Goal: Task Accomplishment & Management: Complete application form

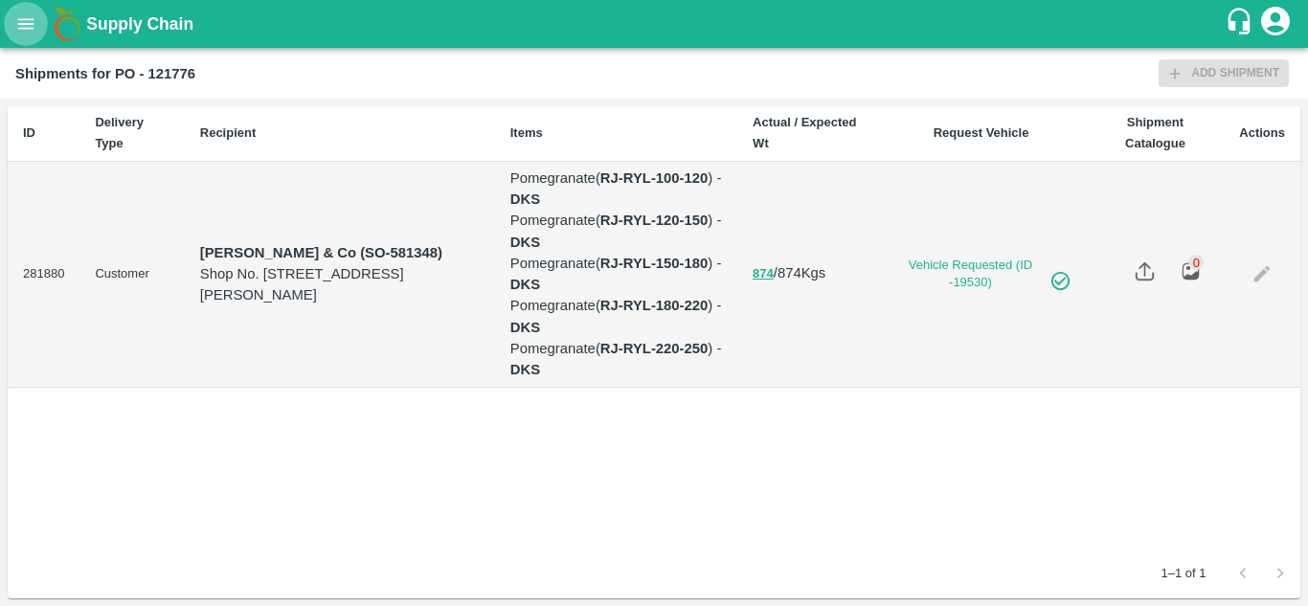
click at [34, 25] on icon "open drawer" at bounding box center [25, 23] width 21 height 21
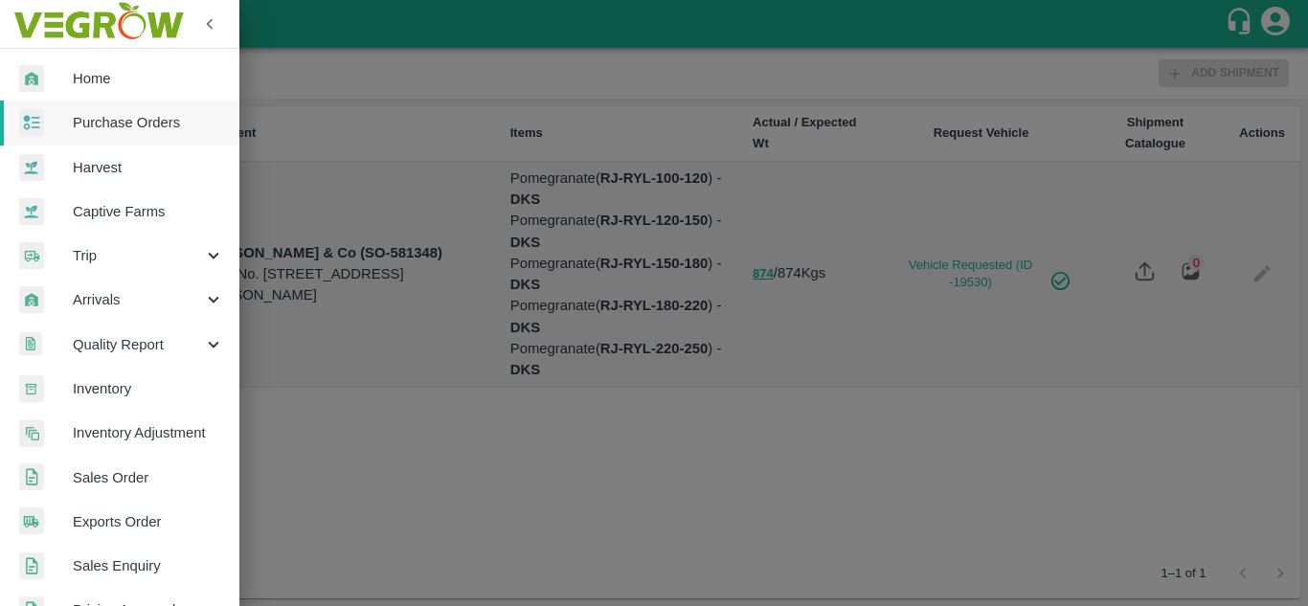
click at [118, 123] on span "Purchase Orders" at bounding box center [148, 122] width 151 height 21
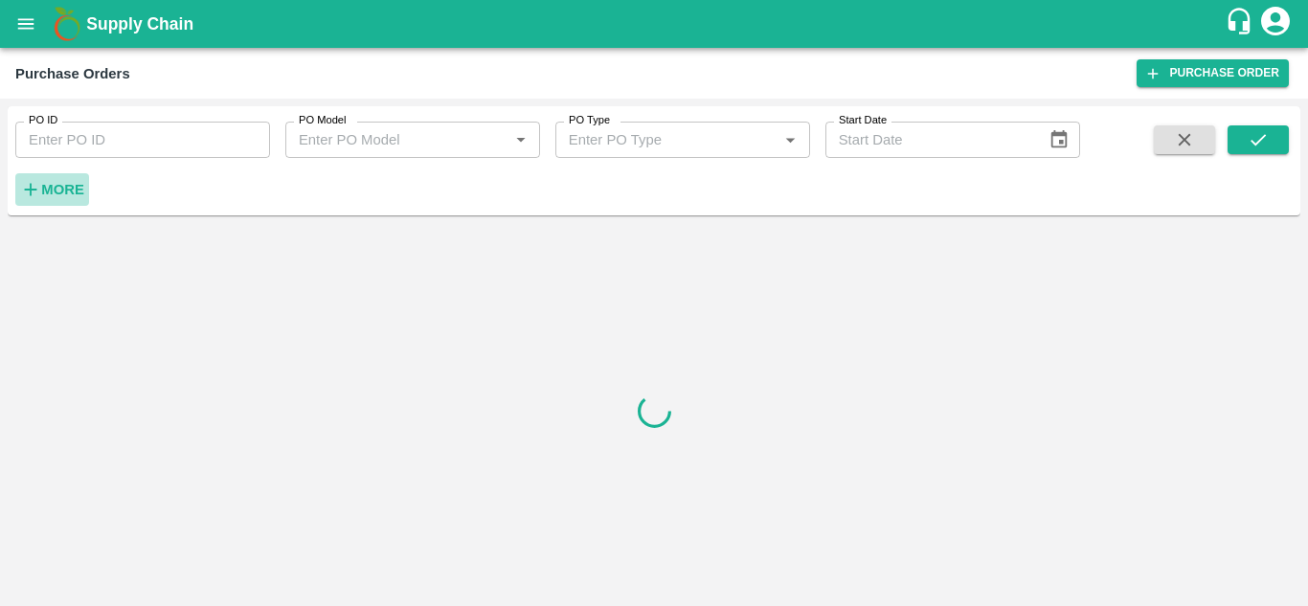
click at [46, 181] on h6 "More" at bounding box center [62, 189] width 43 height 25
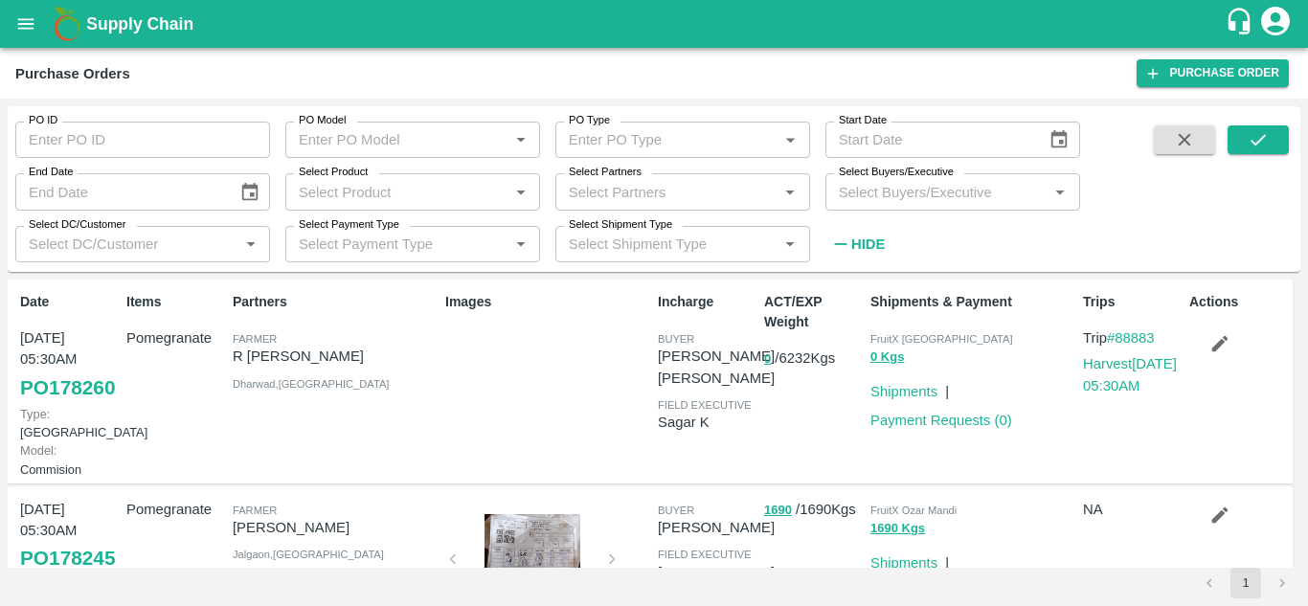
click at [923, 189] on input "Select Buyers/Executive" at bounding box center [937, 191] width 212 height 25
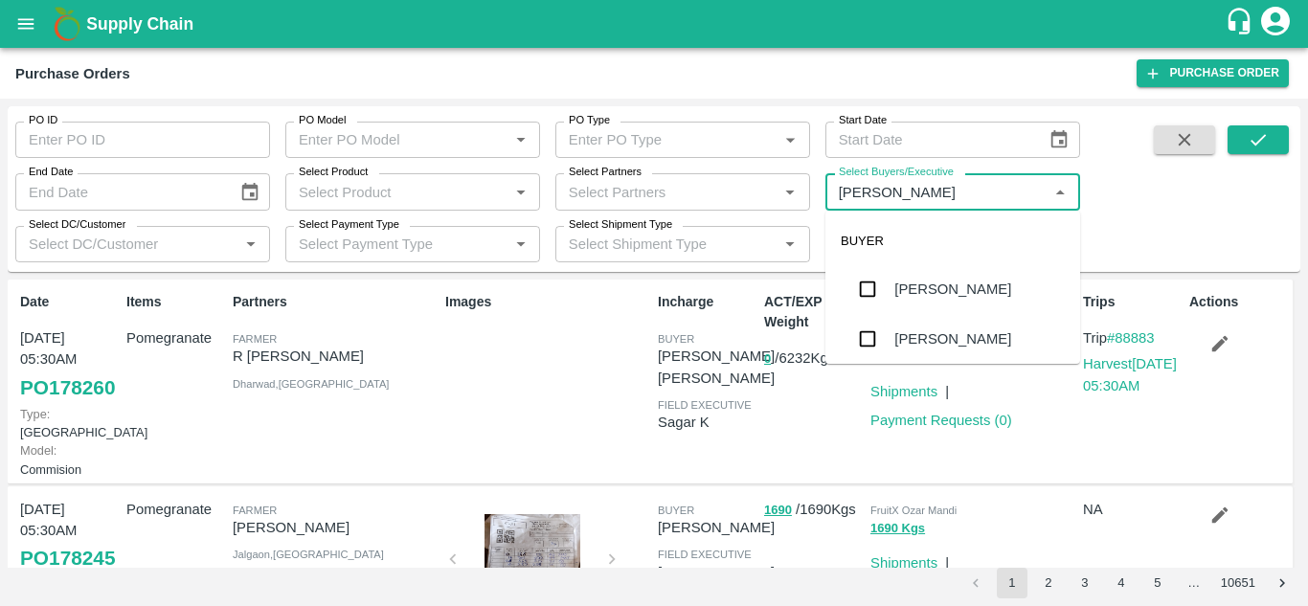
type input "Avinash"
click at [869, 349] on input "checkbox" at bounding box center [867, 339] width 38 height 38
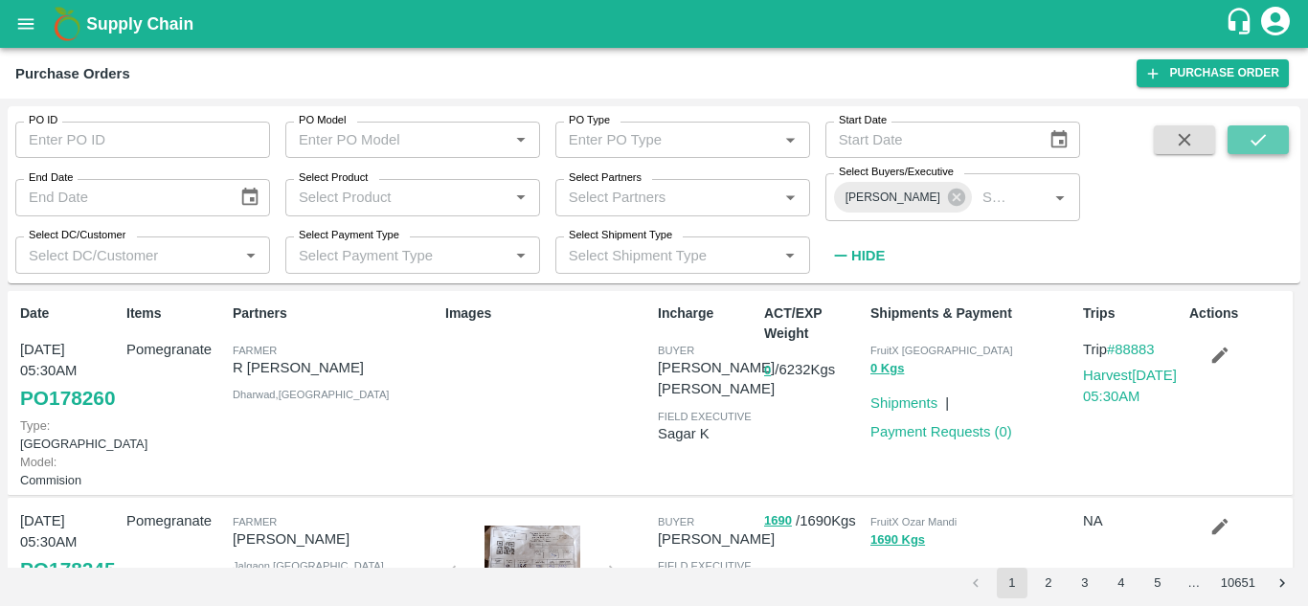
click at [1259, 131] on icon "submit" at bounding box center [1258, 139] width 21 height 21
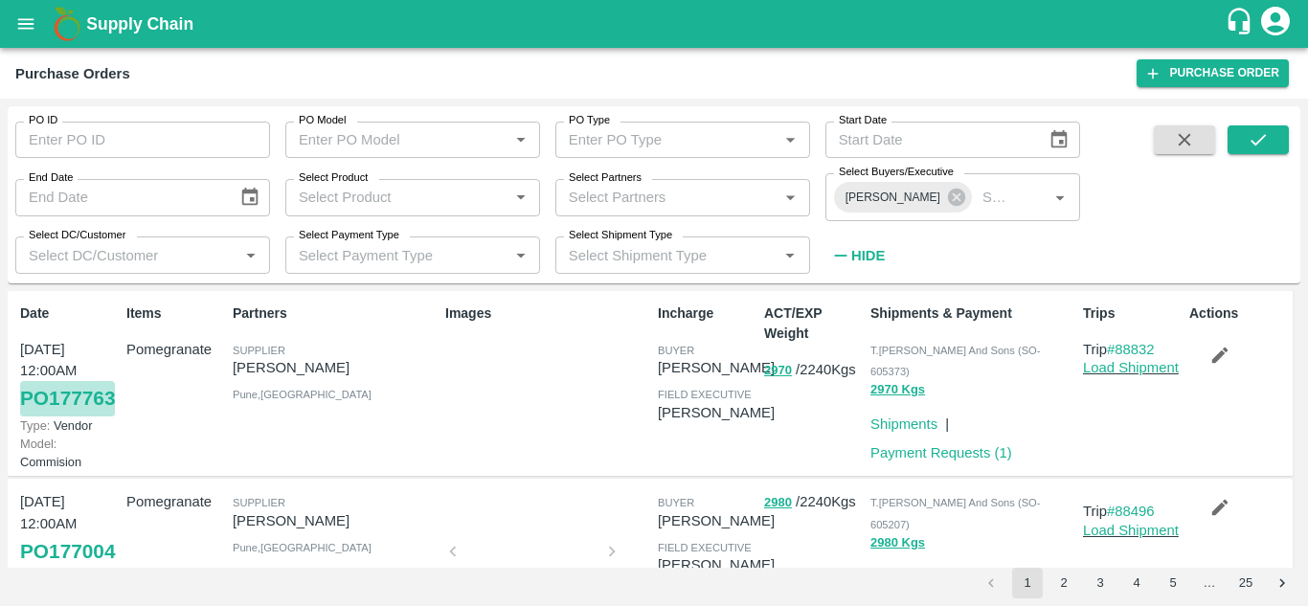
click at [72, 416] on link "PO 177763" at bounding box center [67, 398] width 95 height 34
click at [42, 401] on link "PO 177763" at bounding box center [67, 398] width 95 height 34
click at [913, 445] on link "Payment Requests ( 1 )" at bounding box center [941, 452] width 142 height 15
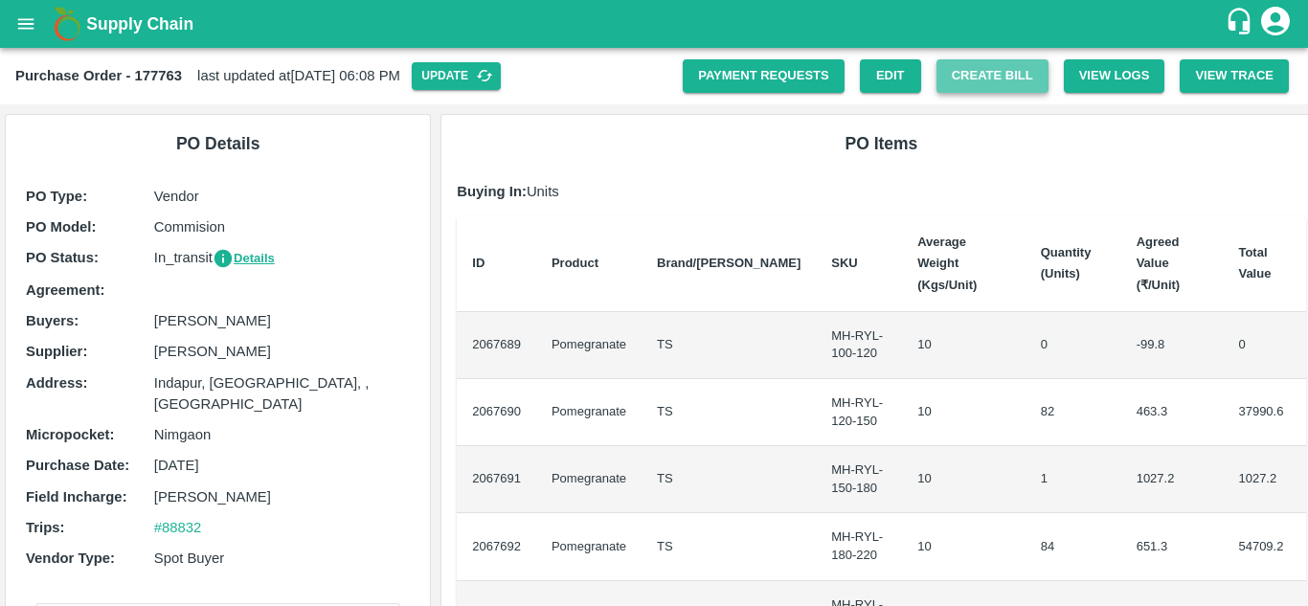
click at [972, 79] on button "Create Bill" at bounding box center [992, 76] width 112 height 34
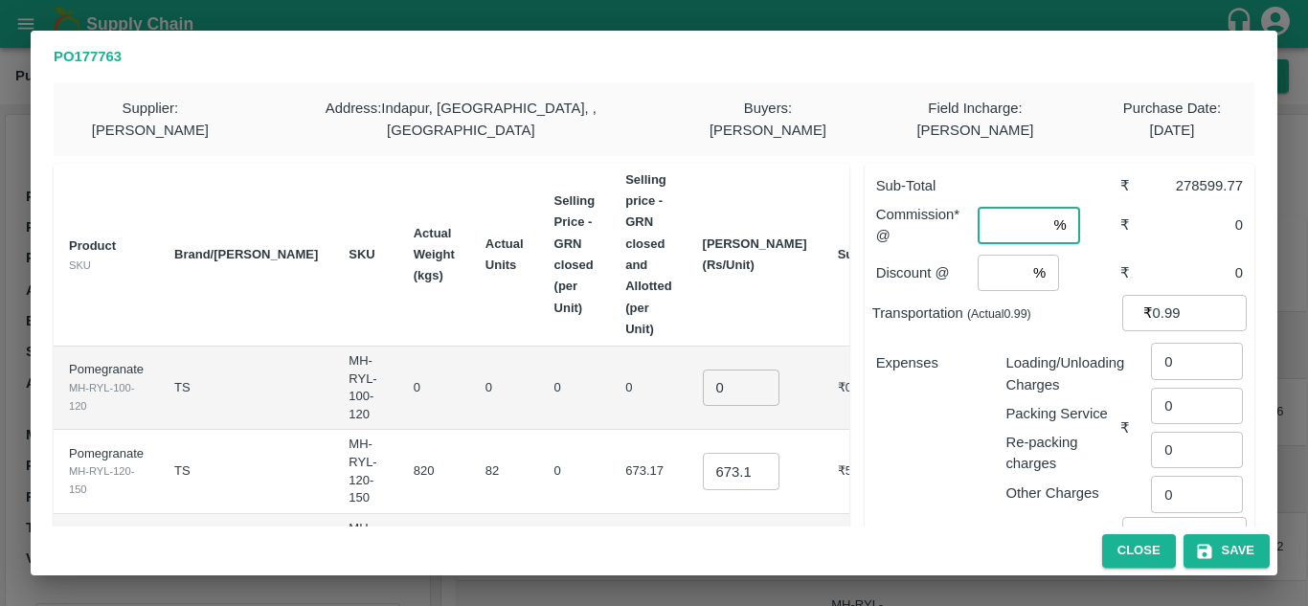
click at [1000, 207] on input "number" at bounding box center [1012, 225] width 68 height 36
type input "8"
click at [988, 255] on input "number" at bounding box center [1002, 273] width 48 height 36
type input "2"
click at [900, 382] on div "Expenses" at bounding box center [926, 420] width 130 height 167
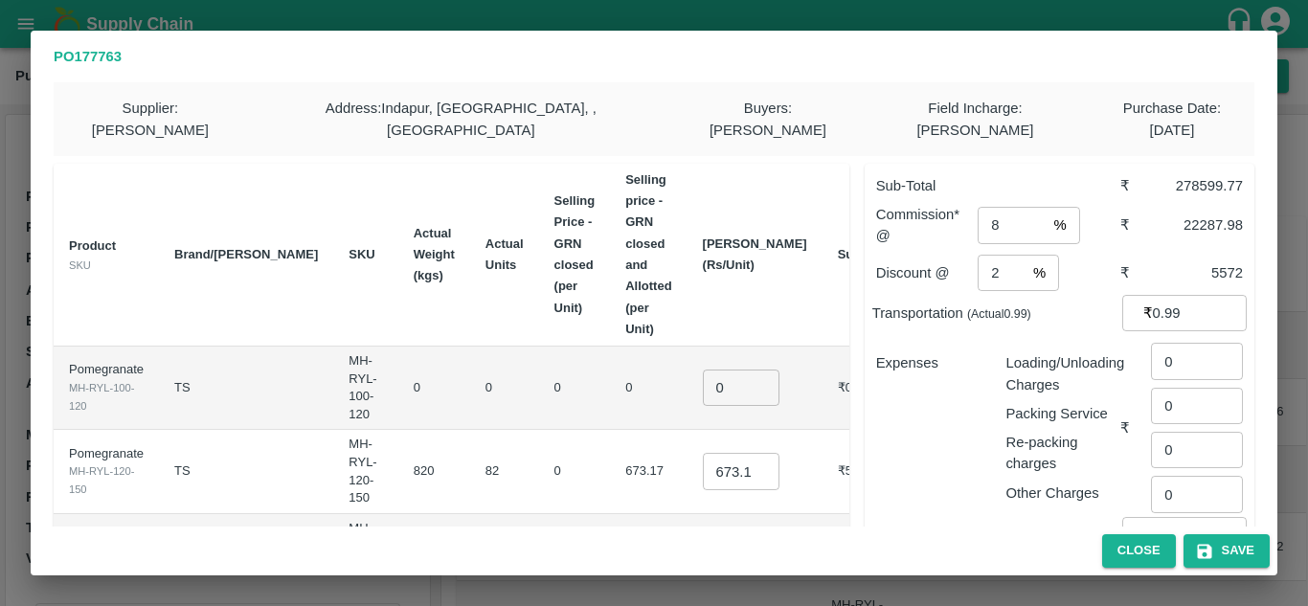
click at [1187, 295] on input "0.99" at bounding box center [1200, 313] width 94 height 36
type input "0"
type input "28215"
click at [957, 391] on div "Expenses" at bounding box center [926, 420] width 130 height 167
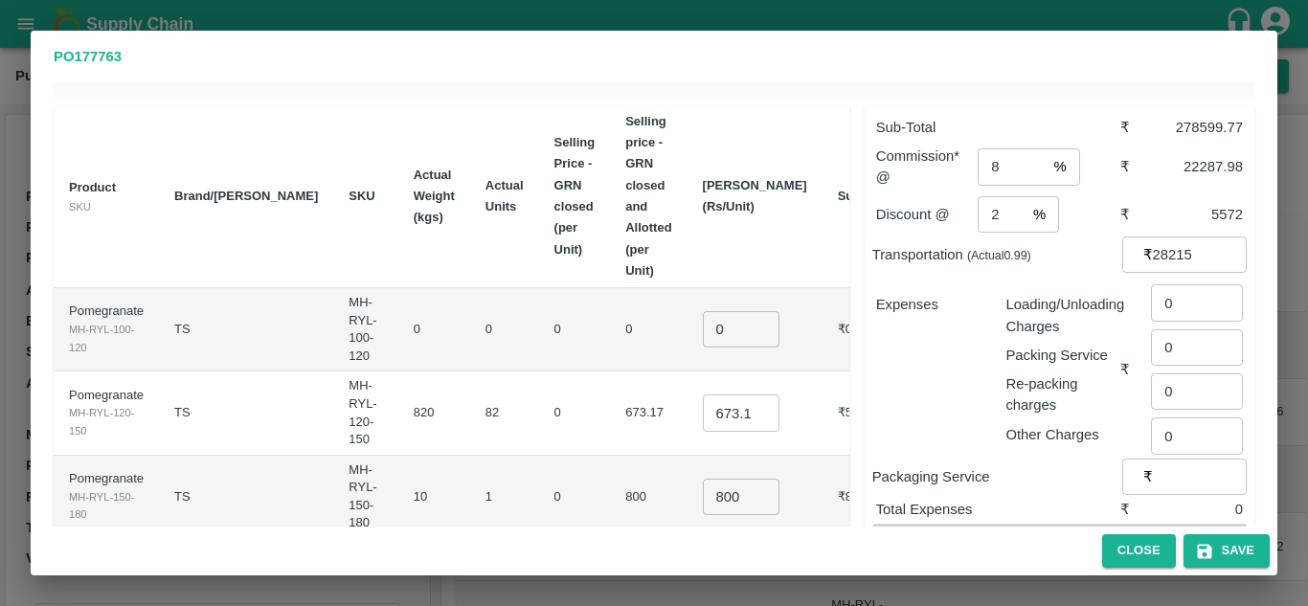
scroll to position [59, 0]
click at [1192, 283] on input "0" at bounding box center [1197, 301] width 92 height 36
type input "891"
click at [1061, 336] on div "Packing Service" at bounding box center [1059, 350] width 123 height 29
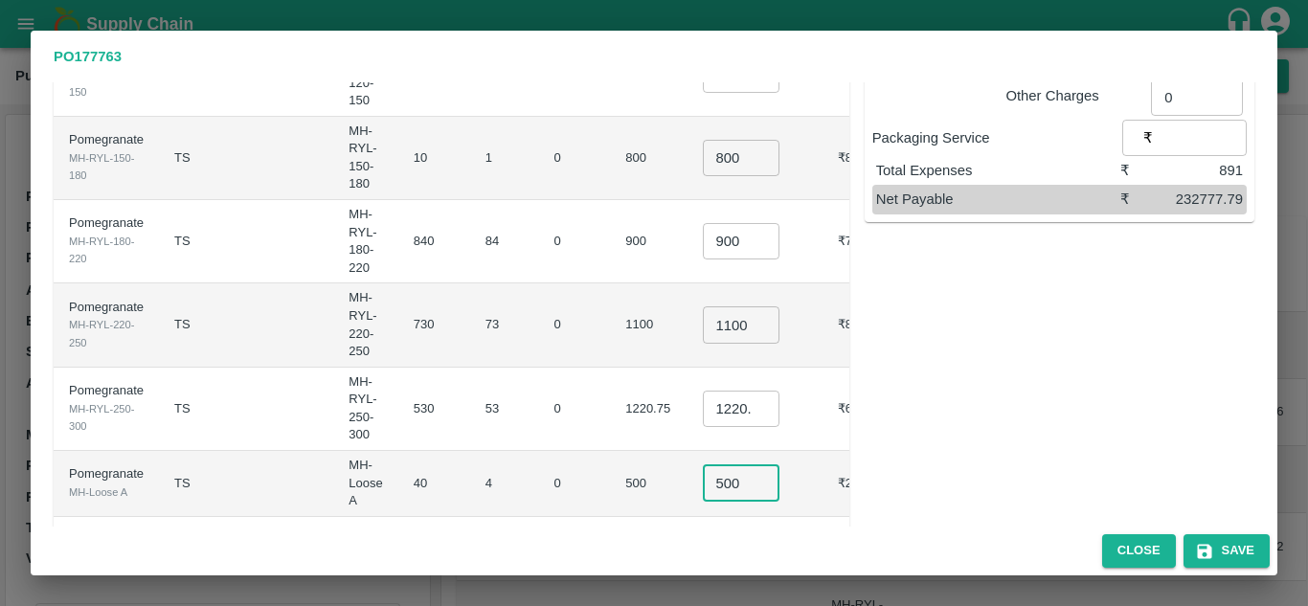
click at [703, 465] on input "500" at bounding box center [741, 483] width 77 height 36
type input "600"
click at [333, 239] on td "MH-RYL-180-220" at bounding box center [365, 241] width 64 height 83
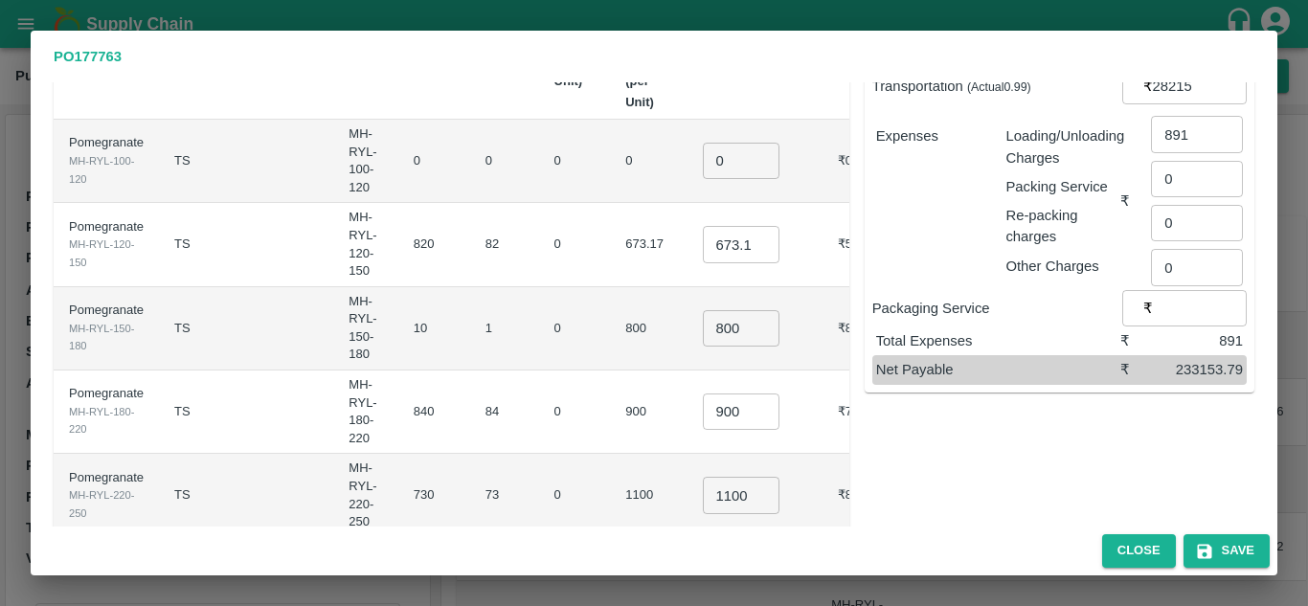
scroll to position [226, 0]
click at [703, 311] on input "800" at bounding box center [741, 329] width 77 height 36
type input "950"
click at [470, 372] on td "84" at bounding box center [504, 413] width 69 height 83
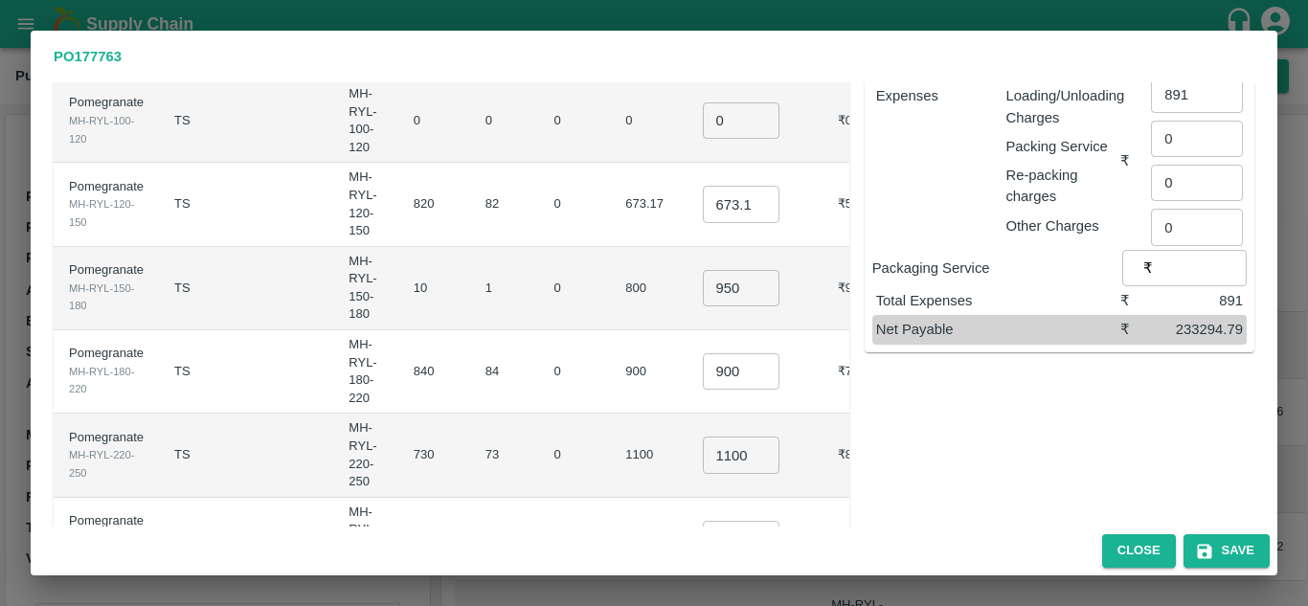
scroll to position [268, 0]
click at [706, 352] on input "900" at bounding box center [741, 370] width 77 height 36
type input "9"
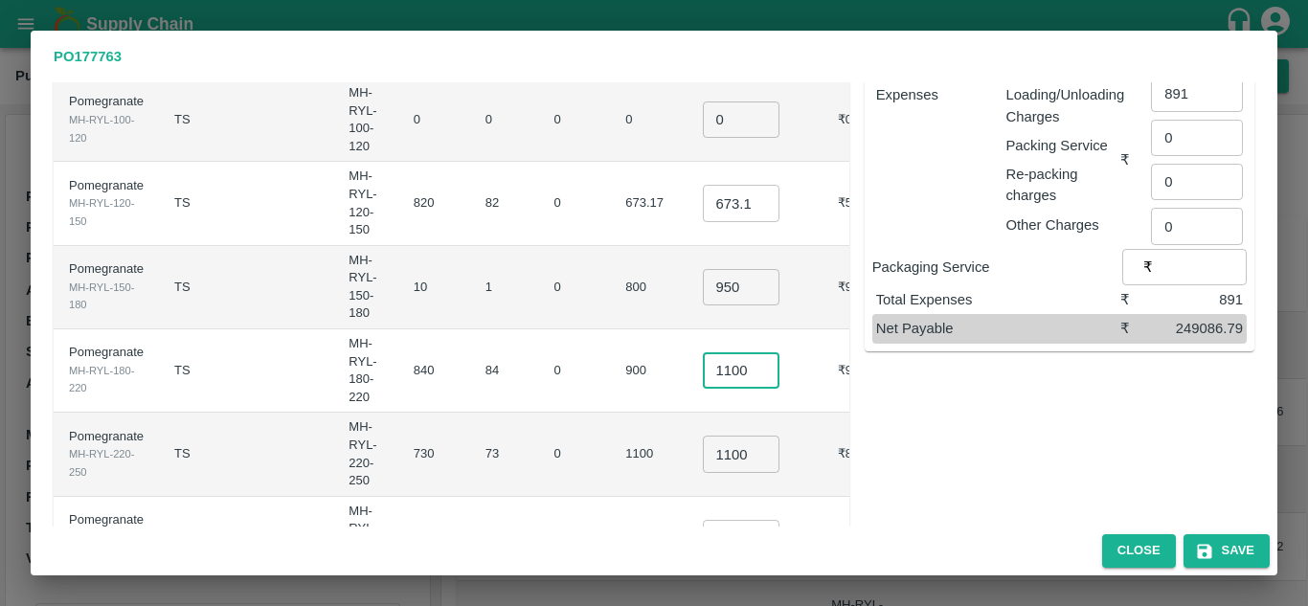
type input "1100"
click at [547, 329] on td "0" at bounding box center [575, 370] width 72 height 83
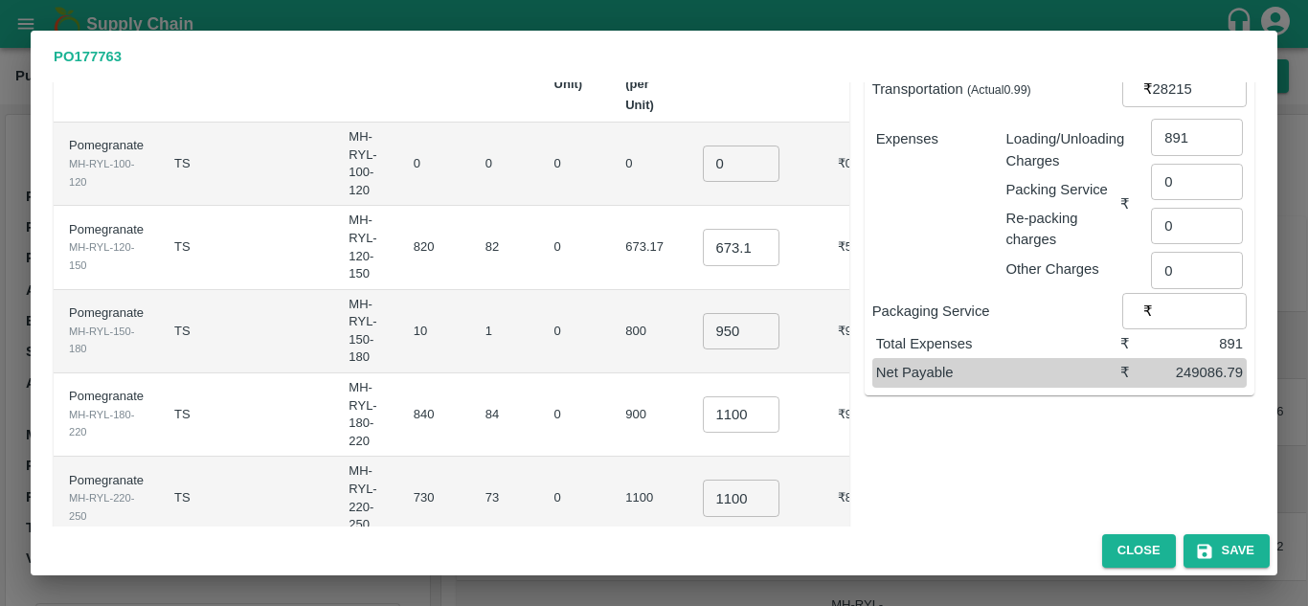
scroll to position [397, 0]
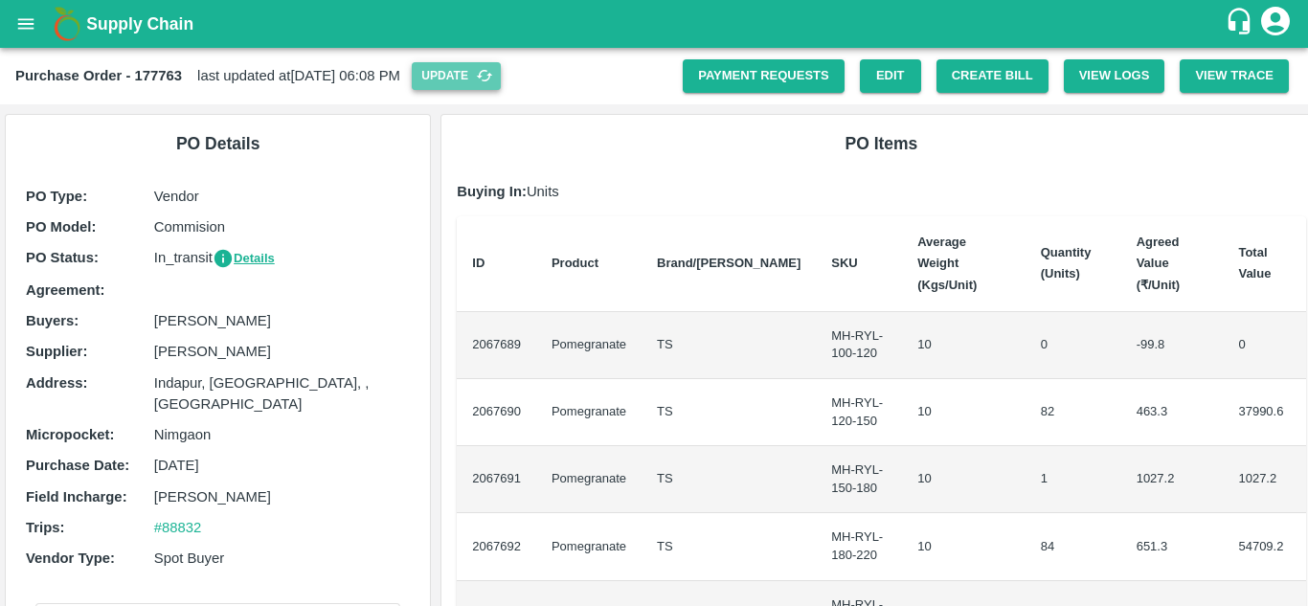
click at [501, 73] on button "Update" at bounding box center [456, 76] width 89 height 28
click at [1019, 64] on button "Create Bill" at bounding box center [992, 76] width 112 height 34
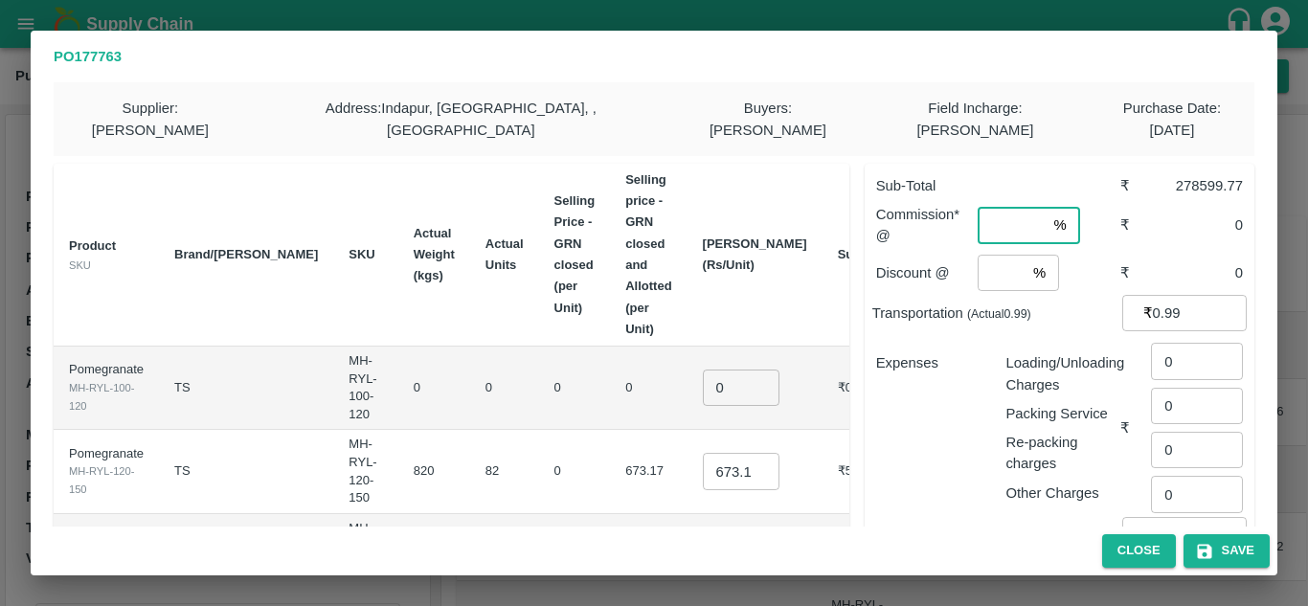
click at [996, 213] on input "number" at bounding box center [1012, 225] width 68 height 36
type input "8"
click at [979, 259] on input "number" at bounding box center [1002, 273] width 48 height 36
type input "2"
click at [894, 352] on p "Expenses" at bounding box center [933, 362] width 115 height 21
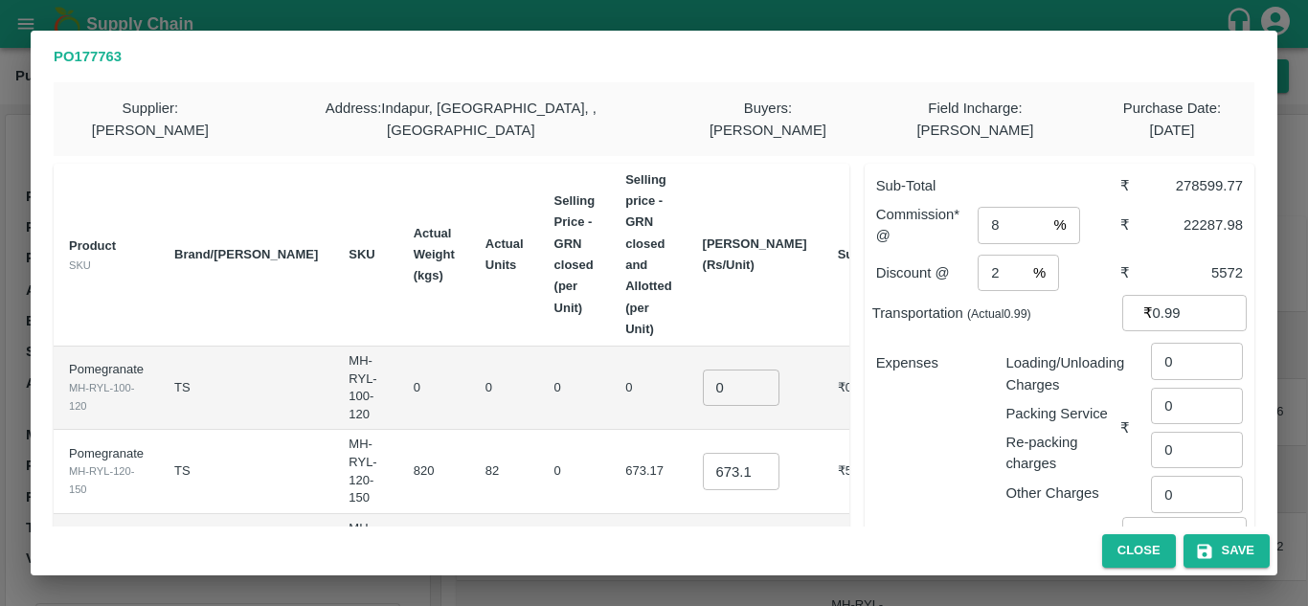
click at [1153, 295] on input "0.99" at bounding box center [1200, 313] width 94 height 36
type input "28215"
click at [1049, 352] on p "Loading/Unloading Charges" at bounding box center [1062, 373] width 115 height 43
click at [1179, 346] on input "0" at bounding box center [1197, 361] width 92 height 36
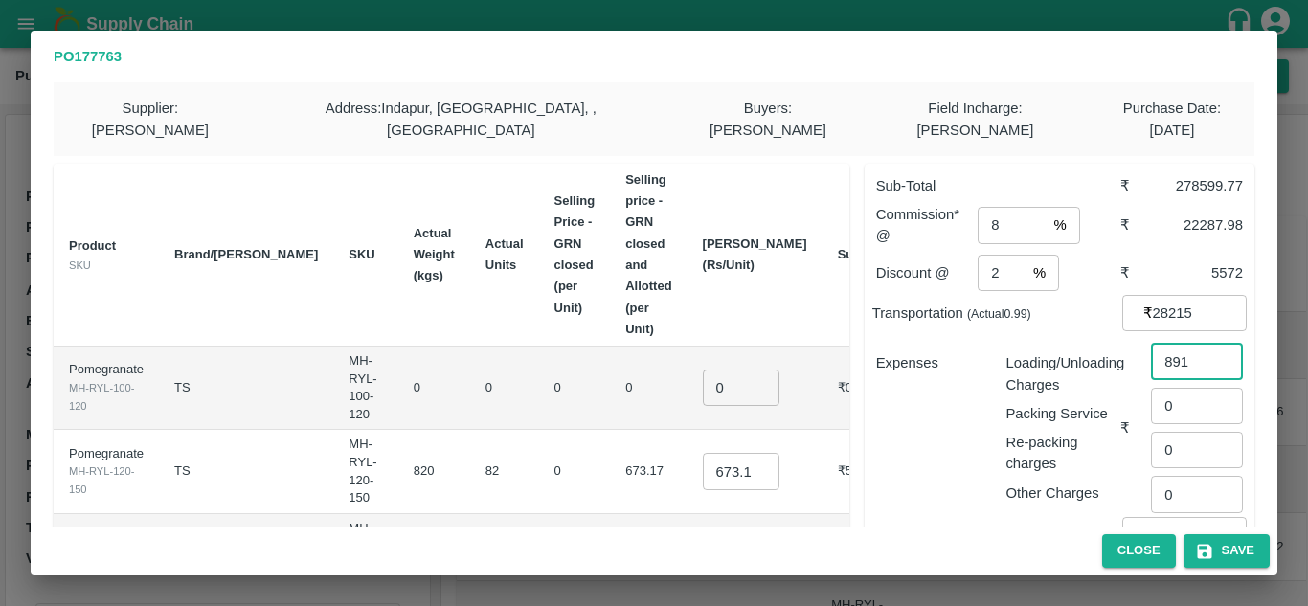
type input "891"
click at [1046, 352] on p "Loading/Unloading Charges" at bounding box center [1062, 373] width 115 height 43
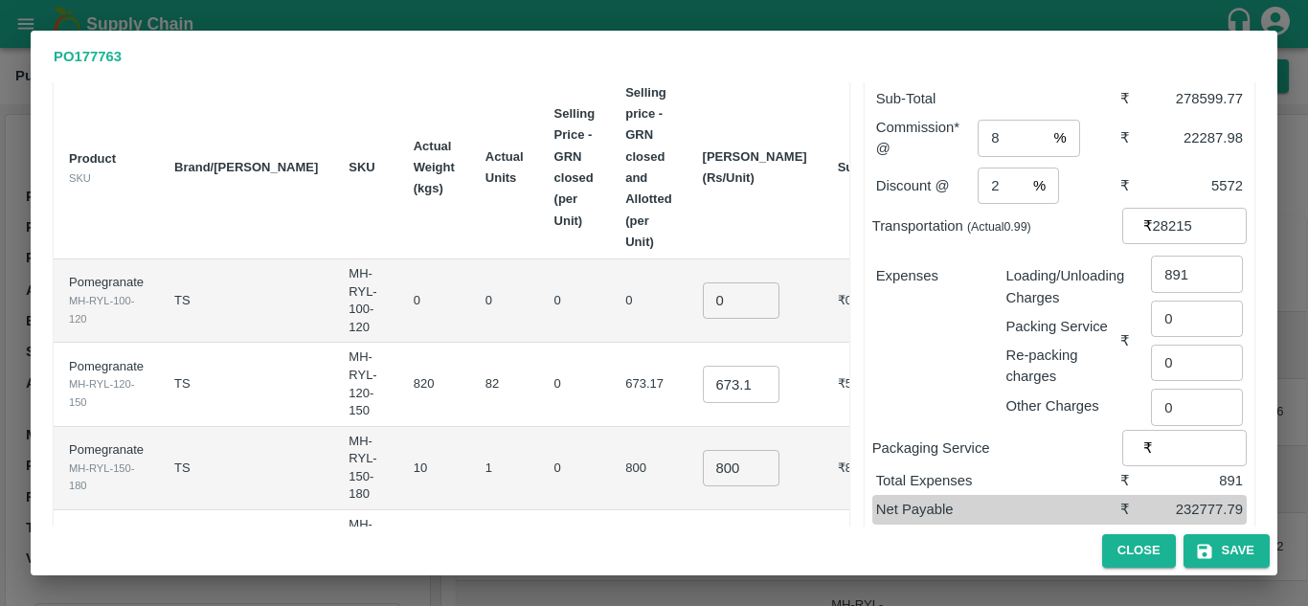
scroll to position [88, 0]
click at [703, 282] on input "0" at bounding box center [741, 300] width 77 height 36
type input "0.1"
click at [539, 342] on td "0" at bounding box center [575, 383] width 72 height 83
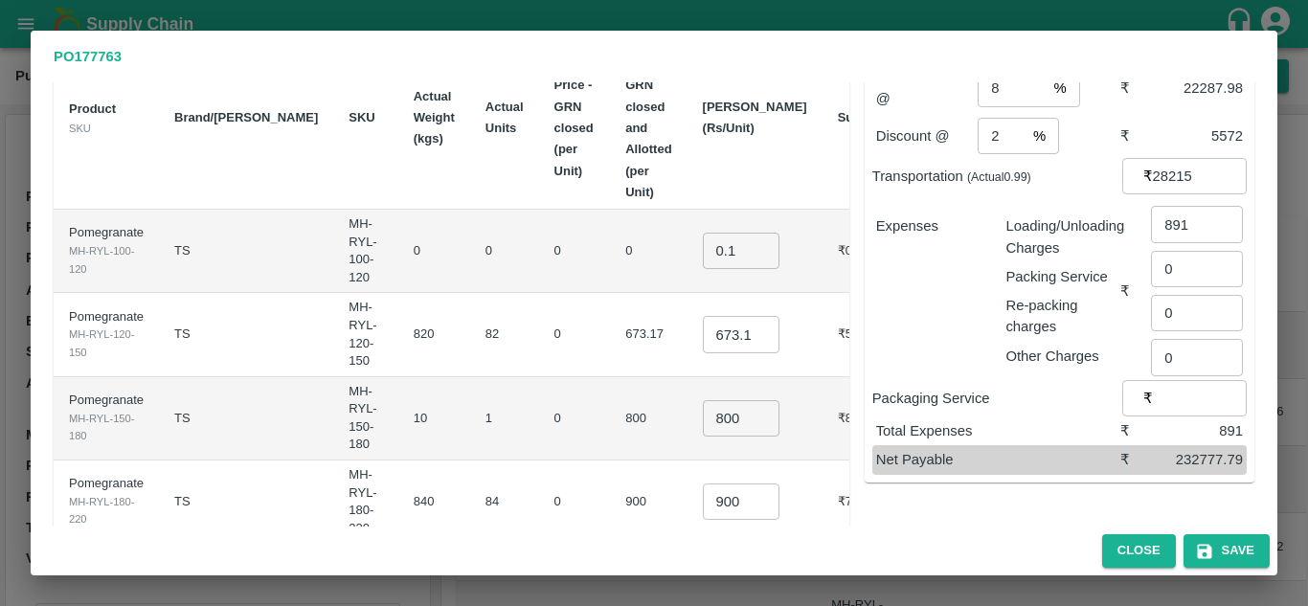
scroll to position [138, 0]
click at [703, 315] on input "673.1709999999999" at bounding box center [741, 333] width 77 height 36
type input "900"
click at [610, 376] on td "800" at bounding box center [648, 417] width 77 height 83
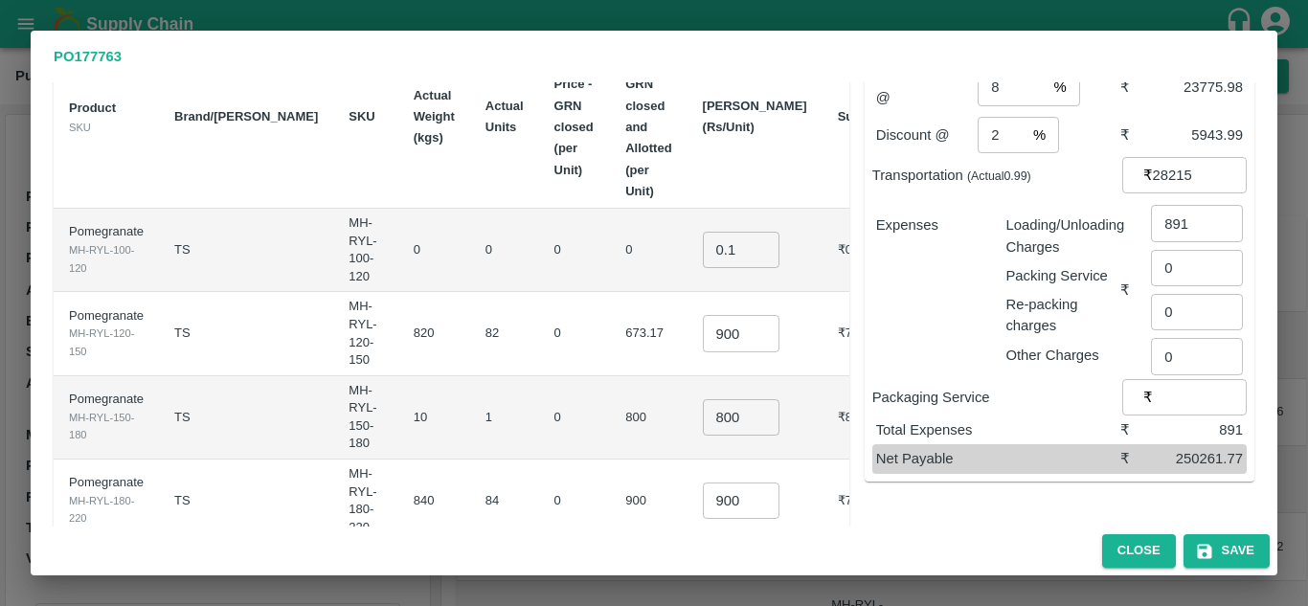
click at [706, 399] on input "800" at bounding box center [741, 417] width 77 height 36
type input "8"
type input "950"
click at [539, 460] on td "0" at bounding box center [575, 501] width 72 height 83
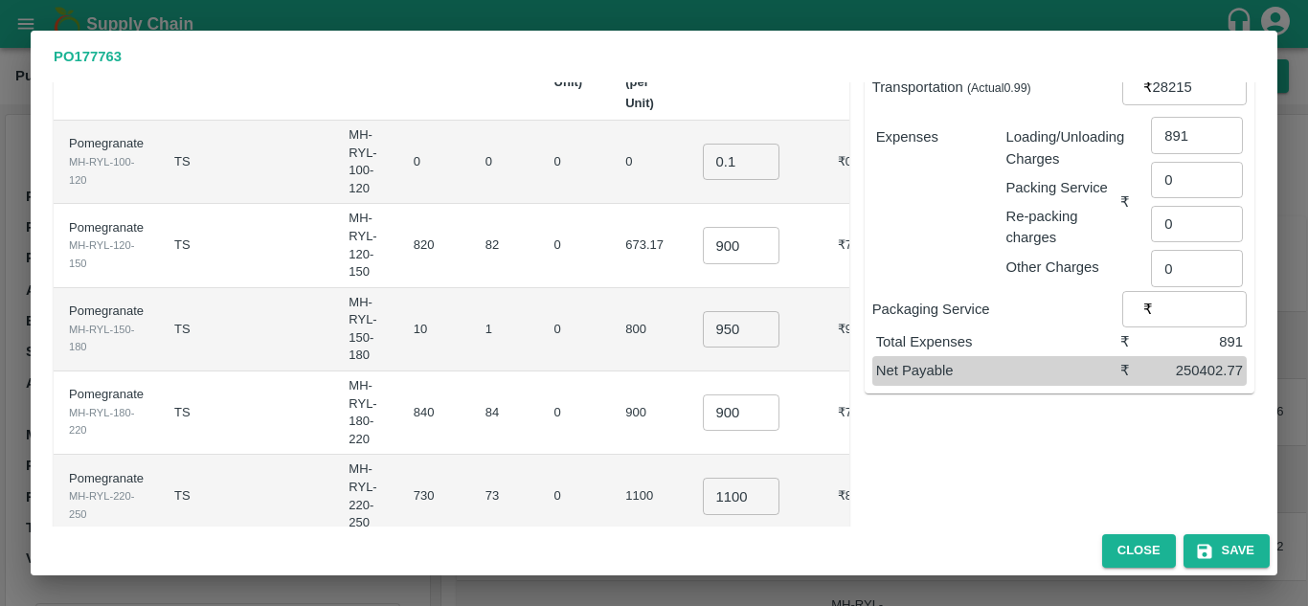
scroll to position [227, 0]
click at [703, 394] on input "900" at bounding box center [741, 412] width 77 height 36
type input "1100"
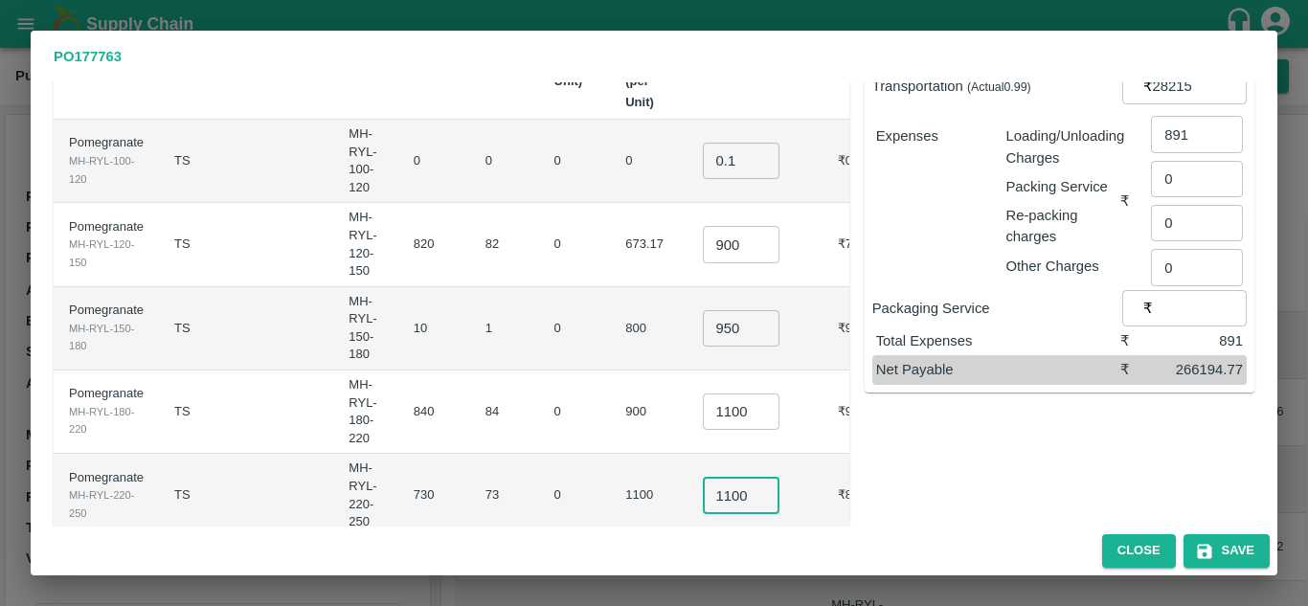
scroll to position [0, 0]
click at [703, 477] on input "1100" at bounding box center [741, 495] width 77 height 36
type input "1150"
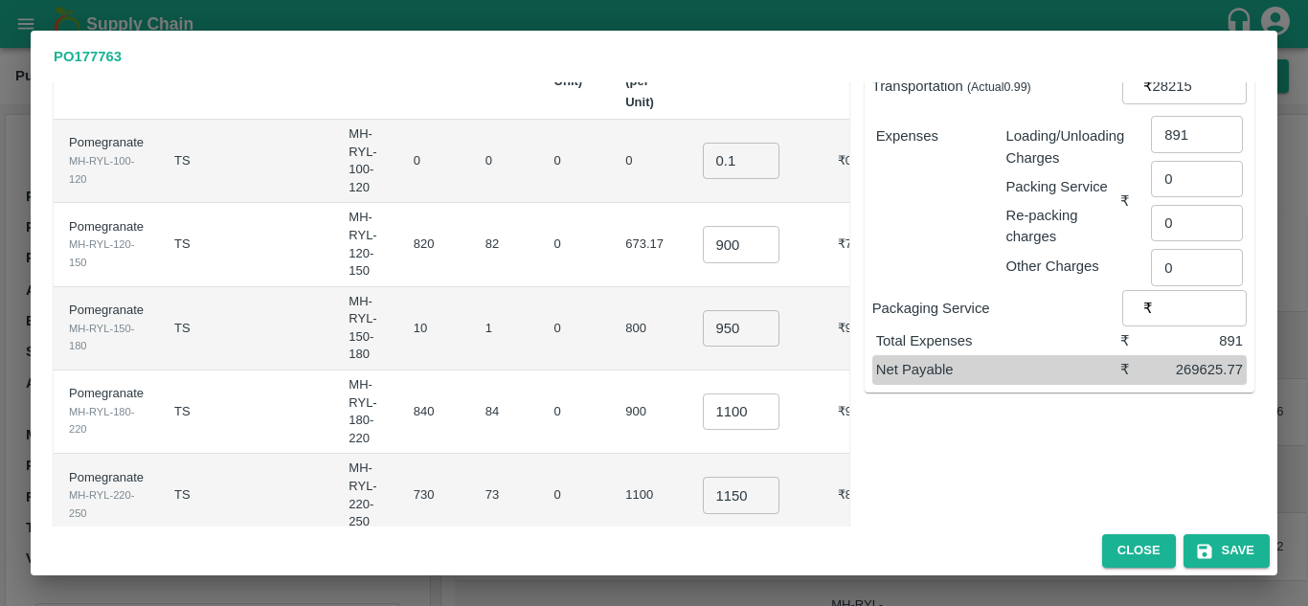
scroll to position [0, 0]
click at [539, 387] on td "0" at bounding box center [575, 412] width 72 height 83
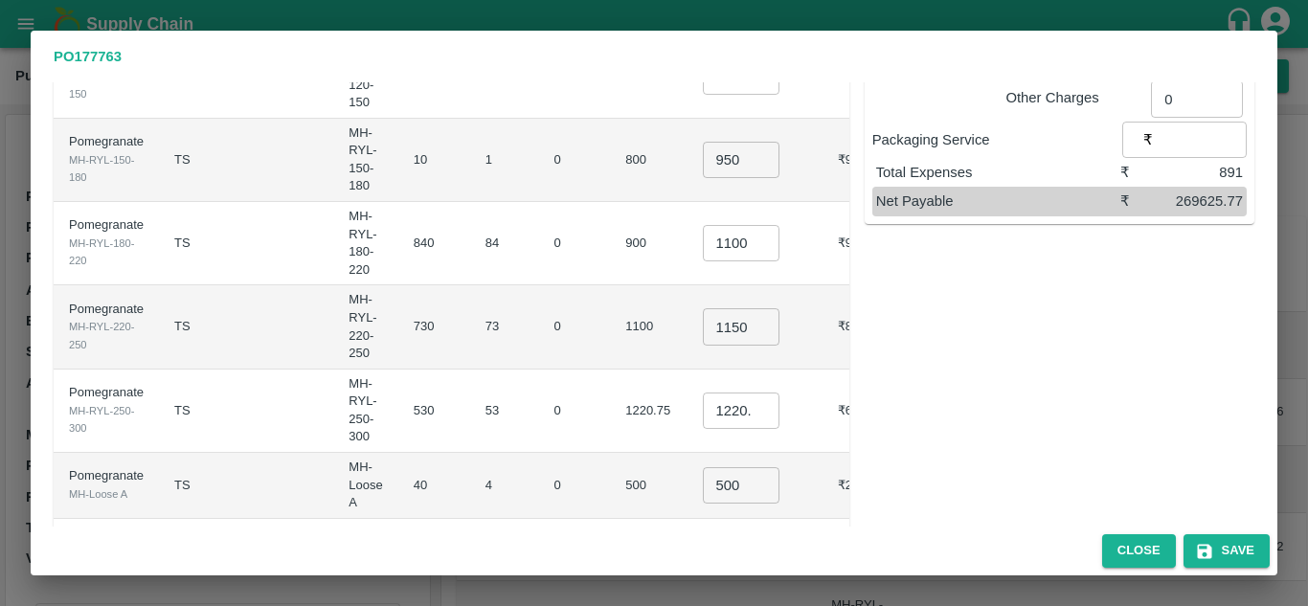
scroll to position [397, 0]
click at [703, 391] on input "1220.75" at bounding box center [741, 409] width 77 height 36
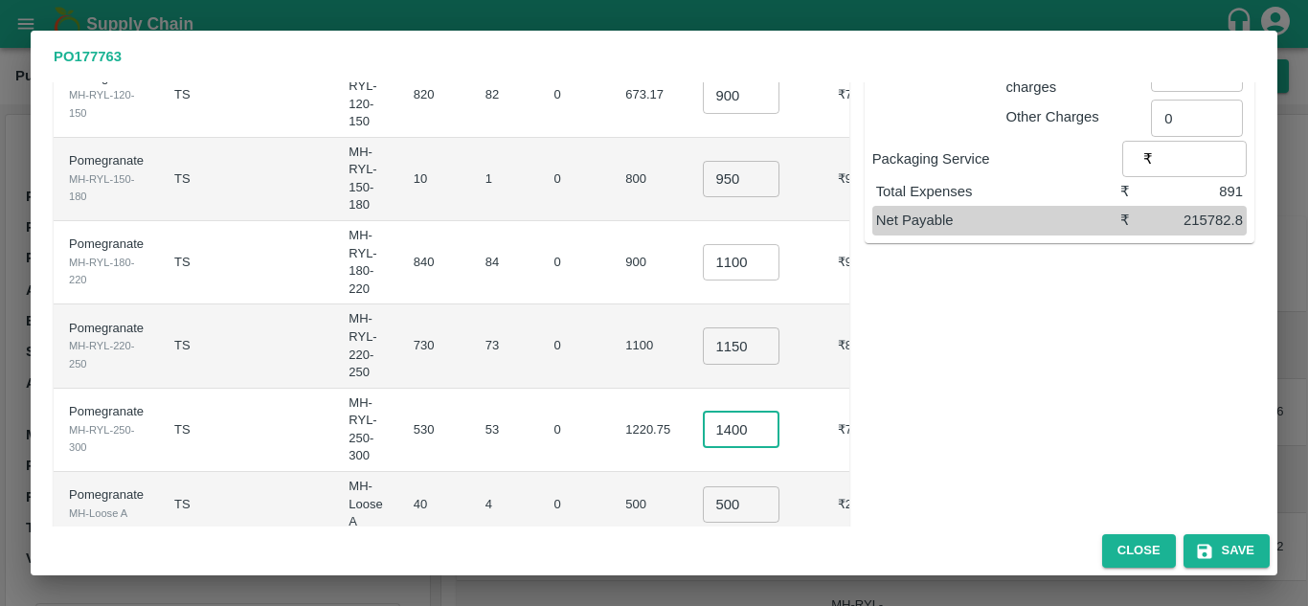
scroll to position [0, 2]
type input "1400"
click at [572, 389] on td "0" at bounding box center [575, 430] width 72 height 83
click at [703, 486] on input "500" at bounding box center [741, 504] width 77 height 36
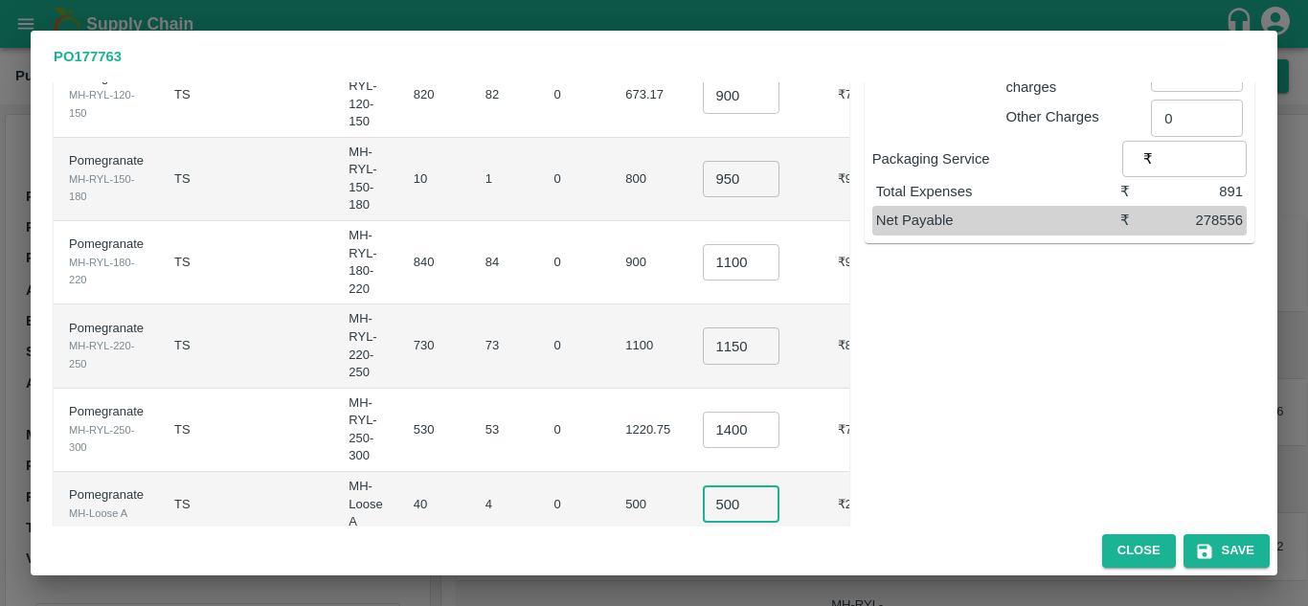
click at [703, 486] on input "500" at bounding box center [741, 504] width 77 height 36
type input "600"
click at [632, 389] on td "1220.75" at bounding box center [648, 430] width 77 height 83
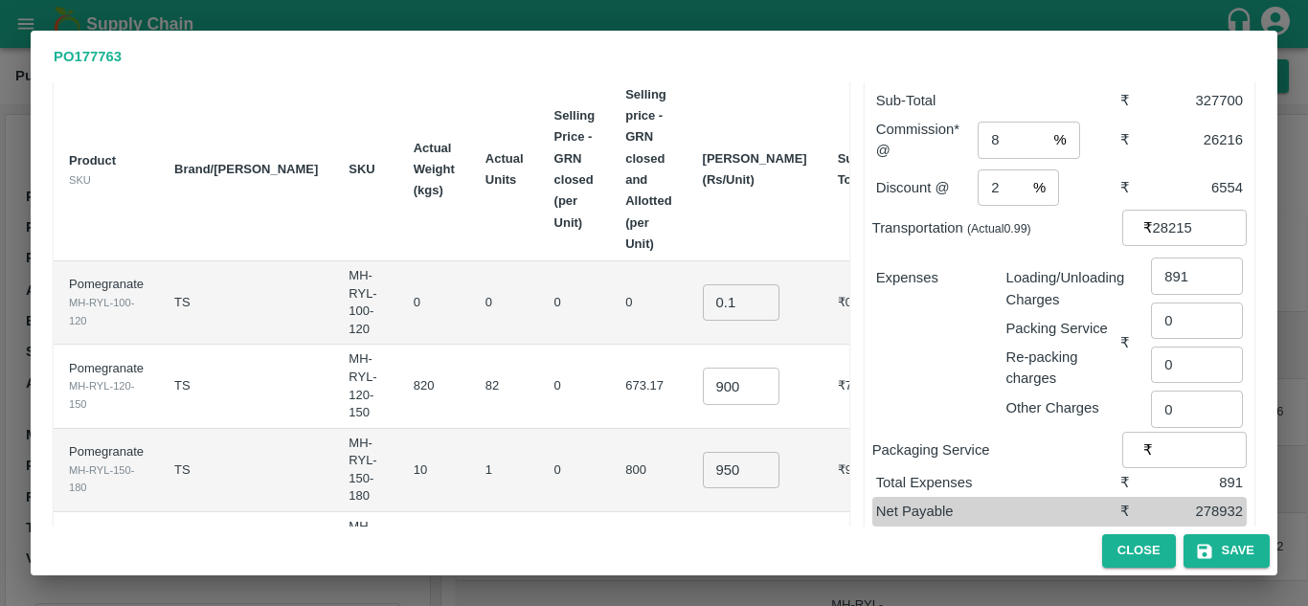
scroll to position [80, 0]
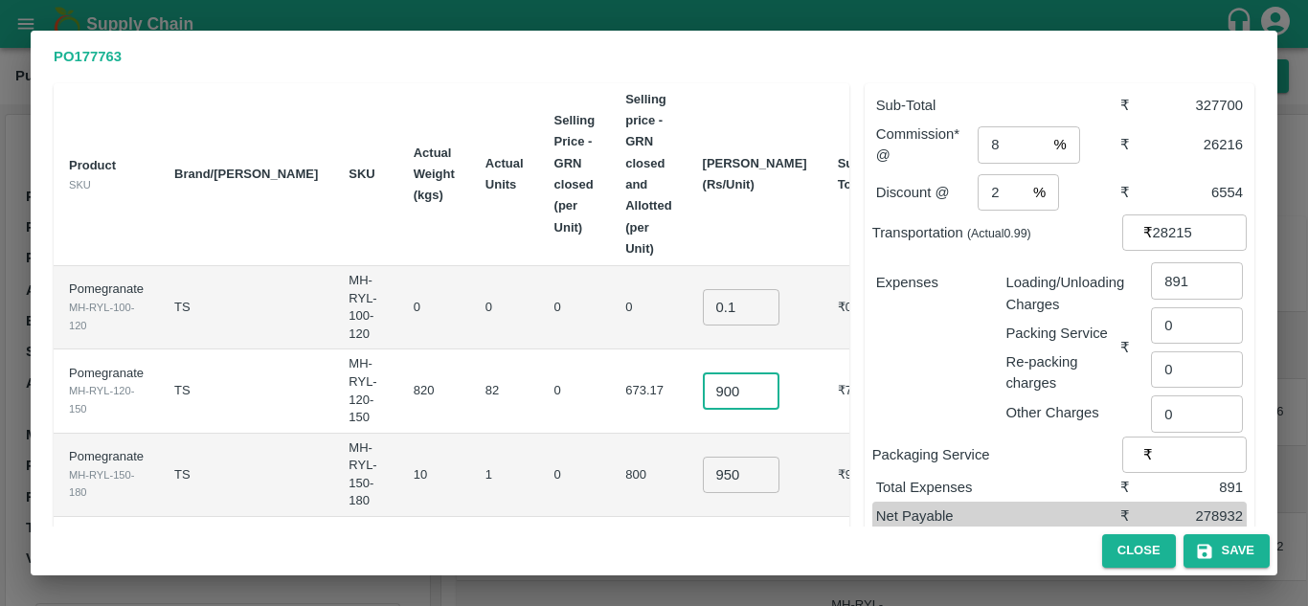
click at [711, 372] on input "900" at bounding box center [741, 390] width 77 height 36
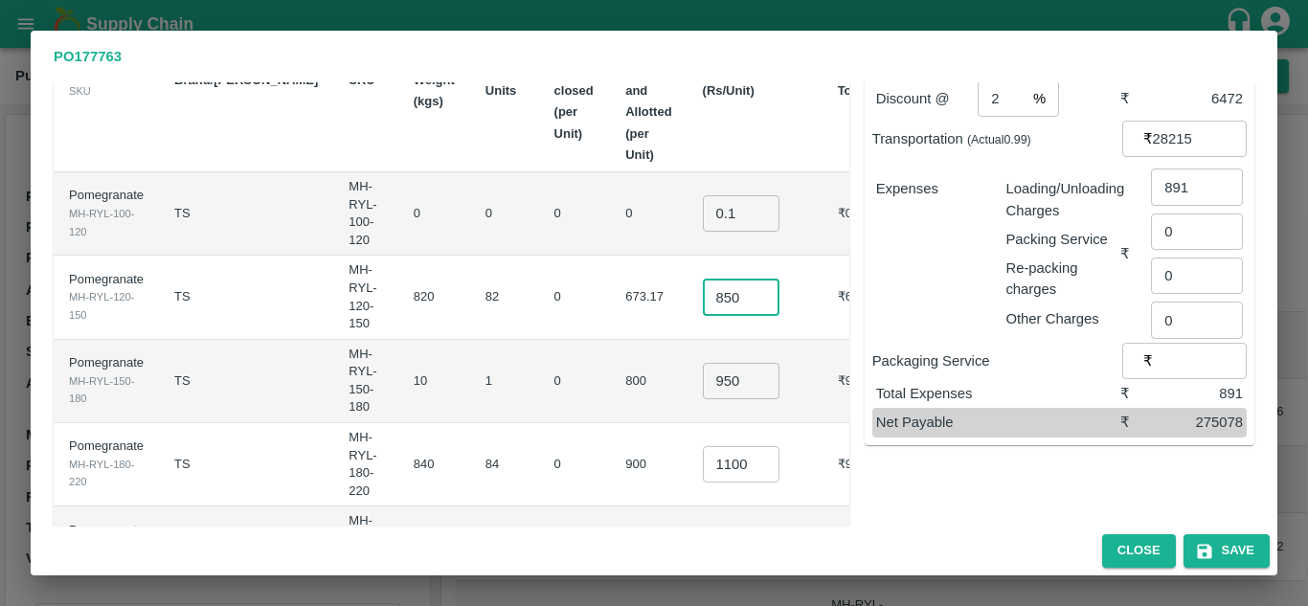
scroll to position [178, 0]
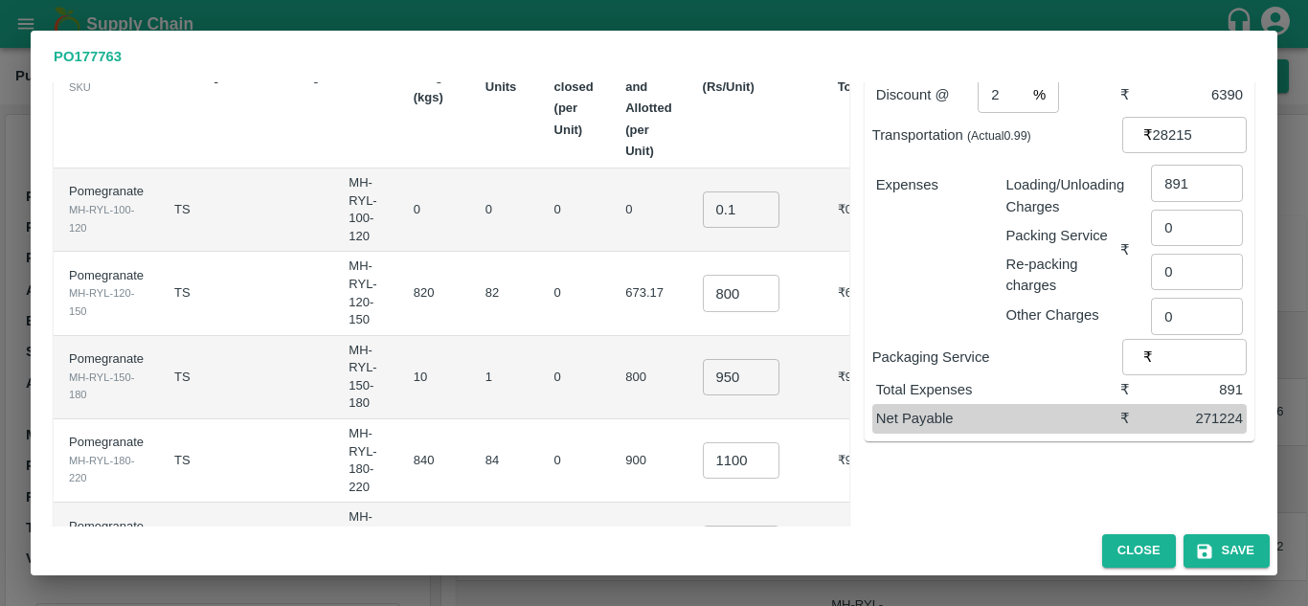
click at [539, 252] on td "0" at bounding box center [575, 293] width 72 height 83
click at [714, 275] on input "800" at bounding box center [741, 293] width 77 height 36
type input "820"
click at [610, 336] on td "800" at bounding box center [648, 377] width 77 height 83
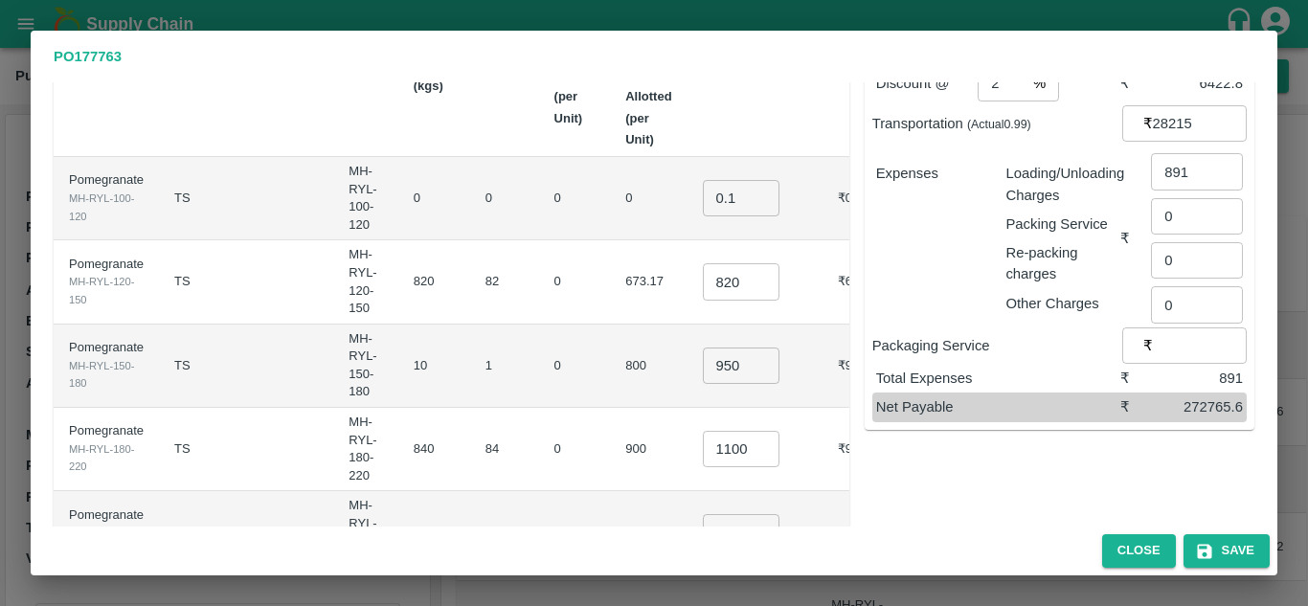
click at [712, 348] on input "950" at bounding box center [741, 366] width 77 height 36
type input "1000"
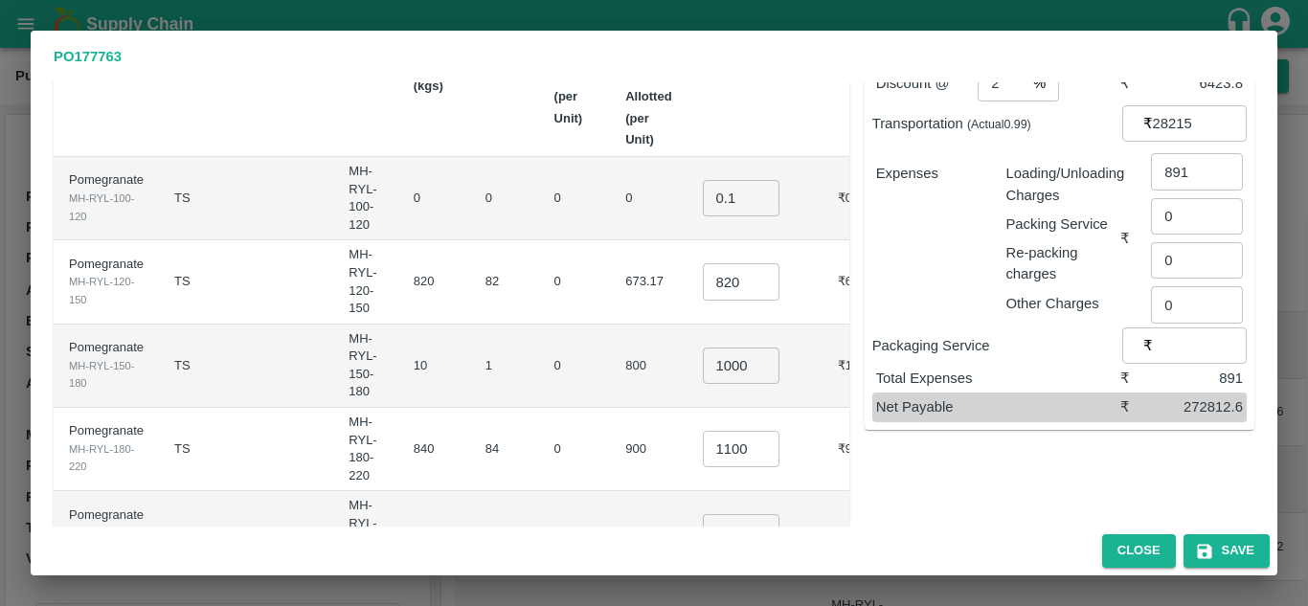
click at [539, 325] on td "0" at bounding box center [575, 366] width 72 height 83
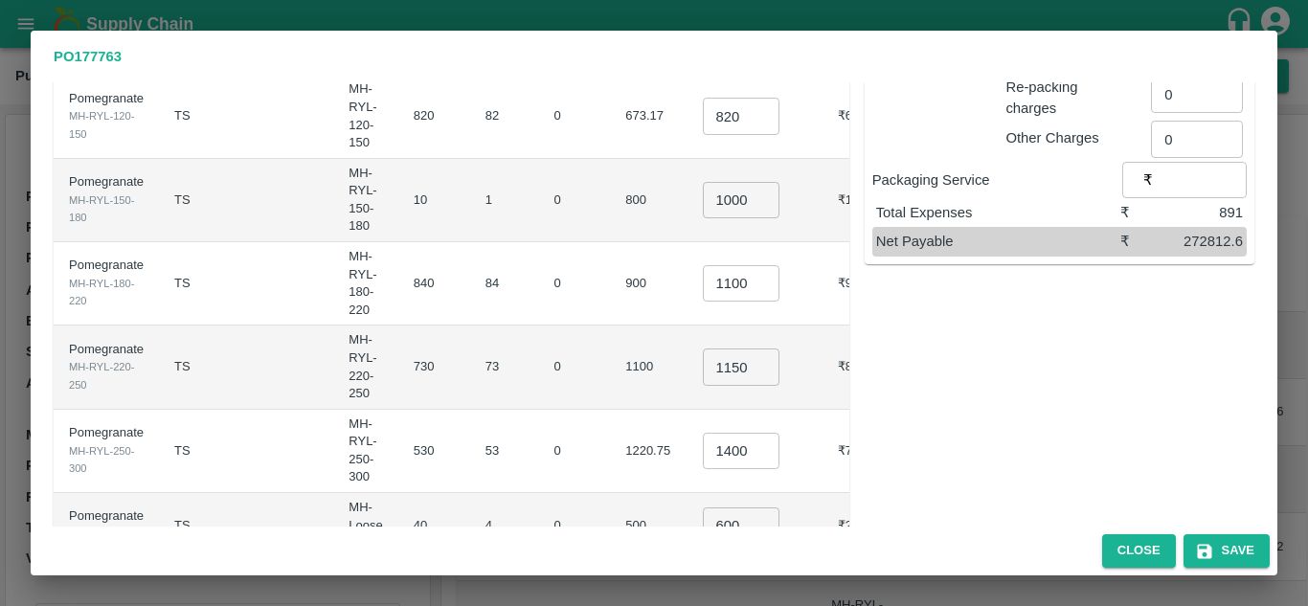
scroll to position [376, 0]
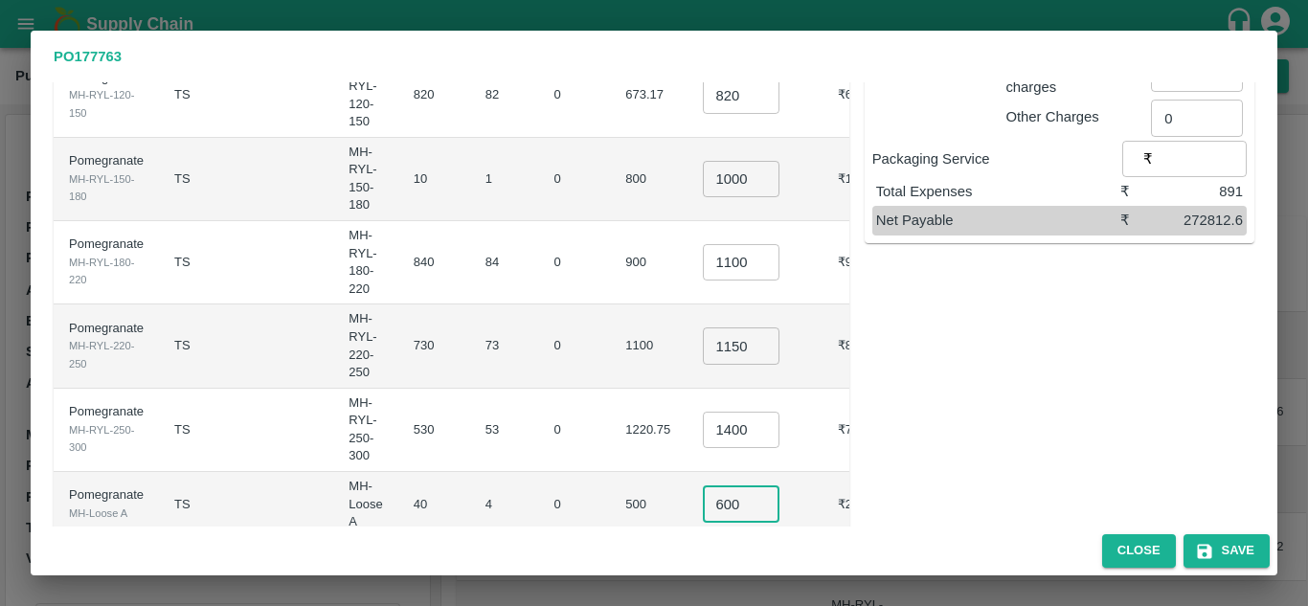
click at [714, 486] on input "600" at bounding box center [741, 504] width 77 height 36
type input "610"
click at [470, 389] on td "53" at bounding box center [504, 430] width 69 height 83
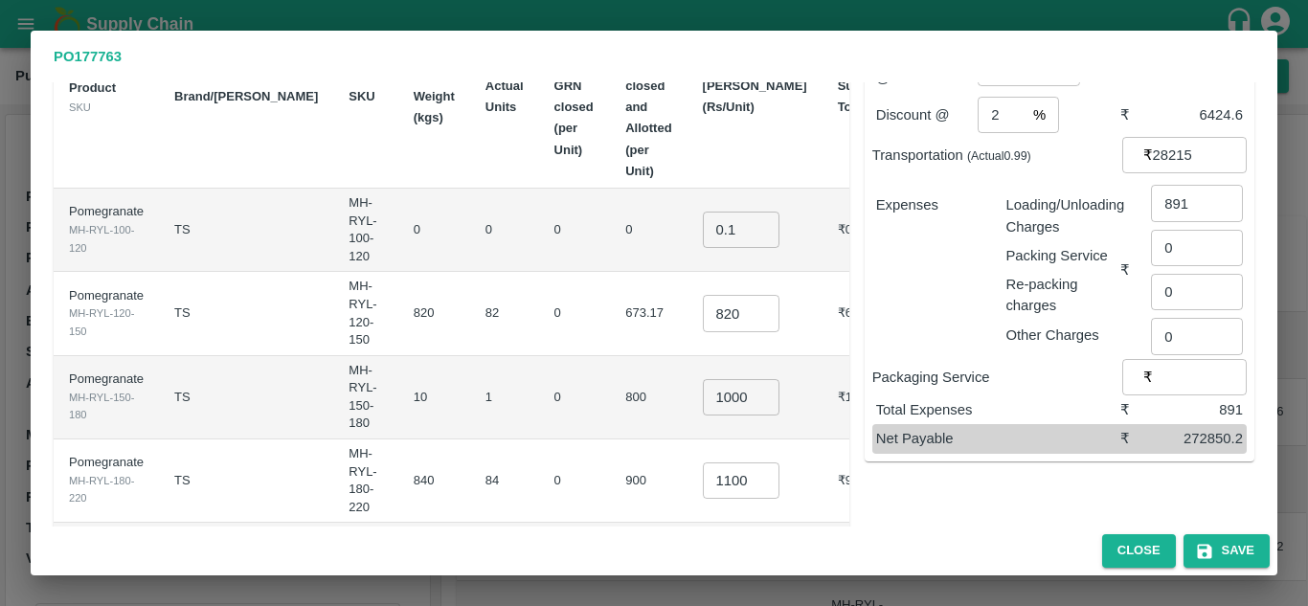
scroll to position [157, 0]
click at [719, 296] on input "820" at bounding box center [741, 314] width 77 height 36
type input "820"
click at [539, 273] on td "0" at bounding box center [575, 314] width 72 height 83
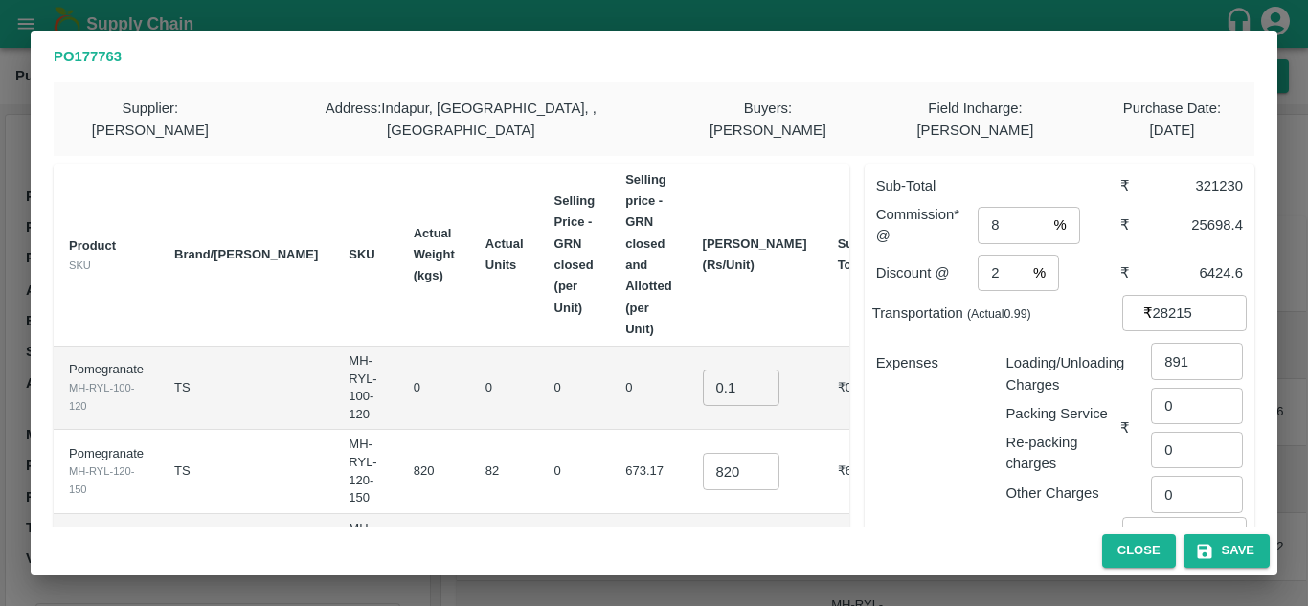
scroll to position [376, 0]
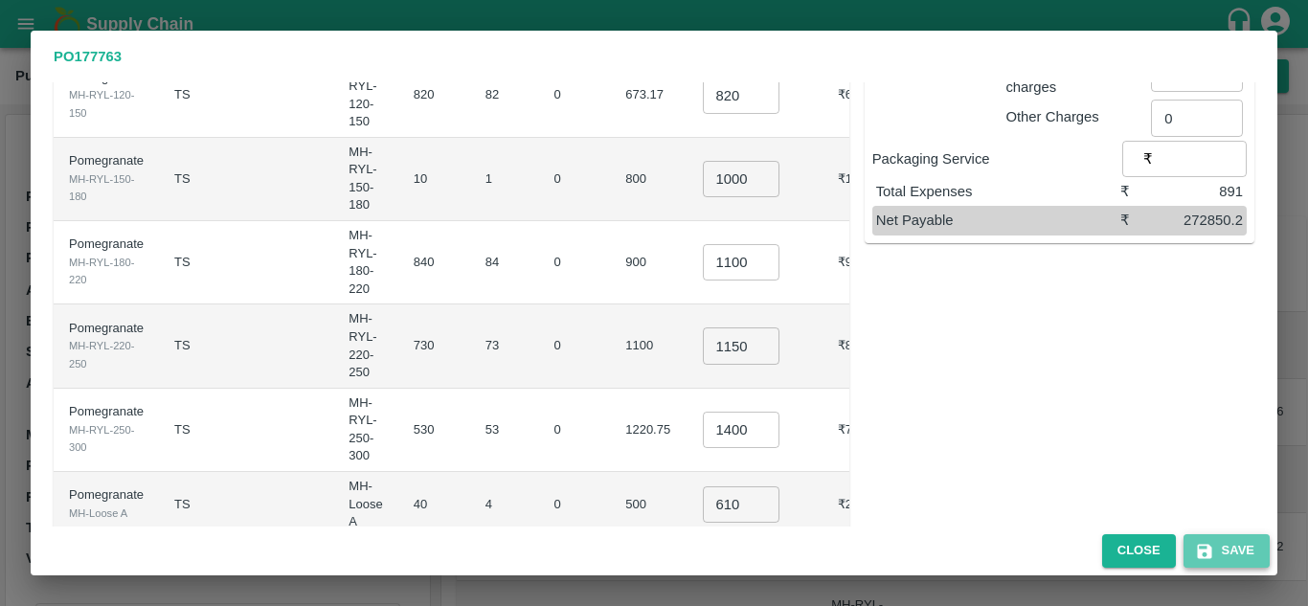
click at [1226, 552] on button "Save" at bounding box center [1226, 551] width 86 height 34
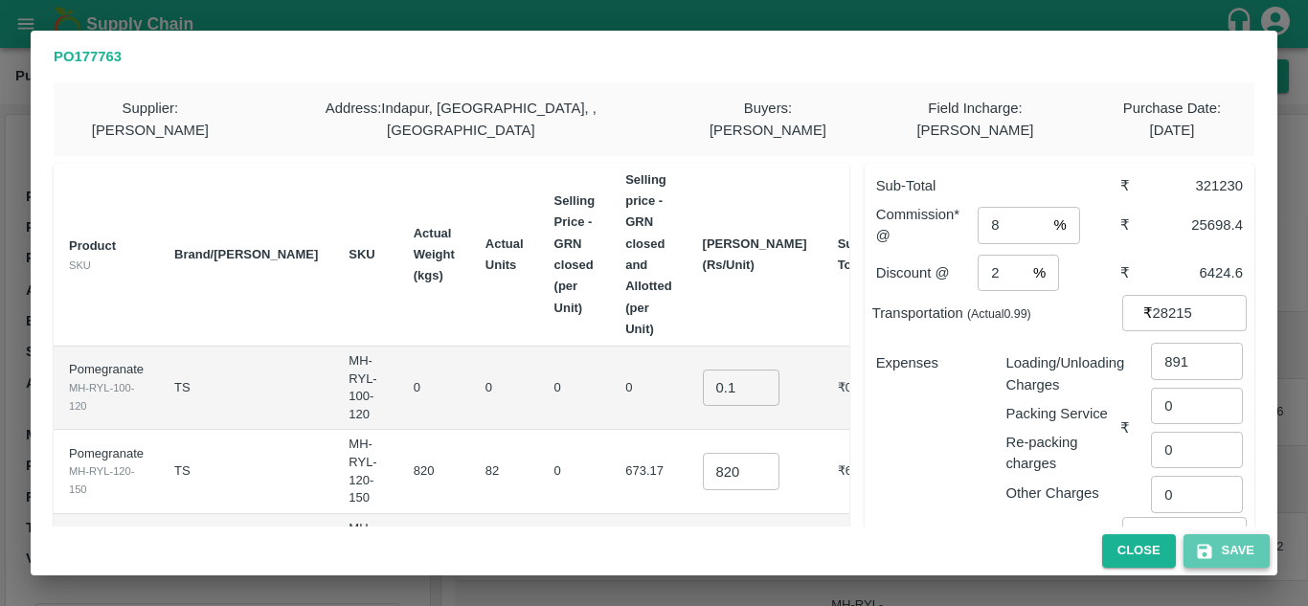
click at [1202, 549] on icon "button" at bounding box center [1204, 551] width 19 height 19
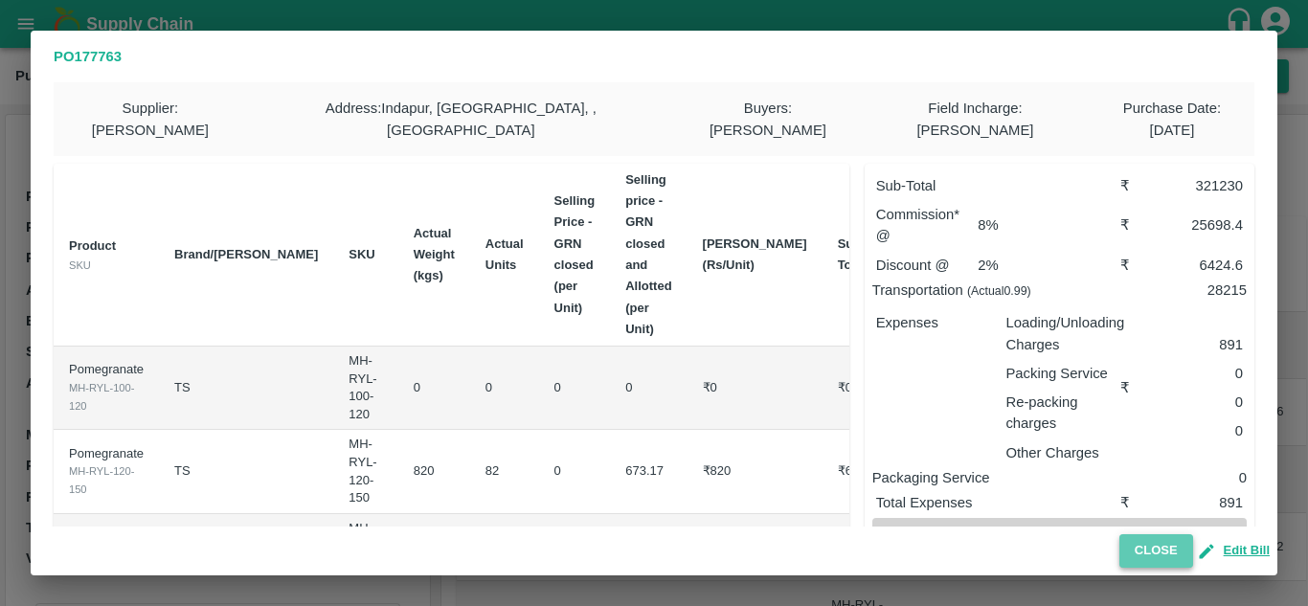
click at [1159, 550] on button "Close" at bounding box center [1156, 551] width 74 height 34
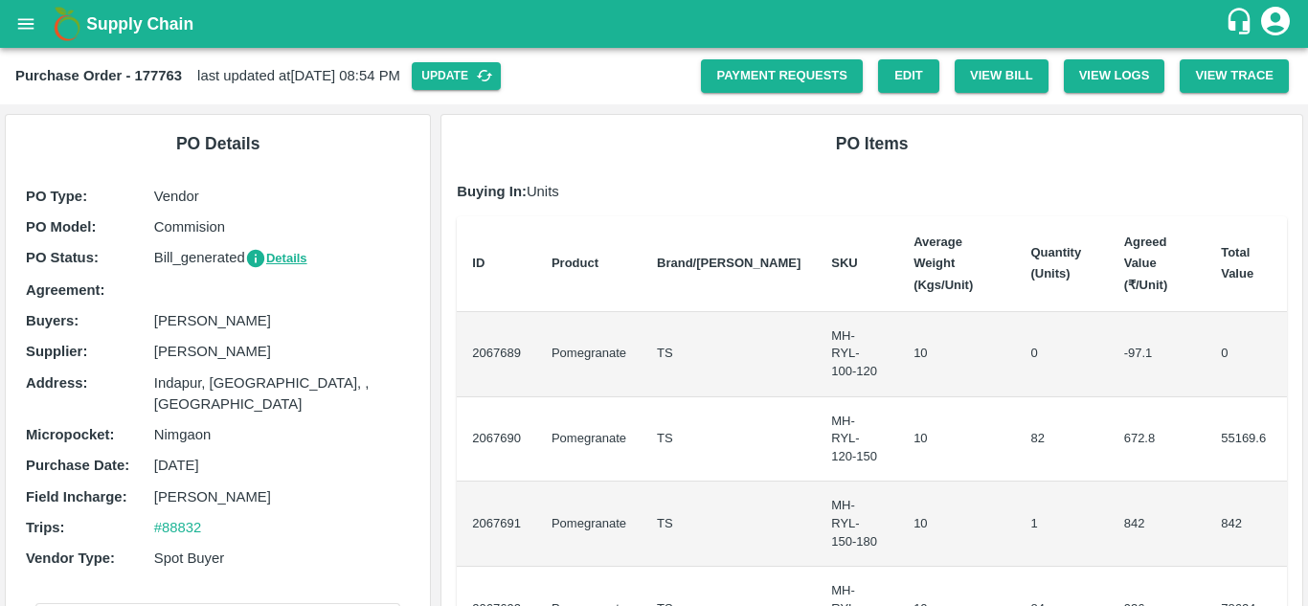
click at [686, 77] on icon "Download Bill" at bounding box center [686, 77] width 0 height 0
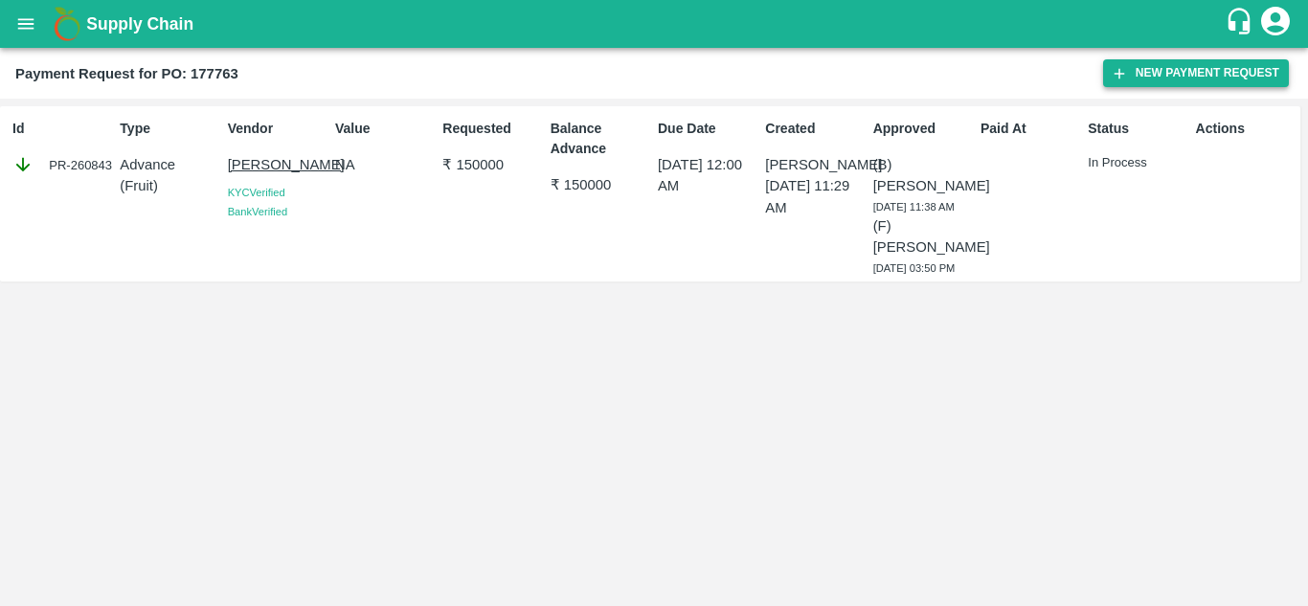
click at [1140, 79] on button "New Payment Request" at bounding box center [1196, 73] width 186 height 28
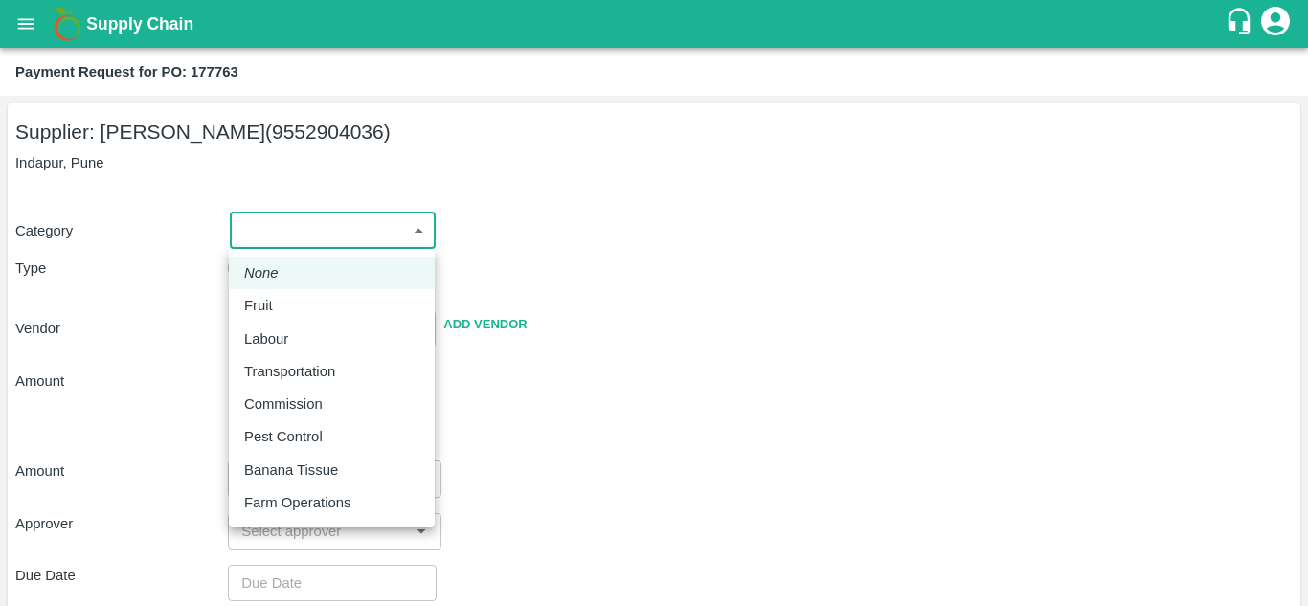
click at [340, 236] on body "Supply Chain Payment Request for PO: 177763 Supplier: [PERSON_NAME] (9552904036…" at bounding box center [654, 303] width 1308 height 606
click at [300, 304] on div "Fruit" at bounding box center [331, 305] width 175 height 21
type input "1"
type input "[PERSON_NAME] - 9552904036(Supplier)"
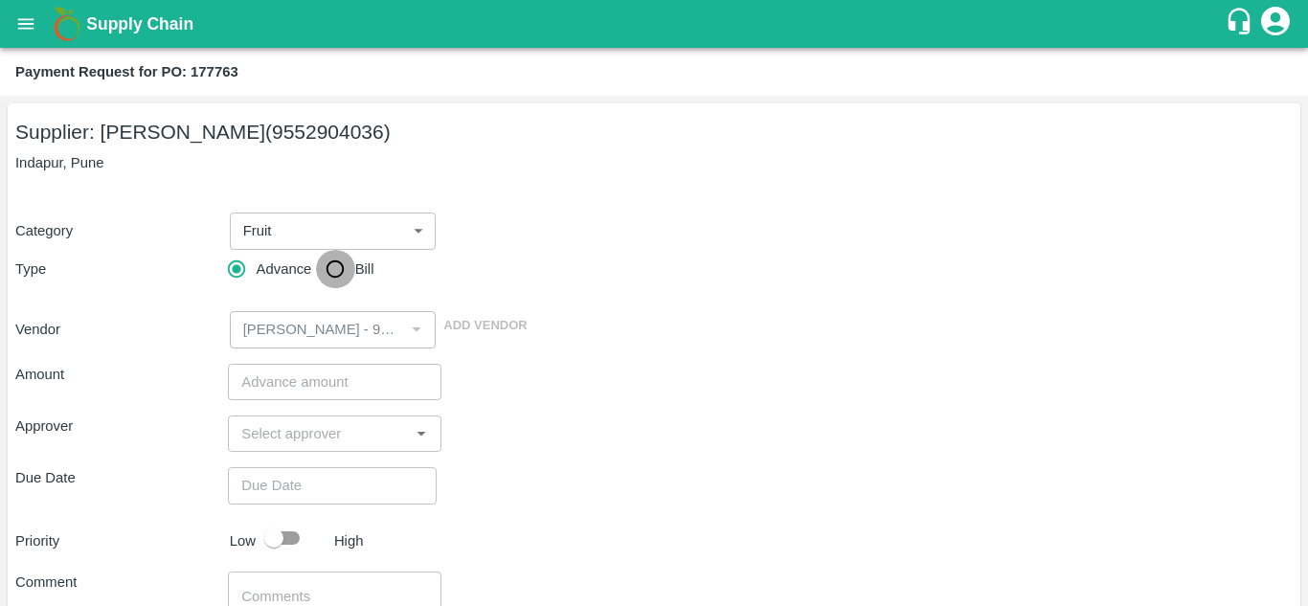
click at [339, 257] on input "Bill" at bounding box center [335, 269] width 38 height 38
radio input "true"
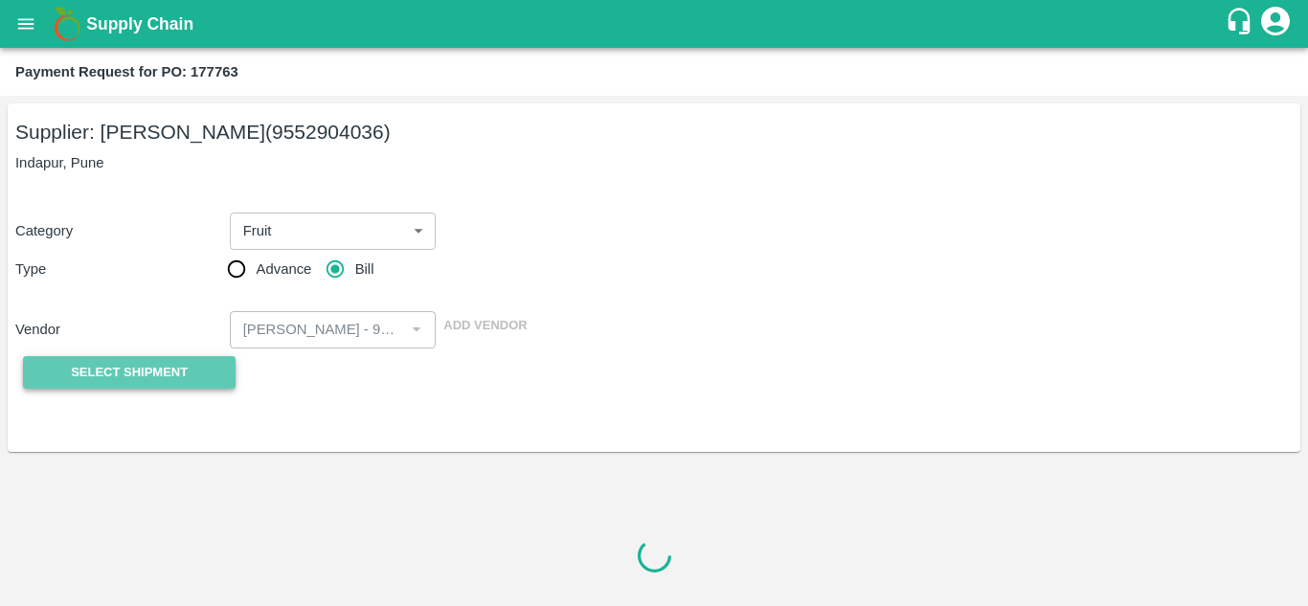
click at [176, 369] on span "Select Shipment" at bounding box center [129, 373] width 117 height 22
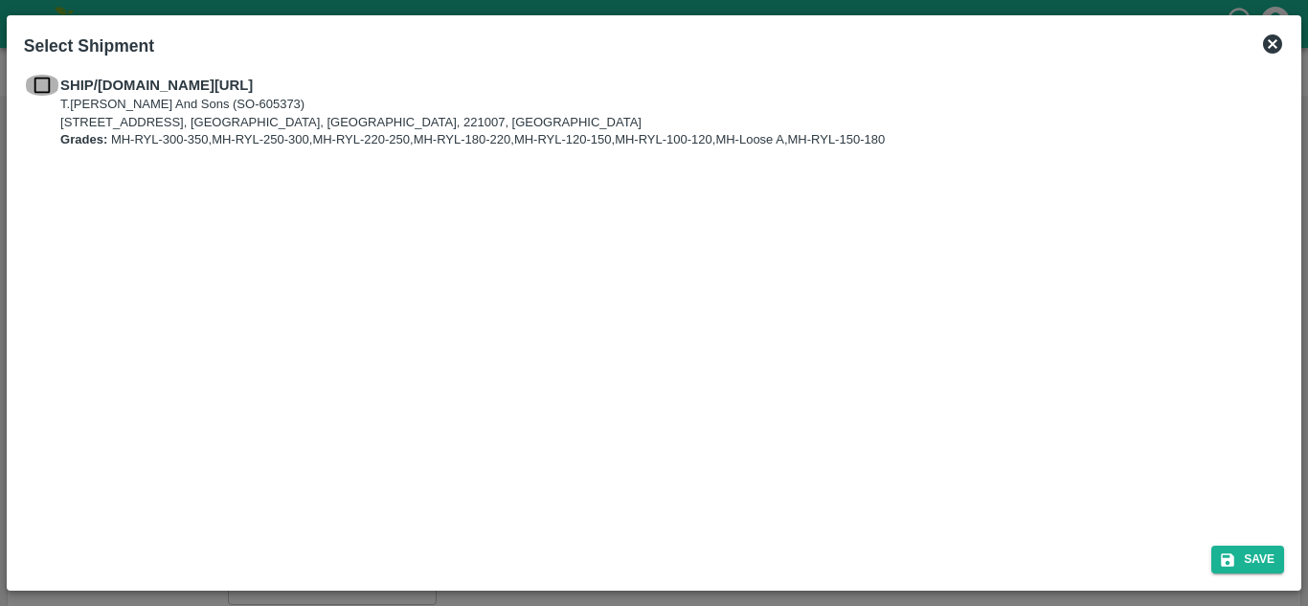
click at [44, 90] on input "checkbox" at bounding box center [42, 85] width 36 height 21
checkbox input "true"
click at [1267, 556] on button "Save" at bounding box center [1247, 560] width 73 height 28
type input "[DATE]"
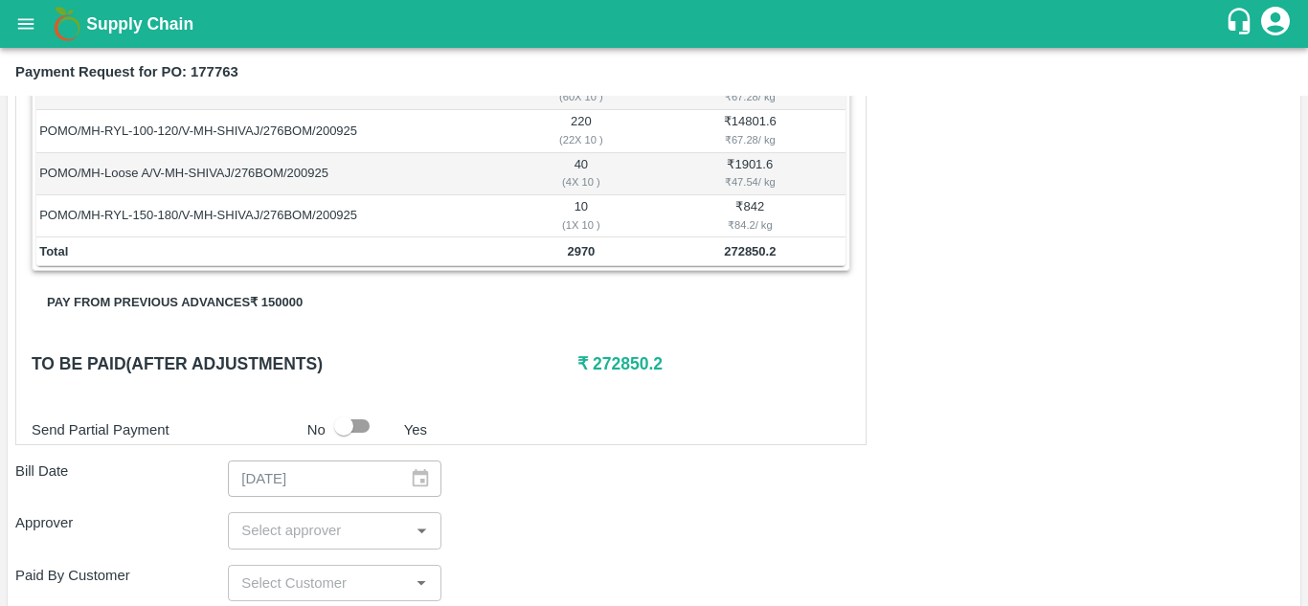
scroll to position [560, 0]
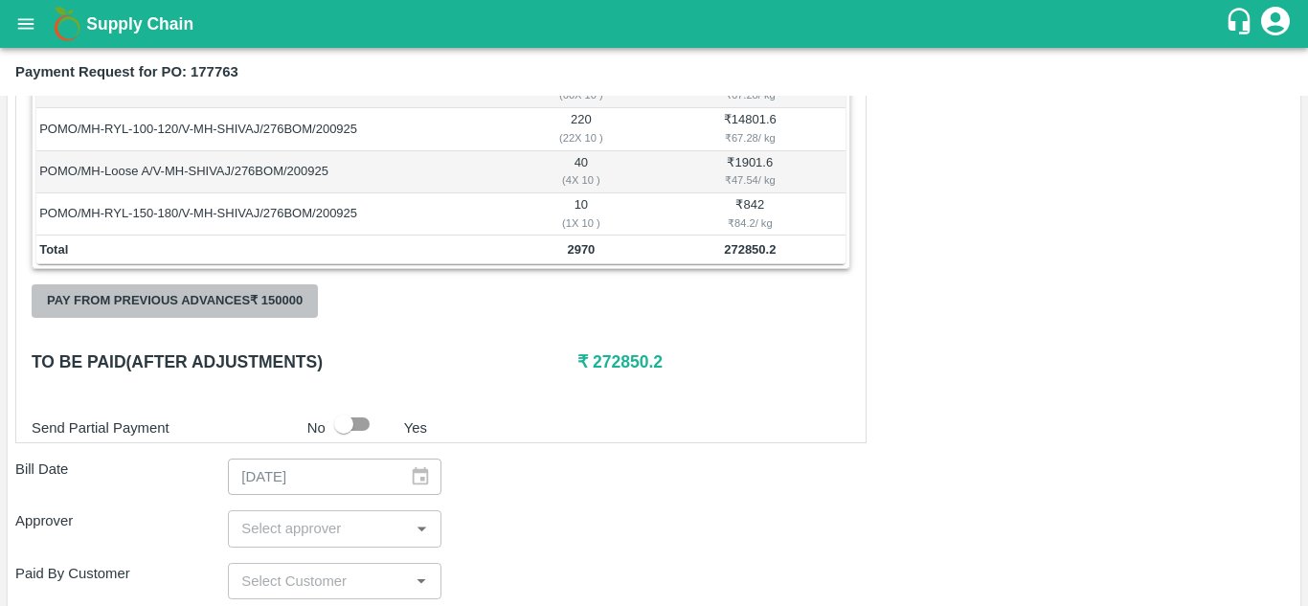
click at [230, 292] on button "Pay from previous advances ₹ 150000" at bounding box center [175, 301] width 286 height 34
click at [272, 304] on button "Pay from previous advances ₹ 150000" at bounding box center [175, 301] width 286 height 34
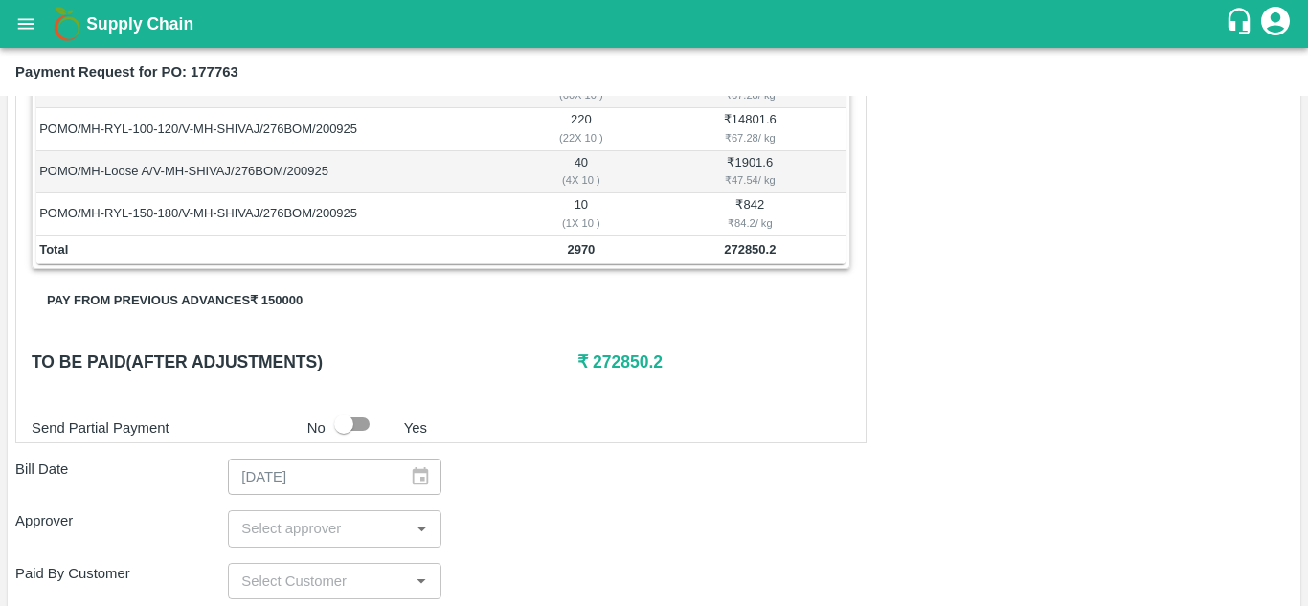
scroll to position [0, 0]
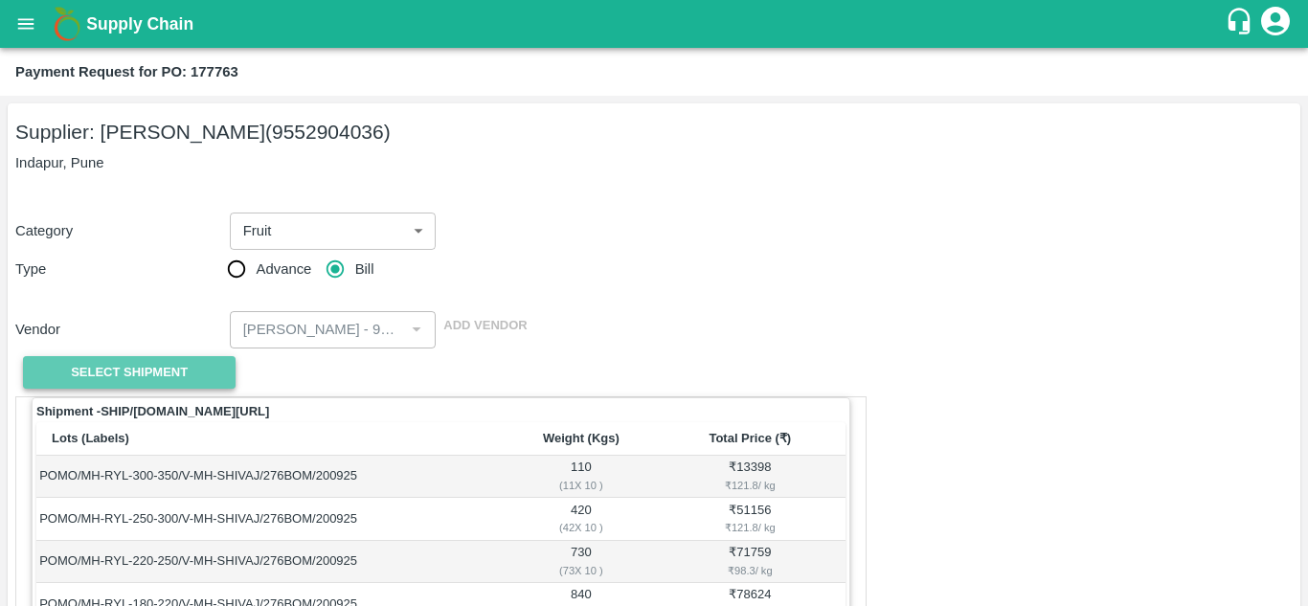
click at [141, 365] on span "Select Shipment" at bounding box center [129, 373] width 117 height 22
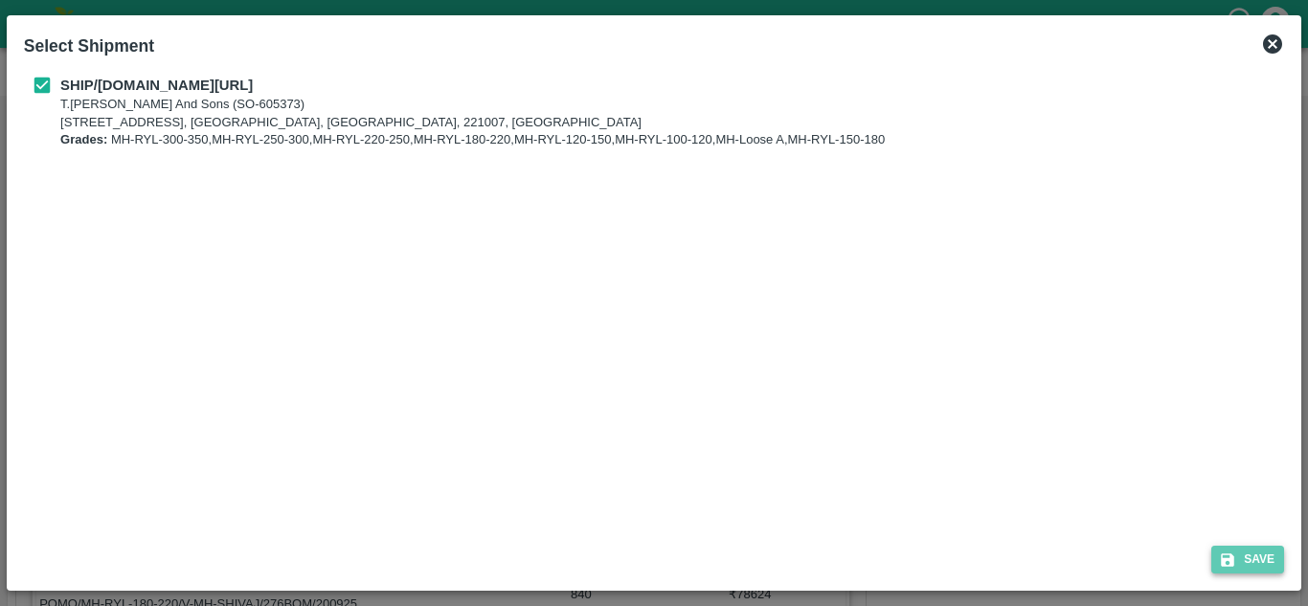
click at [1252, 559] on button "Save" at bounding box center [1247, 560] width 73 height 28
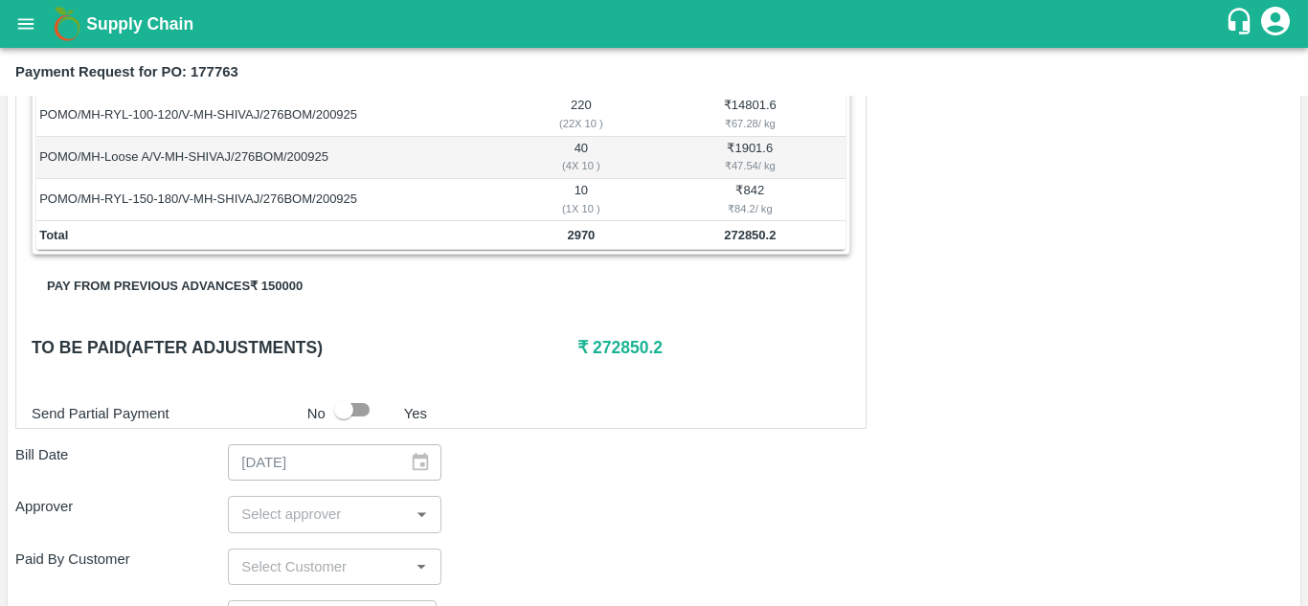
scroll to position [575, 0]
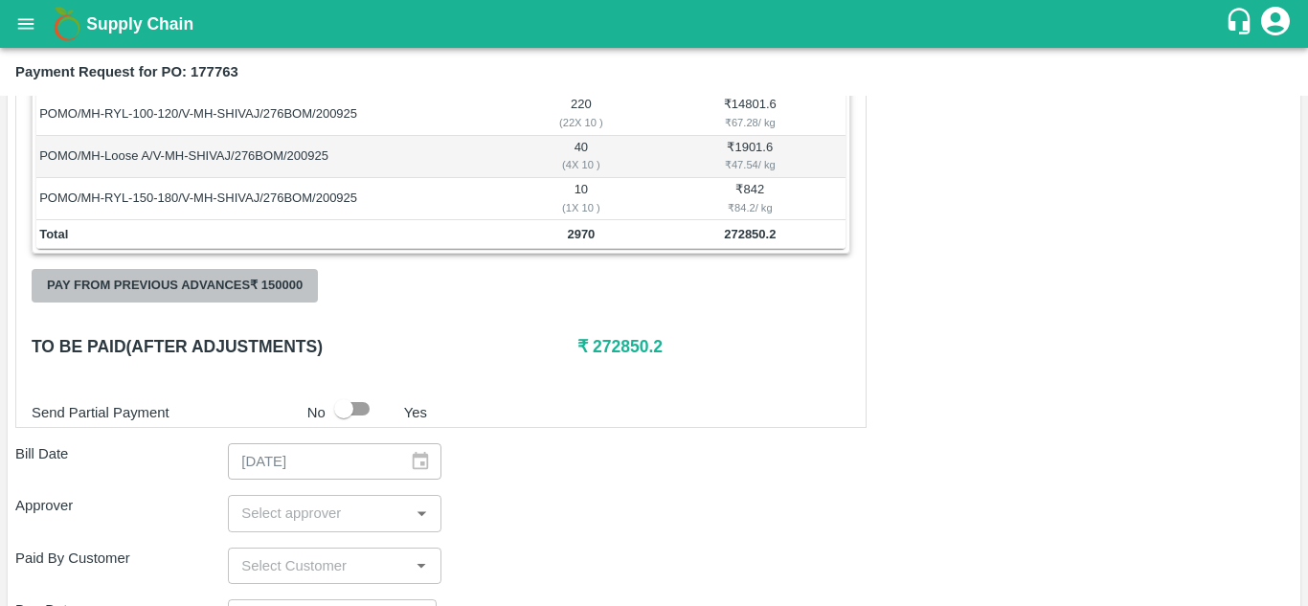
click at [196, 296] on button "Pay from previous advances ₹ 150000" at bounding box center [175, 286] width 286 height 34
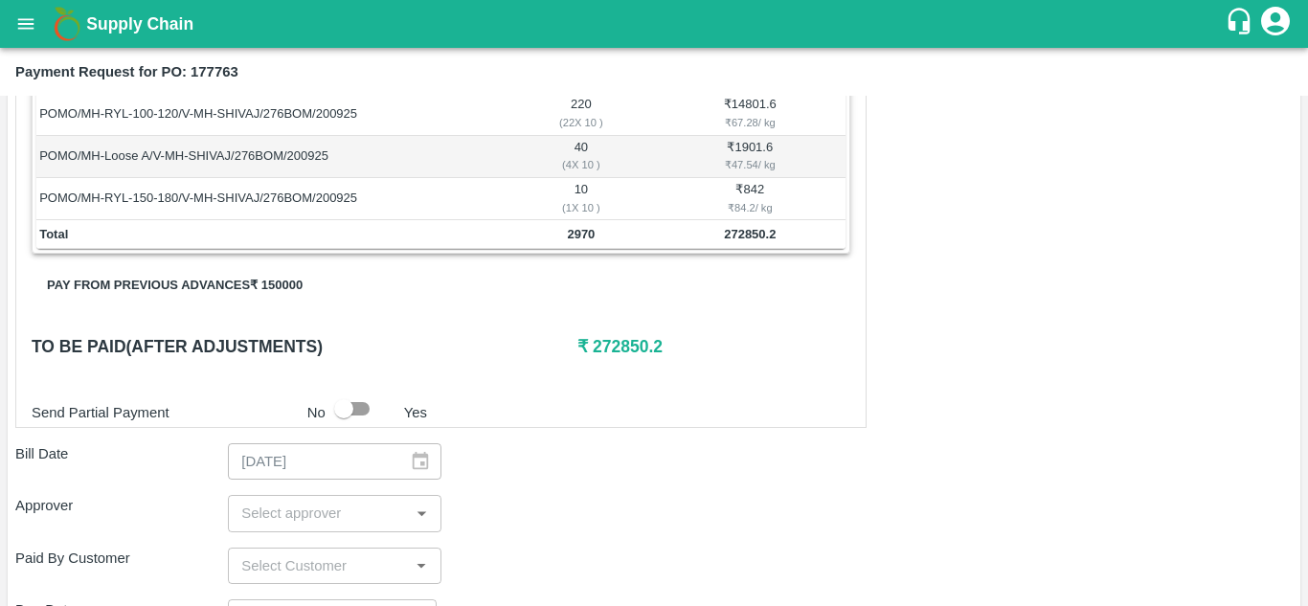
click at [237, 288] on button "Pay from previous advances ₹ 150000" at bounding box center [175, 286] width 286 height 34
click at [221, 353] on h6 "To be paid(After adjustments)" at bounding box center [305, 346] width 546 height 27
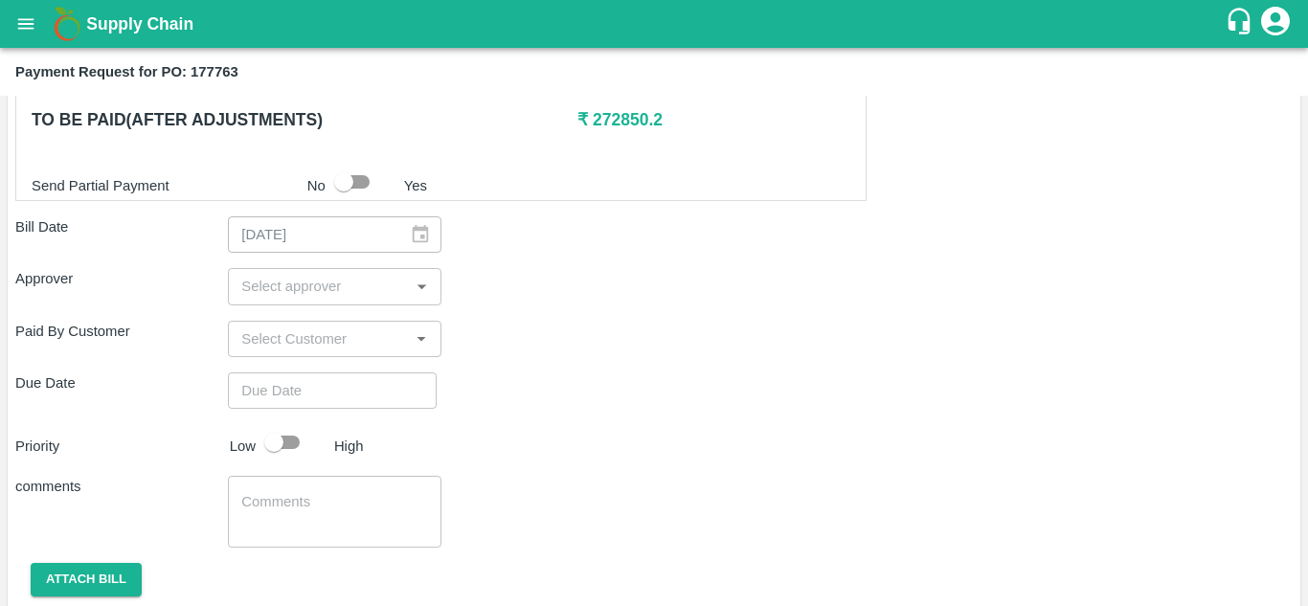
scroll to position [805, 0]
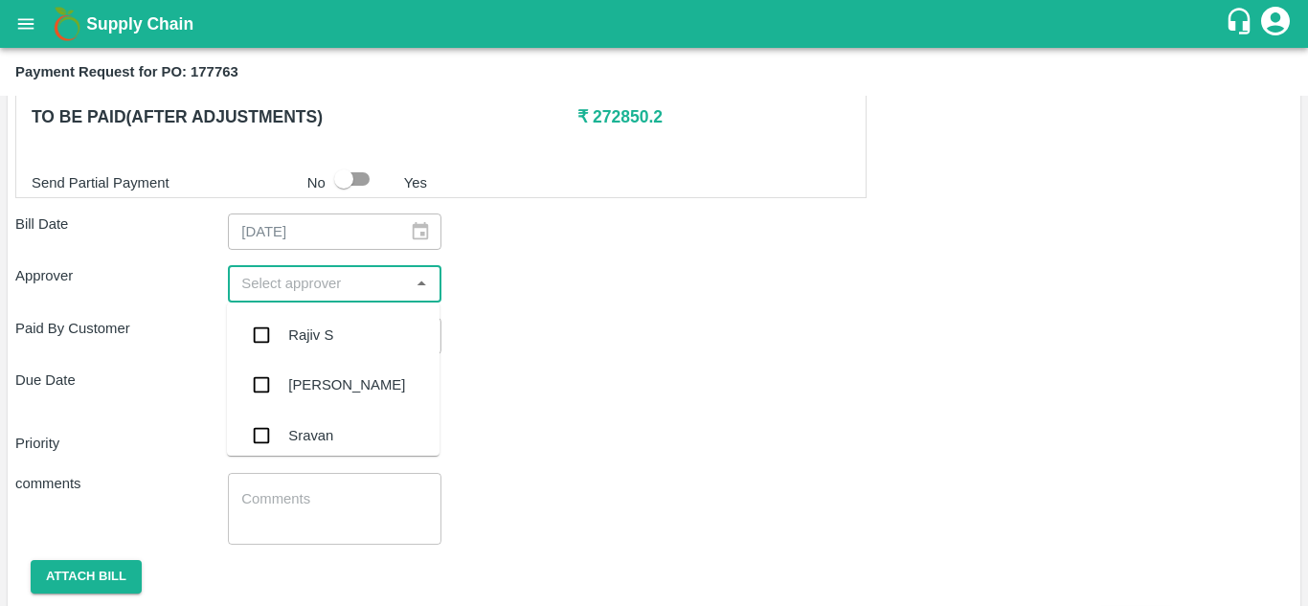
click at [260, 284] on input "input" at bounding box center [318, 283] width 169 height 25
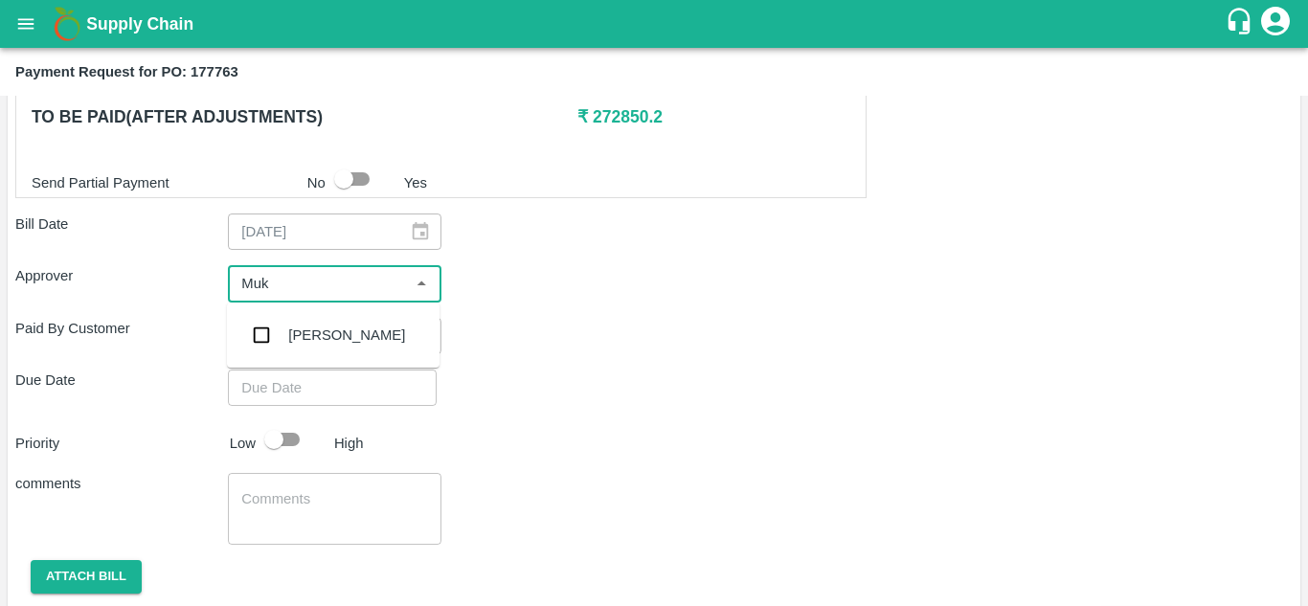
type input "Muku"
click at [253, 332] on input "checkbox" at bounding box center [261, 335] width 38 height 38
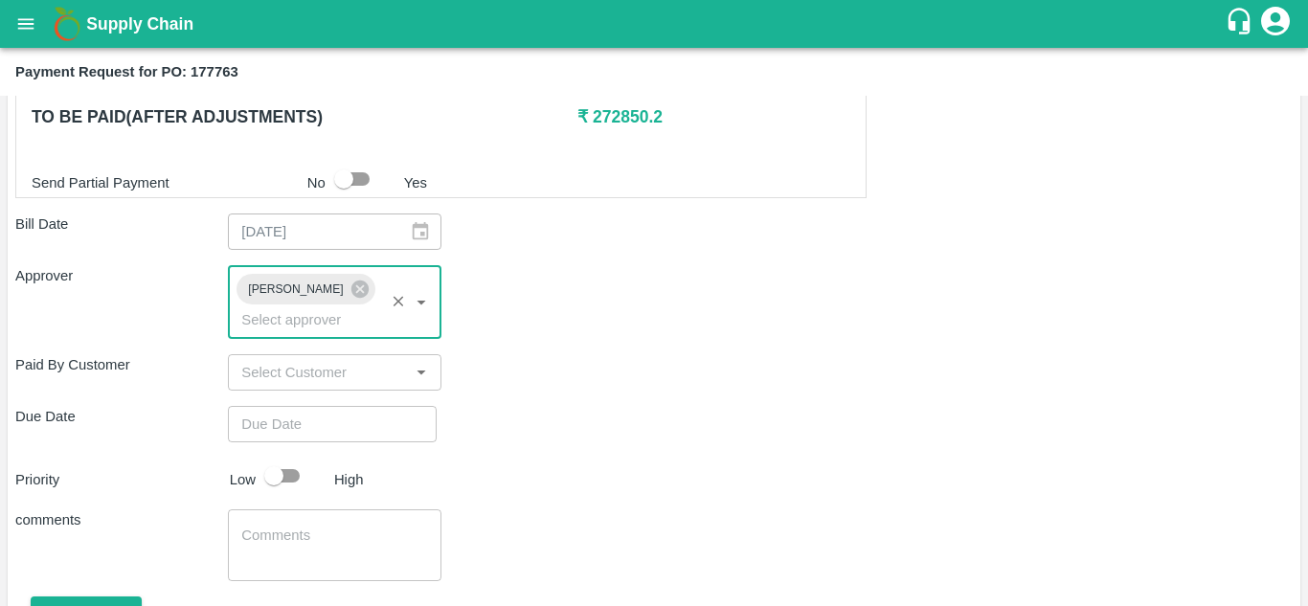
type input "DD/MM/YYYY hh:mm aa"
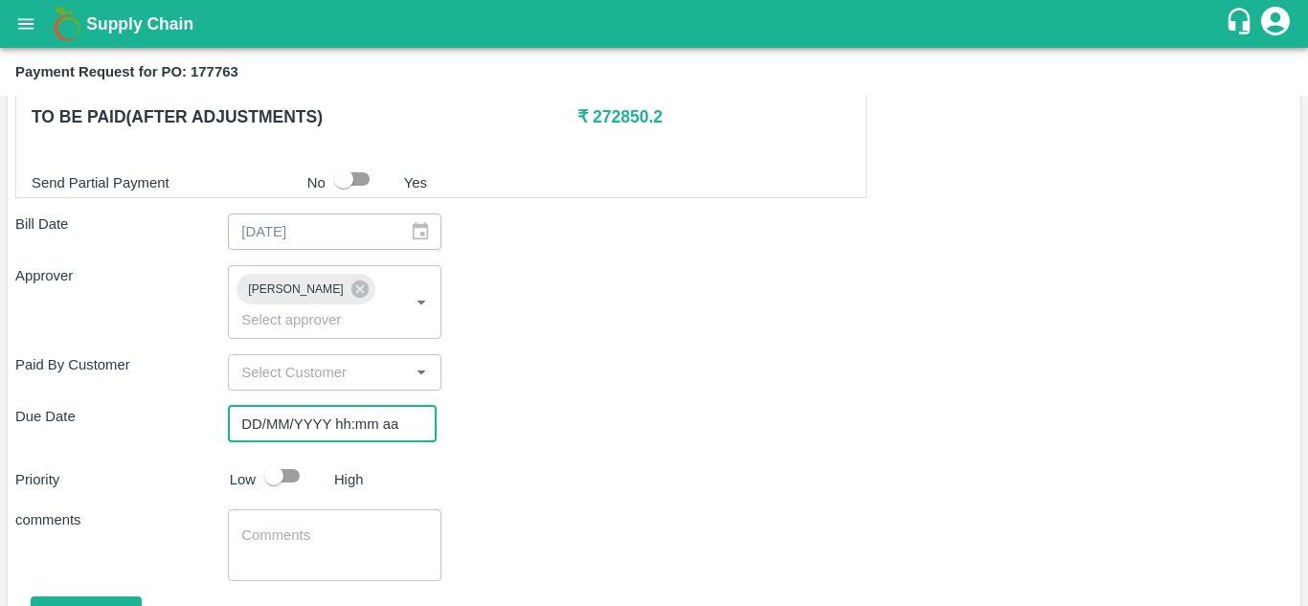
click at [248, 433] on input "DD/MM/YYYY hh:mm aa" at bounding box center [325, 424] width 195 height 36
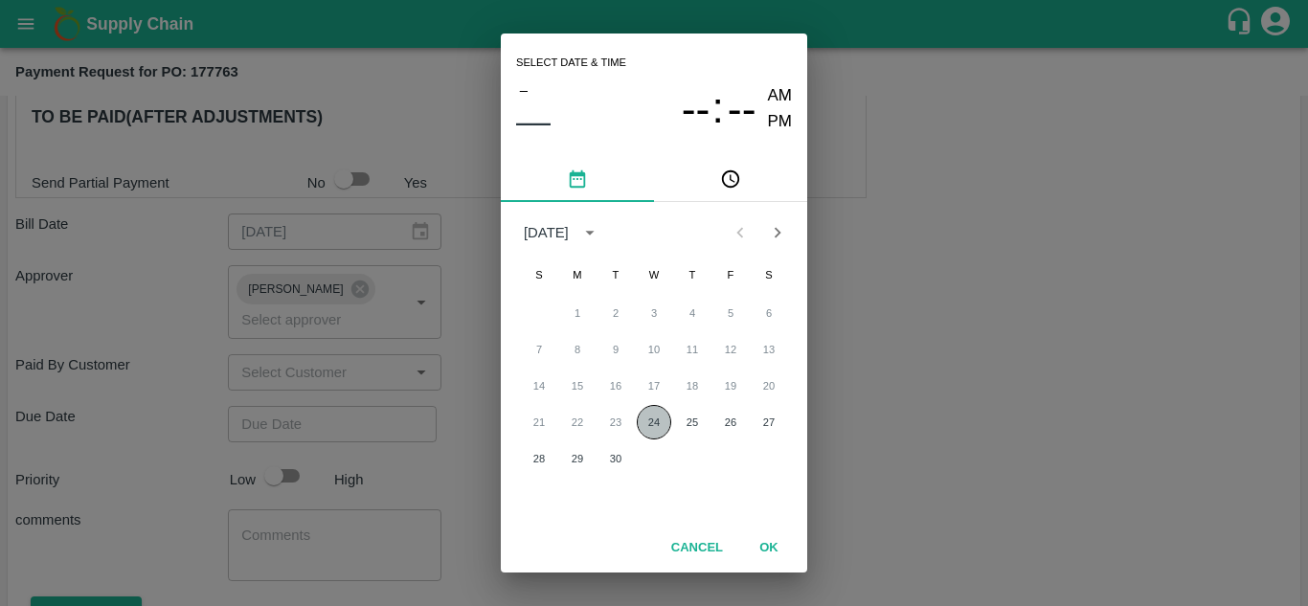
click at [655, 429] on button "24" at bounding box center [654, 422] width 34 height 34
type input "24/09/2025 12:00 AM"
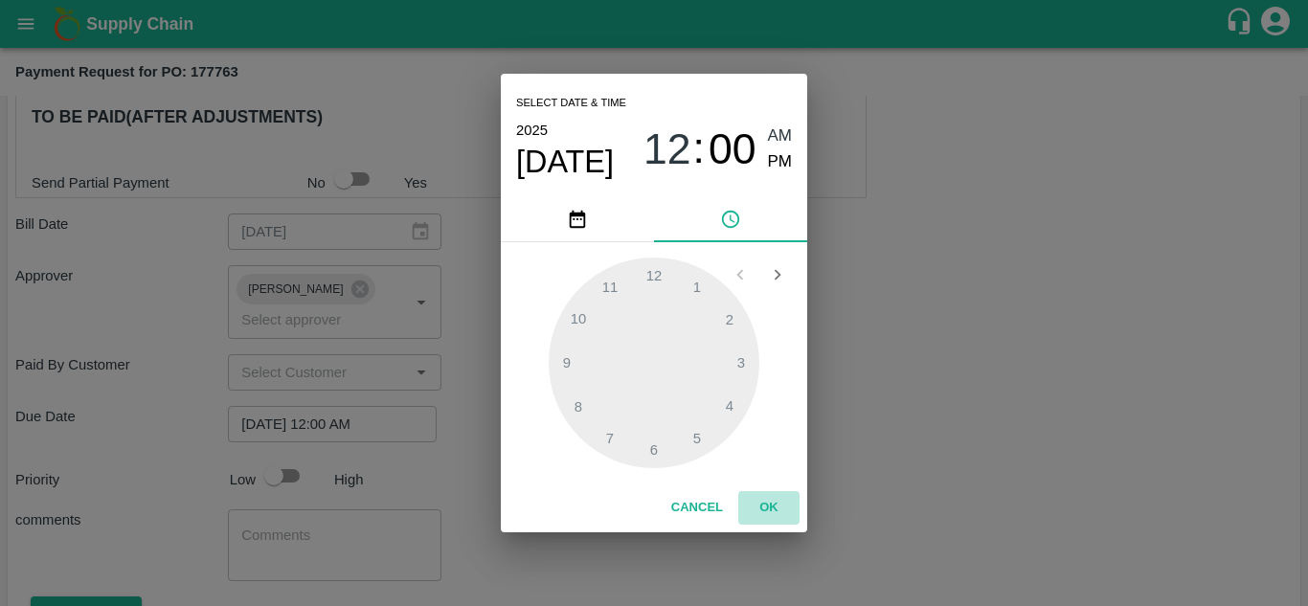
click at [770, 512] on button "OK" at bounding box center [768, 508] width 61 height 34
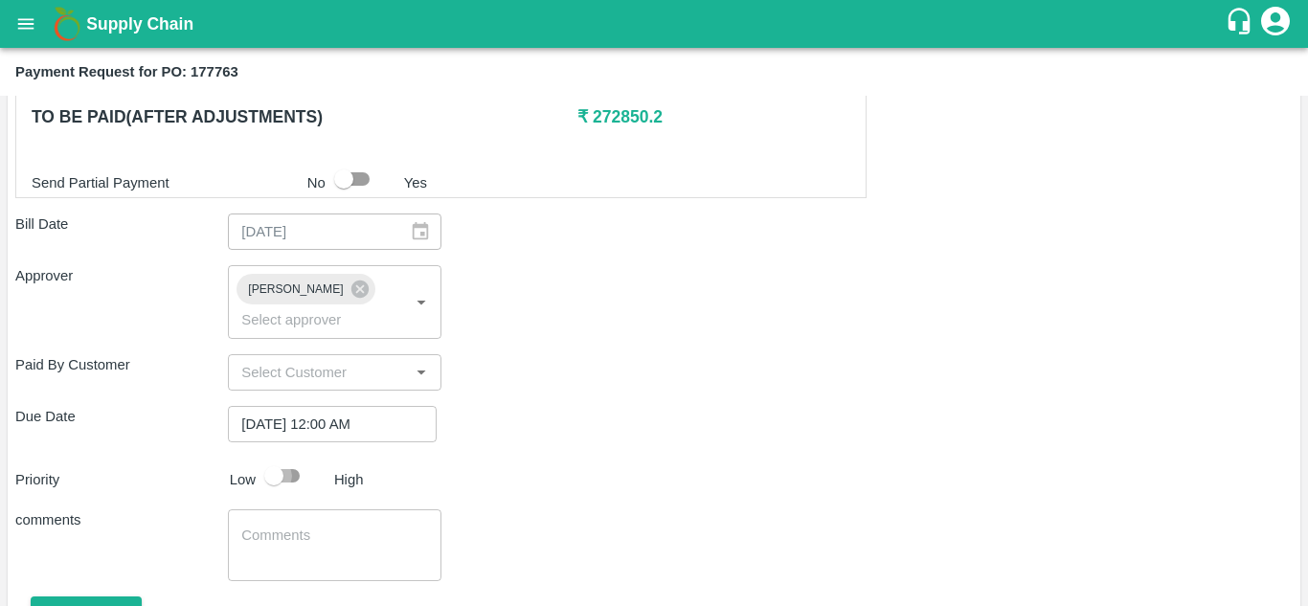
click at [282, 468] on input "checkbox" at bounding box center [273, 476] width 109 height 36
checkbox input "true"
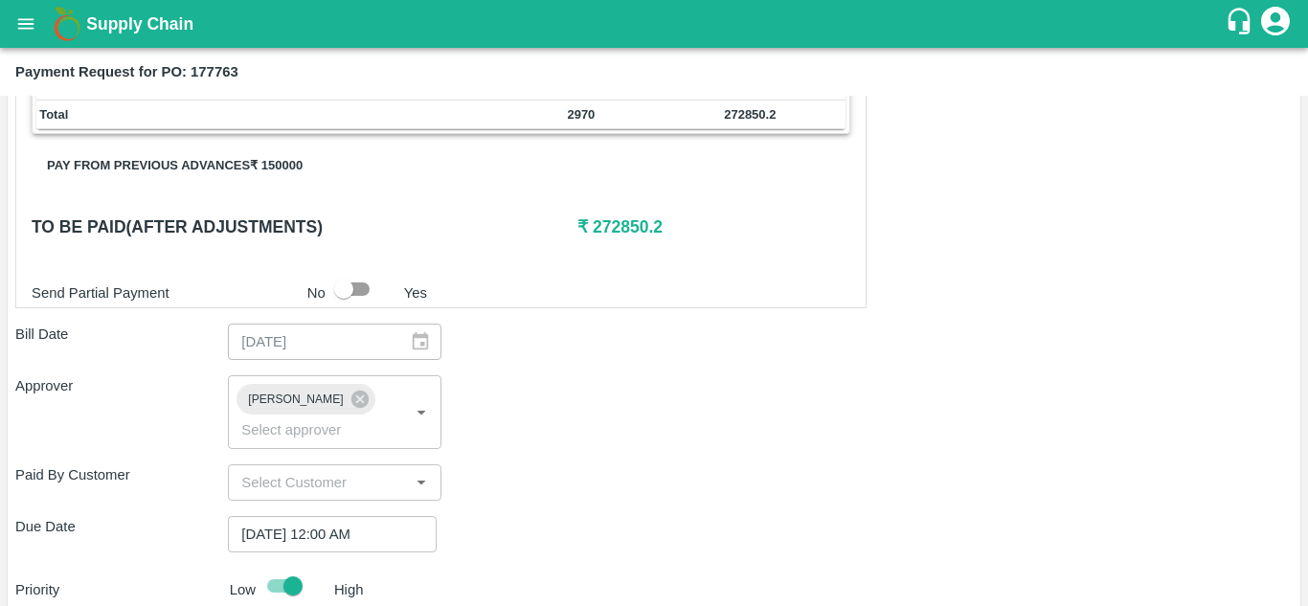
scroll to position [901, 0]
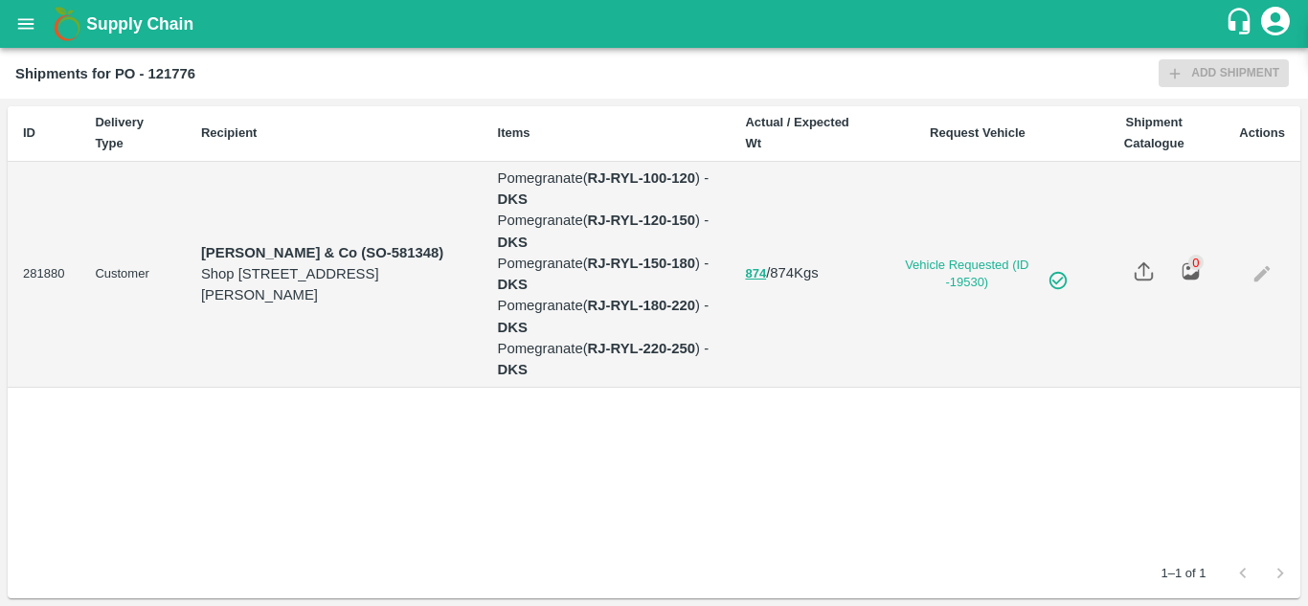
click at [23, 19] on icon "open drawer" at bounding box center [26, 23] width 16 height 11
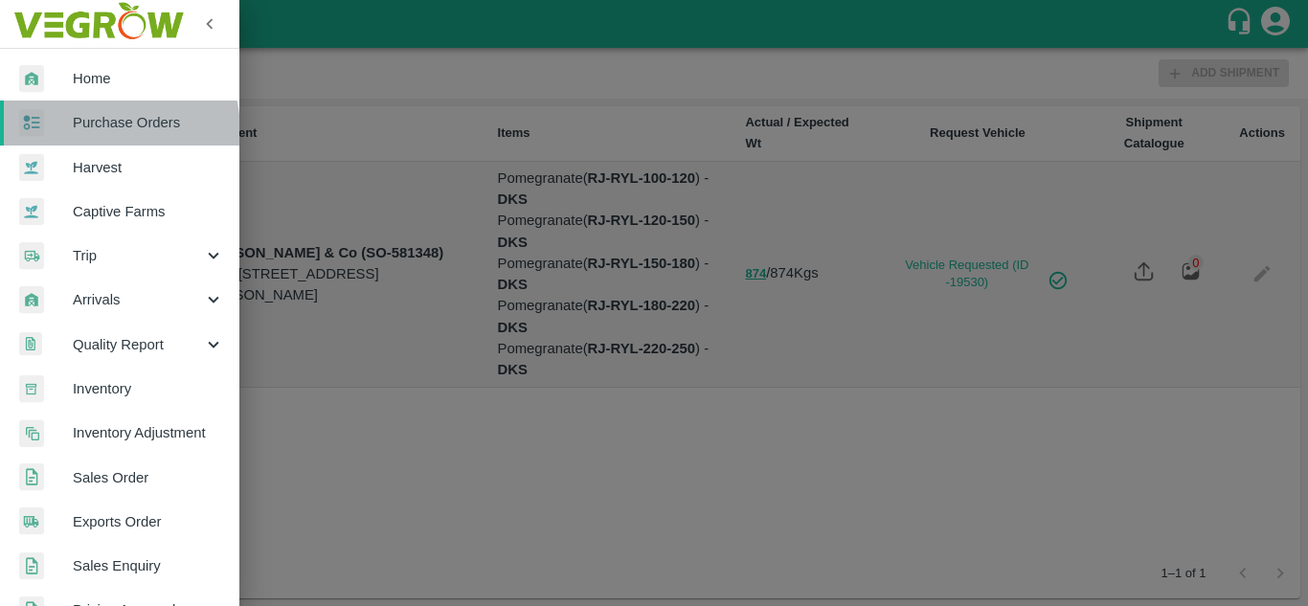
click at [100, 130] on span "Purchase Orders" at bounding box center [148, 122] width 151 height 21
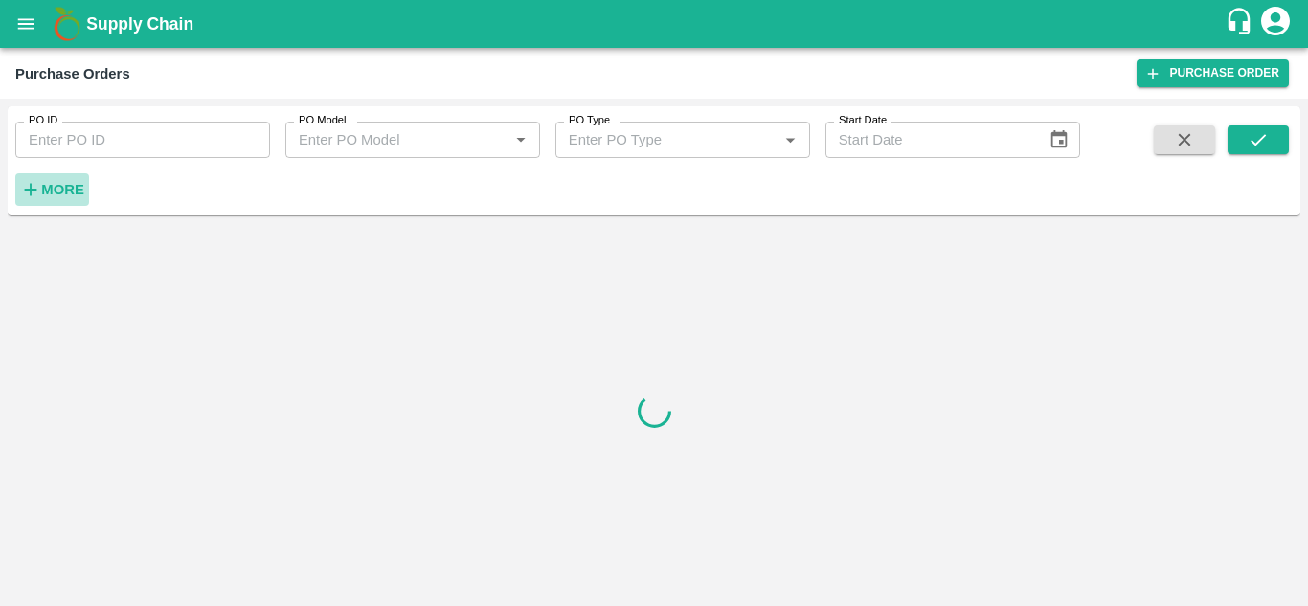
click at [53, 197] on strong "More" at bounding box center [62, 189] width 43 height 15
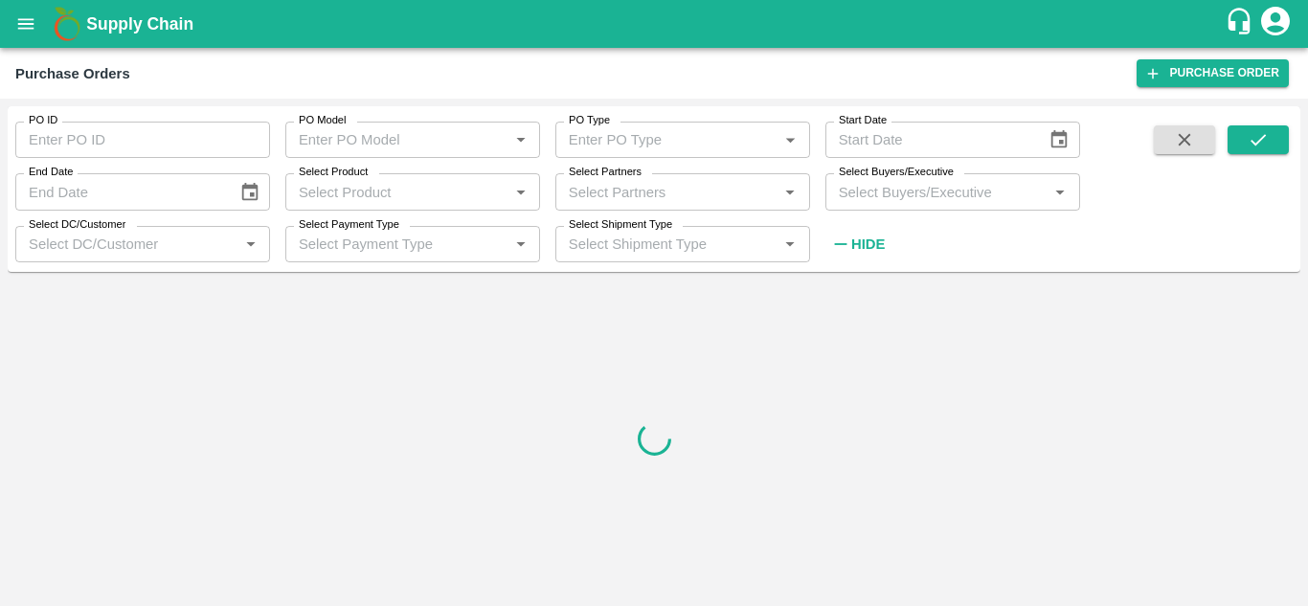
click at [914, 199] on input "Select Buyers/Executive" at bounding box center [937, 191] width 212 height 25
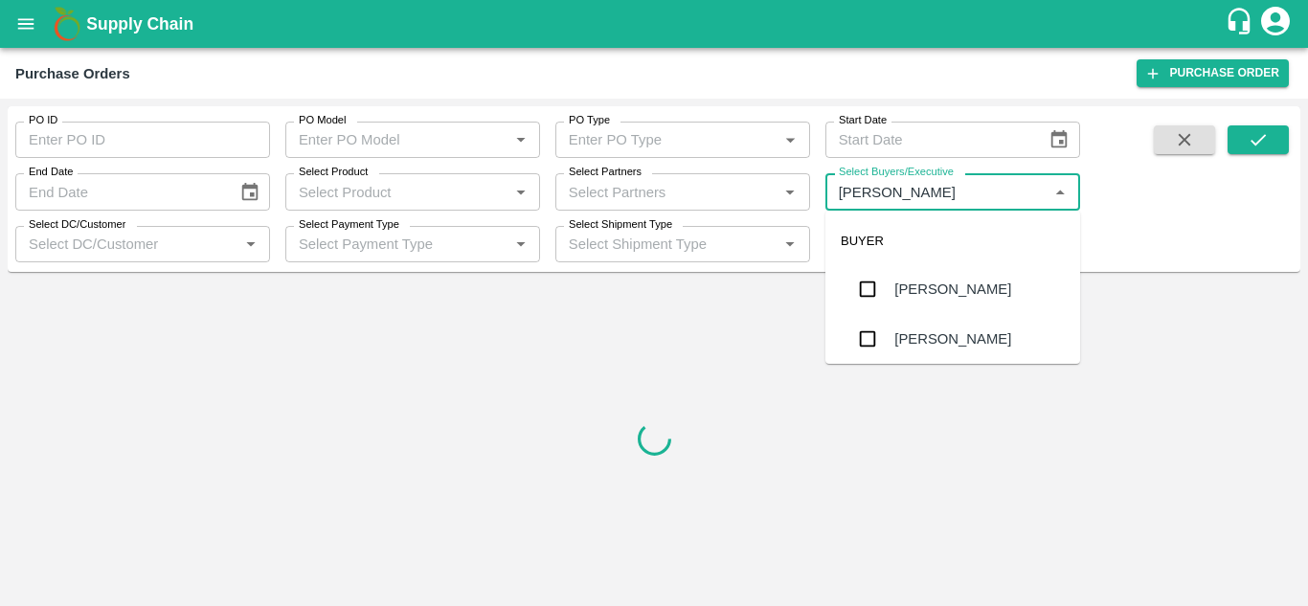
type input "Avinash"
click at [874, 337] on input "checkbox" at bounding box center [867, 339] width 38 height 38
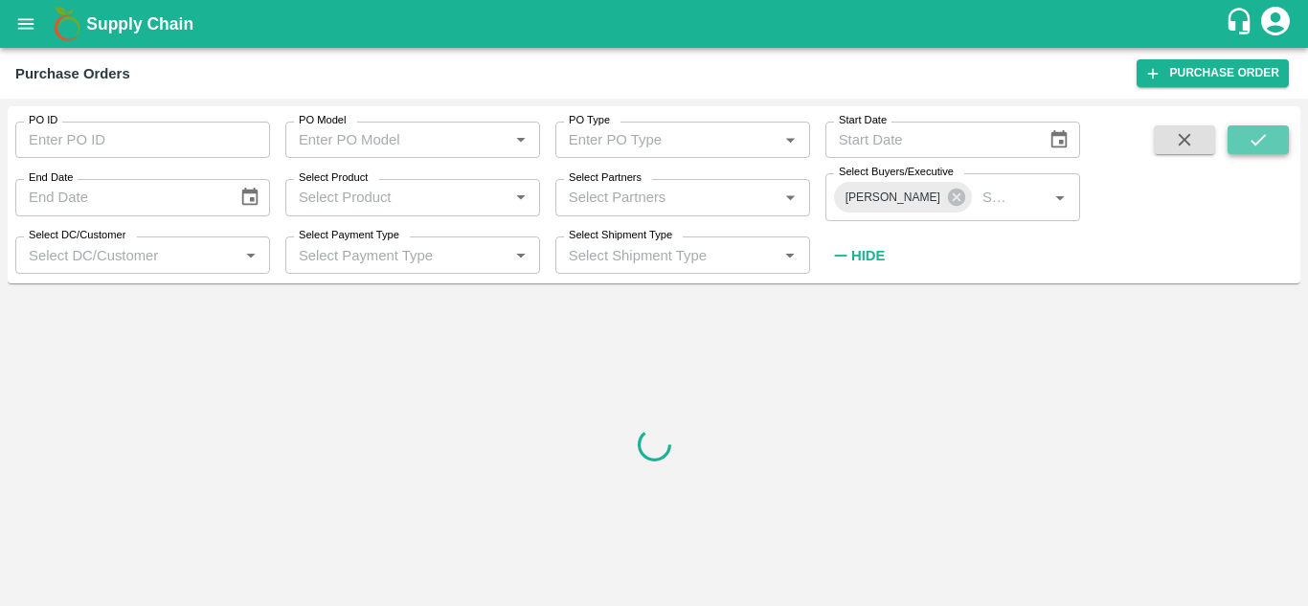
click at [1260, 133] on icon "submit" at bounding box center [1258, 139] width 21 height 21
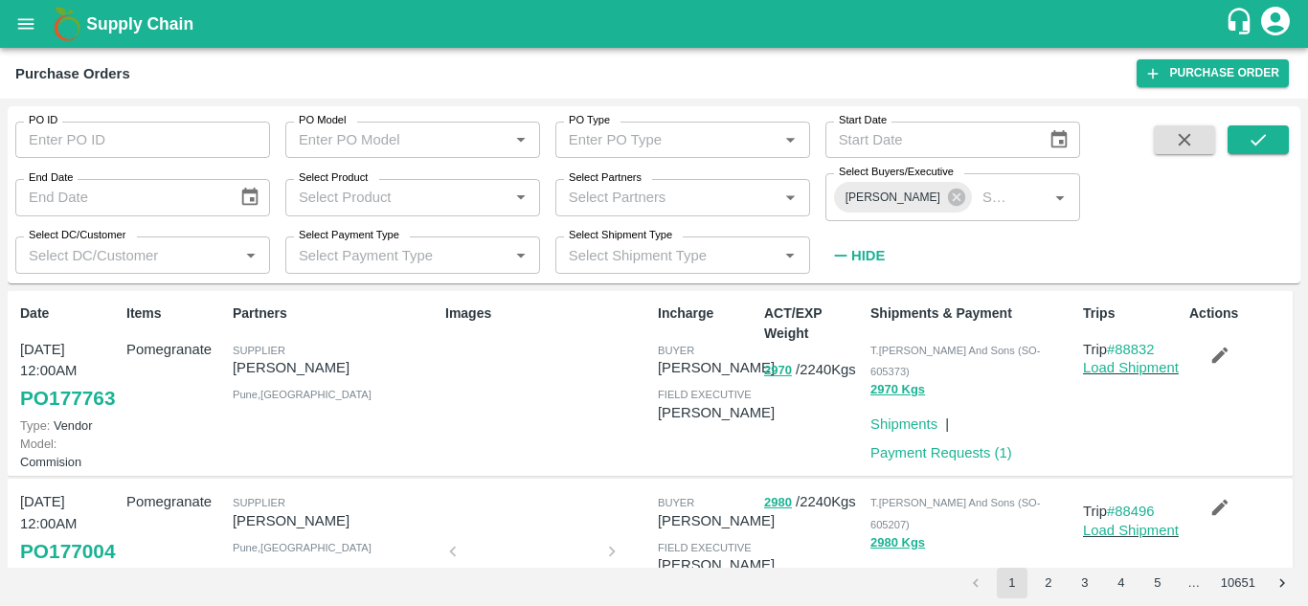
click at [904, 442] on p "Payment Requests ( 1 )" at bounding box center [941, 452] width 142 height 21
click at [890, 445] on link "Payment Requests ( 1 )" at bounding box center [941, 452] width 142 height 15
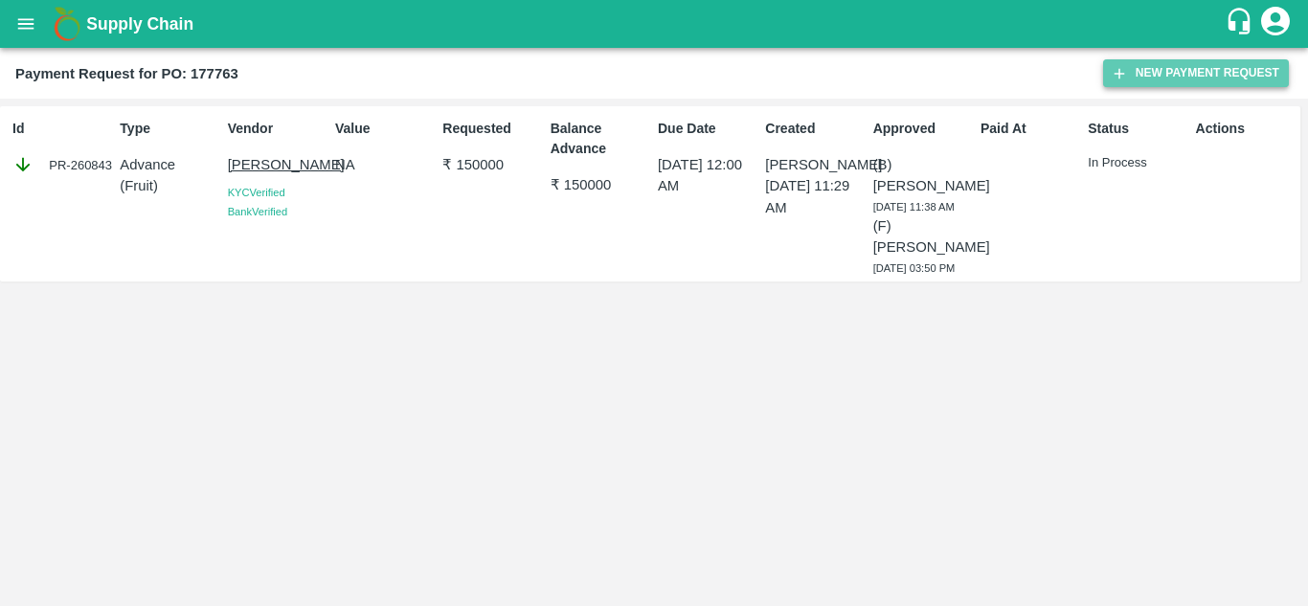
click at [1191, 69] on button "New Payment Request" at bounding box center [1196, 73] width 186 height 28
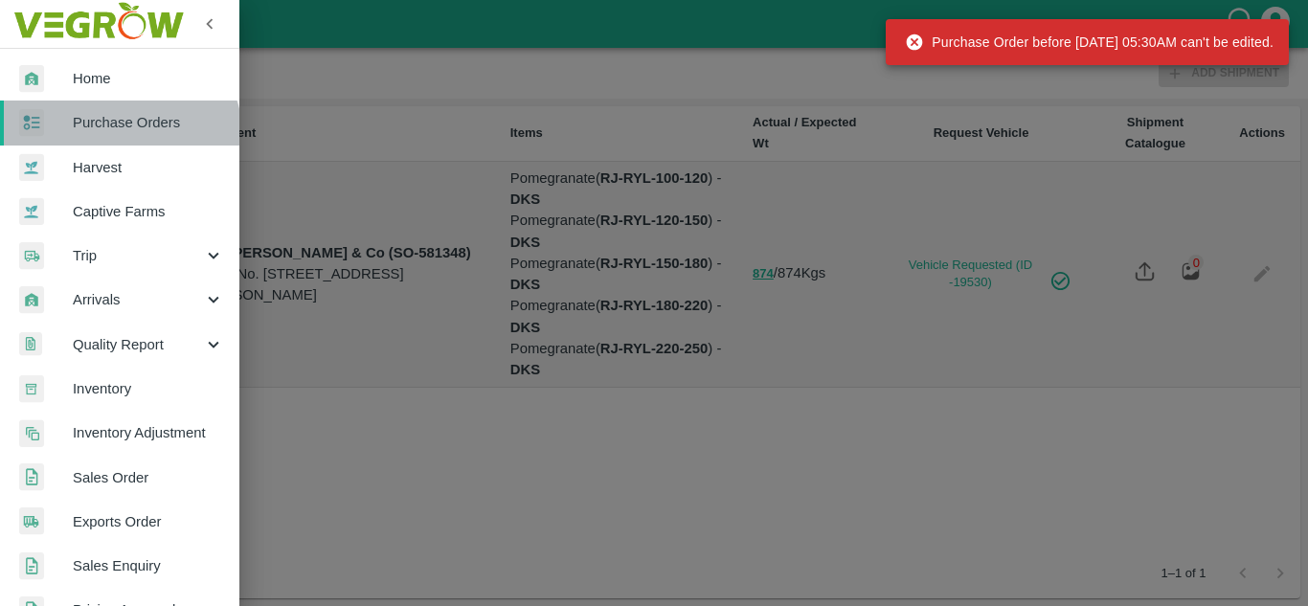
click at [118, 139] on link "Purchase Orders" at bounding box center [119, 123] width 239 height 44
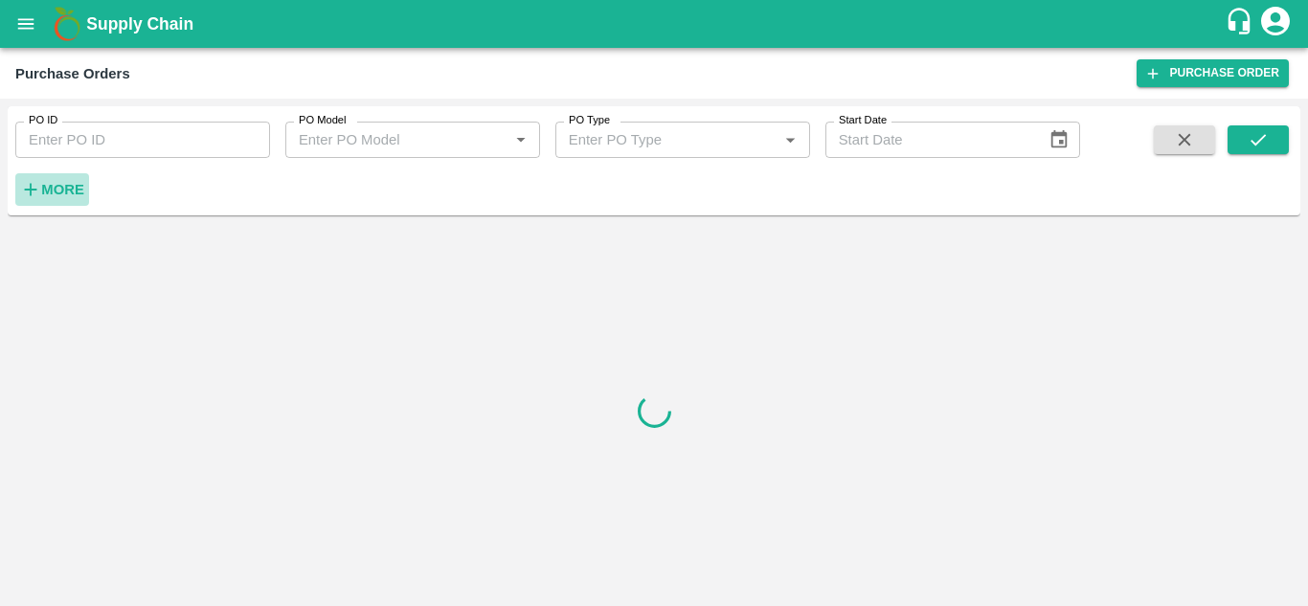
click at [53, 195] on strong "More" at bounding box center [62, 189] width 43 height 15
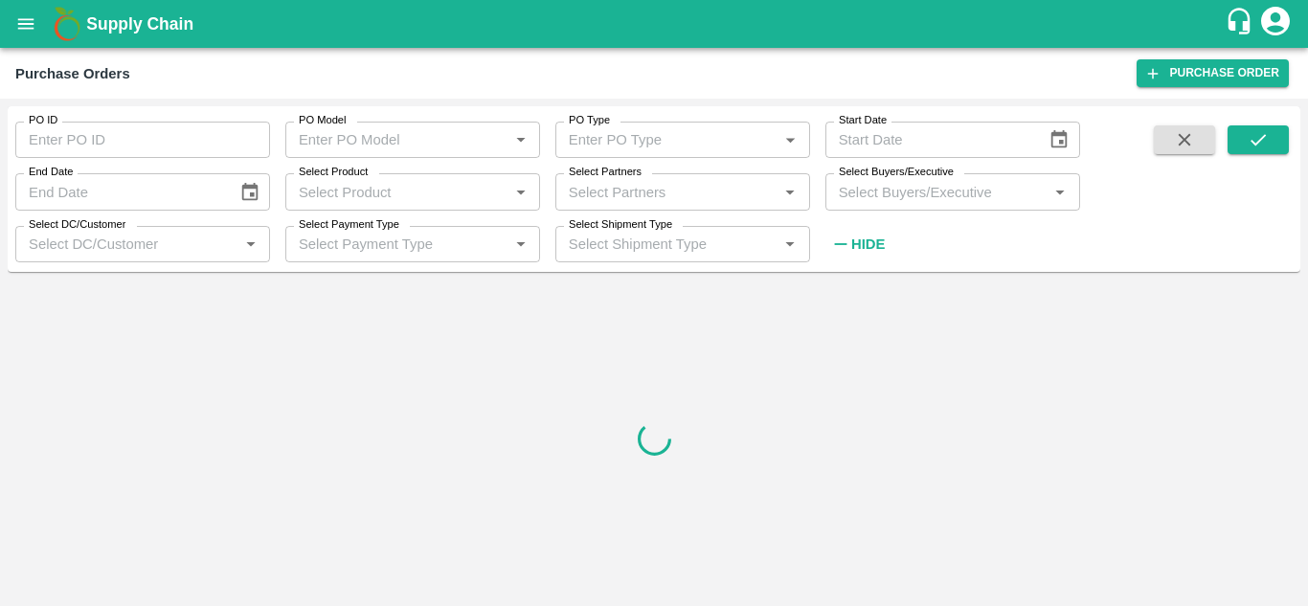
click at [890, 178] on label "Select Buyers/Executive" at bounding box center [896, 172] width 115 height 15
click at [890, 179] on input "Select Buyers/Executive" at bounding box center [937, 191] width 212 height 25
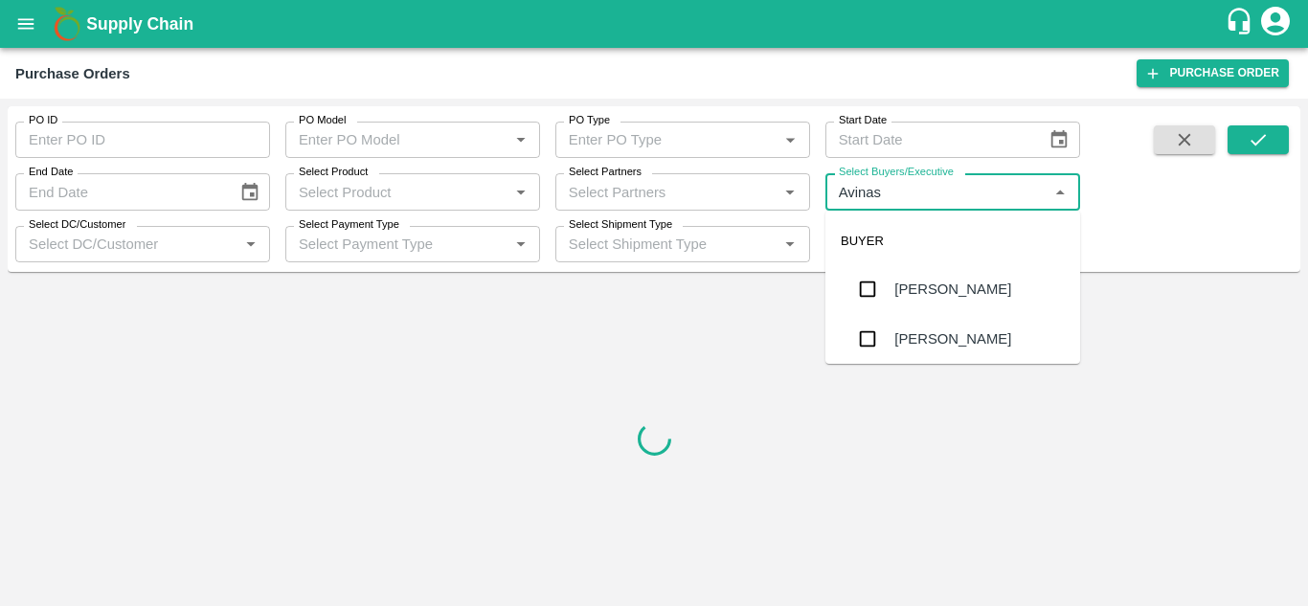
type input "Avinash"
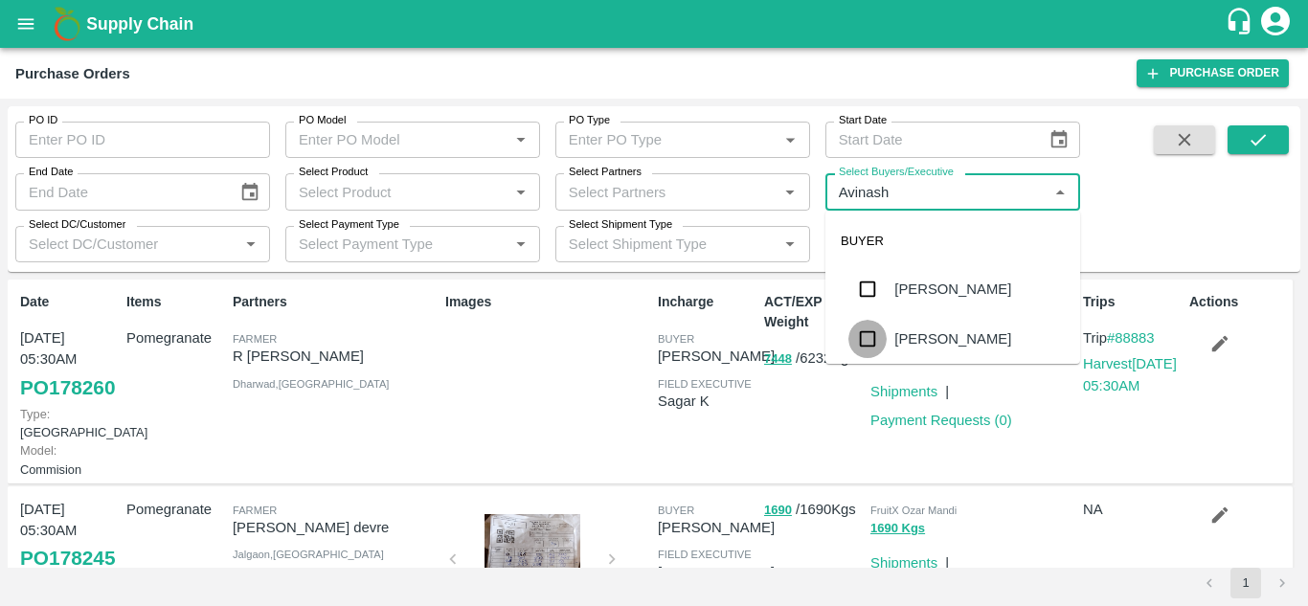
click at [872, 329] on input "checkbox" at bounding box center [867, 339] width 38 height 38
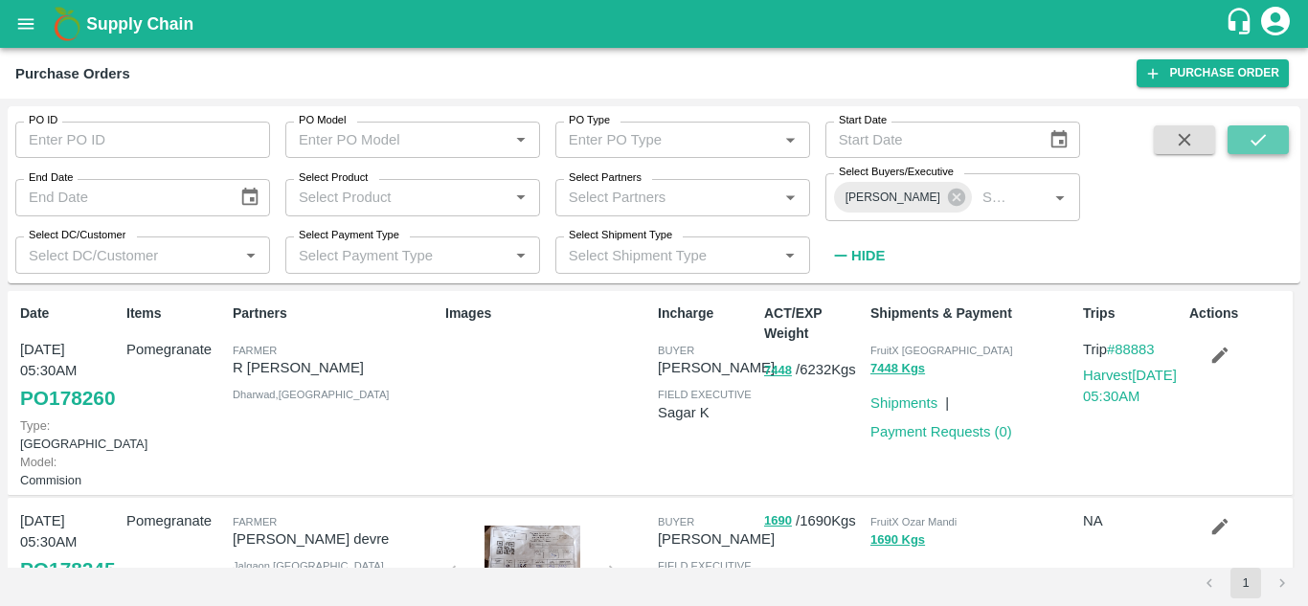
click at [1253, 139] on icon "submit" at bounding box center [1258, 139] width 21 height 21
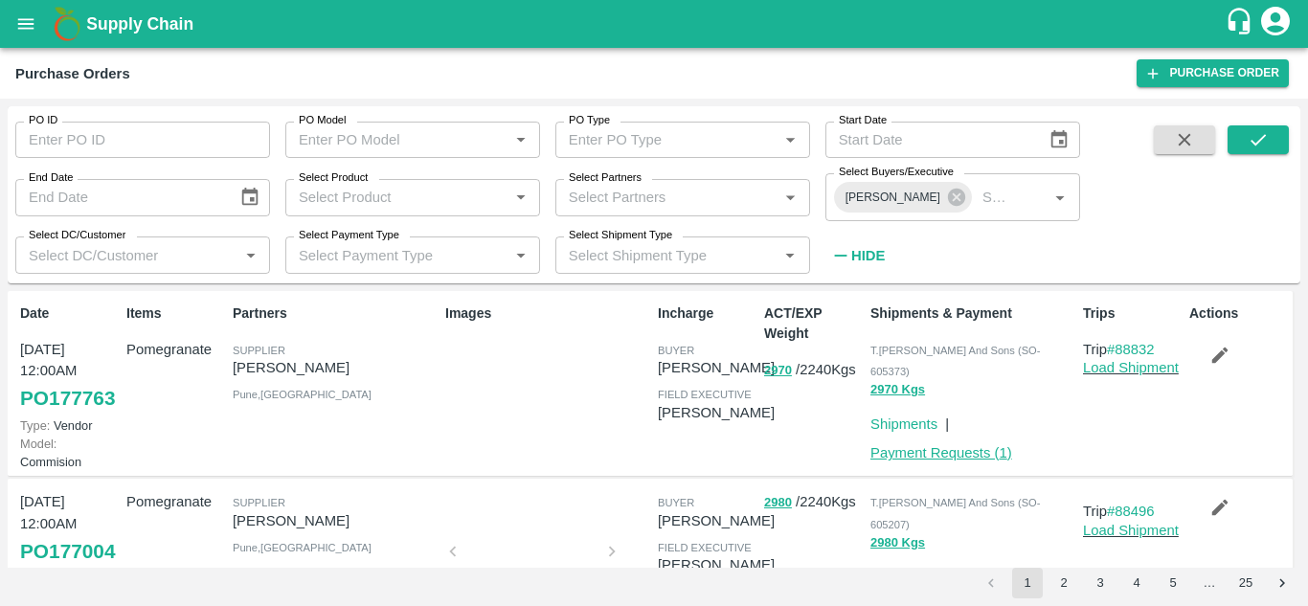
click at [949, 445] on link "Payment Requests ( 1 )" at bounding box center [941, 452] width 142 height 15
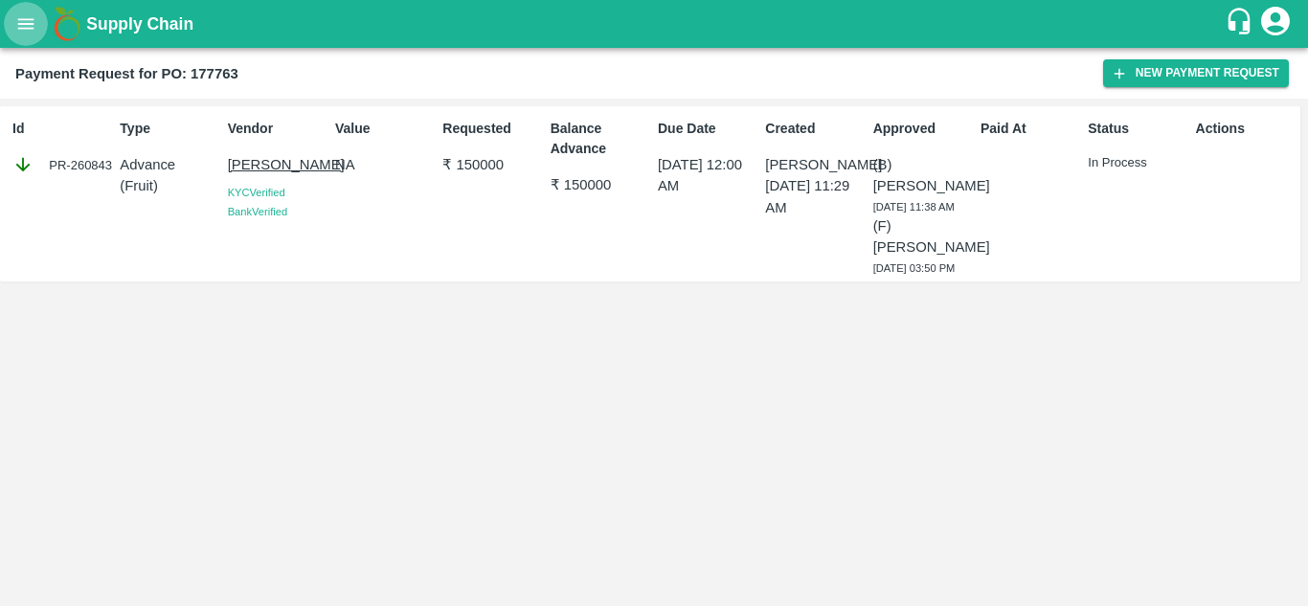
click at [29, 34] on icon "open drawer" at bounding box center [25, 23] width 21 height 21
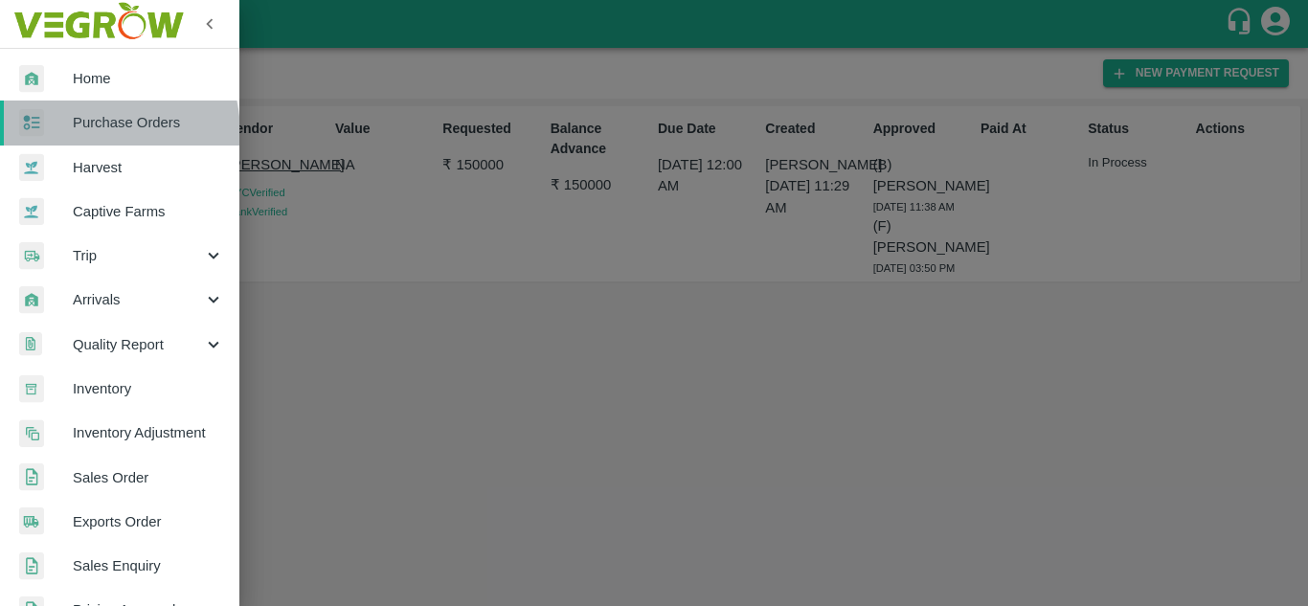
click at [71, 134] on div at bounding box center [46, 123] width 54 height 28
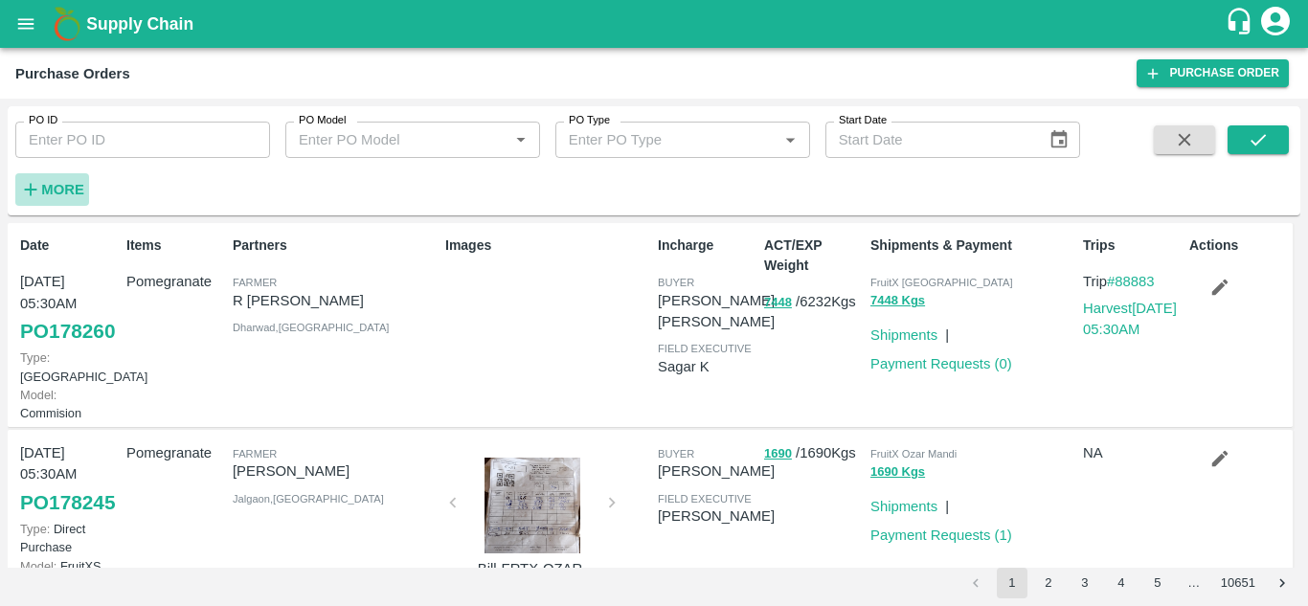
click at [42, 191] on strong "More" at bounding box center [62, 189] width 43 height 15
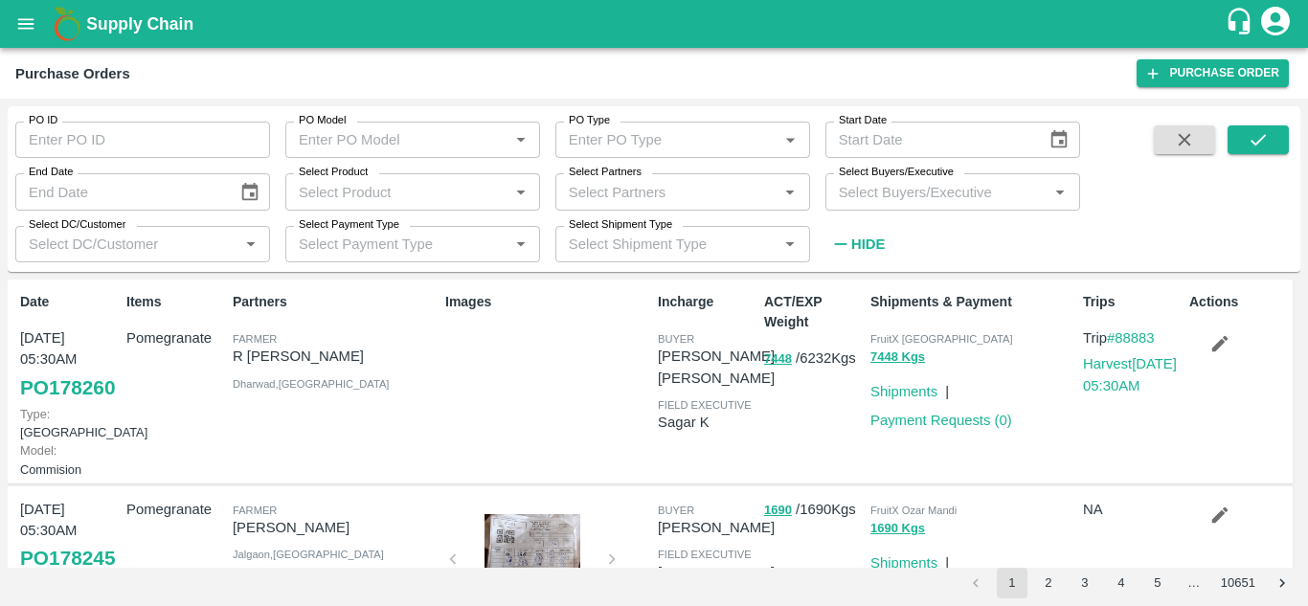
click at [910, 197] on input "Select Buyers/Executive" at bounding box center [937, 191] width 212 height 25
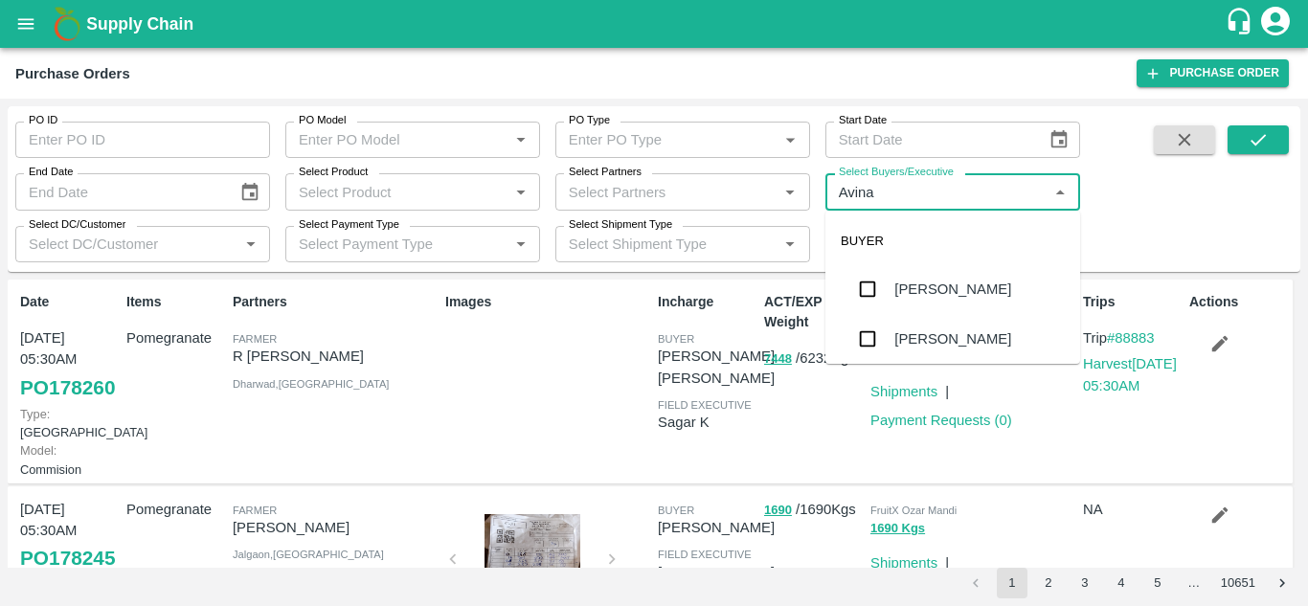
type input "Avinas"
click at [885, 345] on input "checkbox" at bounding box center [867, 339] width 38 height 38
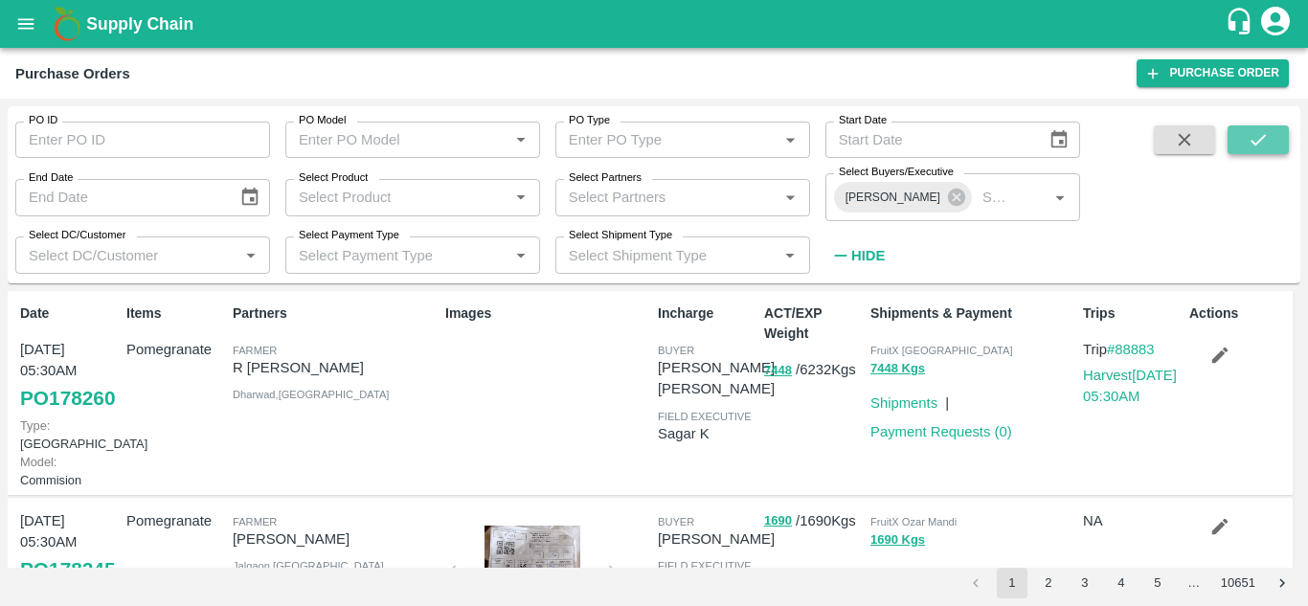
click at [1240, 138] on button "submit" at bounding box center [1258, 139] width 61 height 29
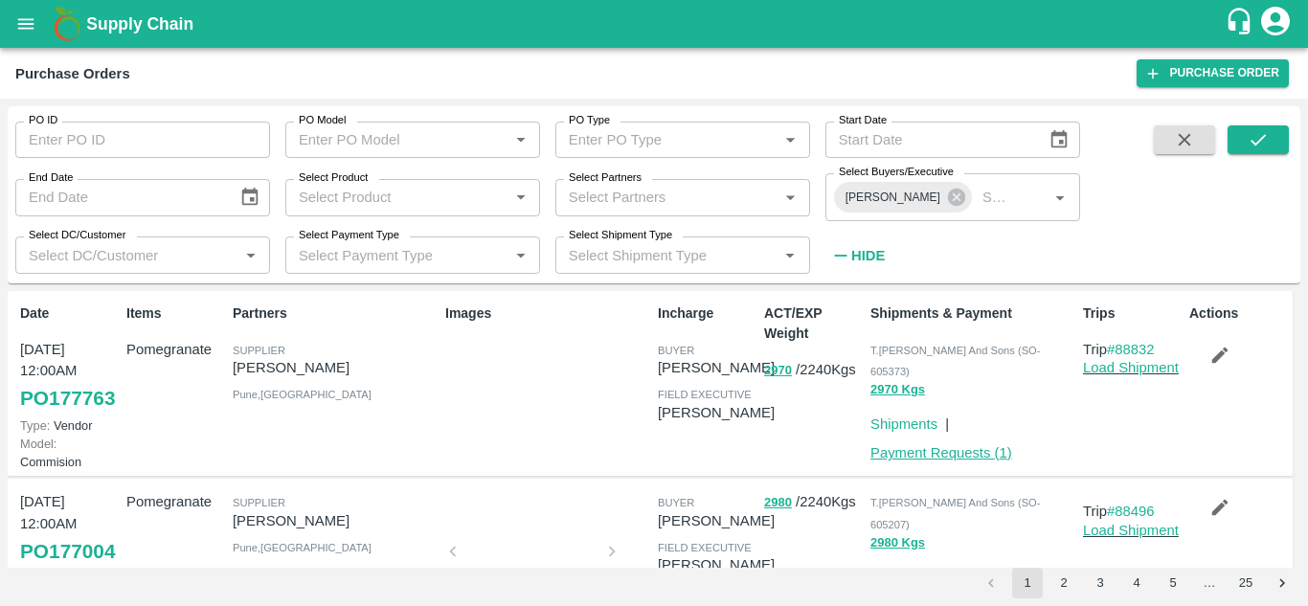
click at [906, 445] on link "Payment Requests ( 1 )" at bounding box center [941, 452] width 142 height 15
